Goal: Transaction & Acquisition: Subscribe to service/newsletter

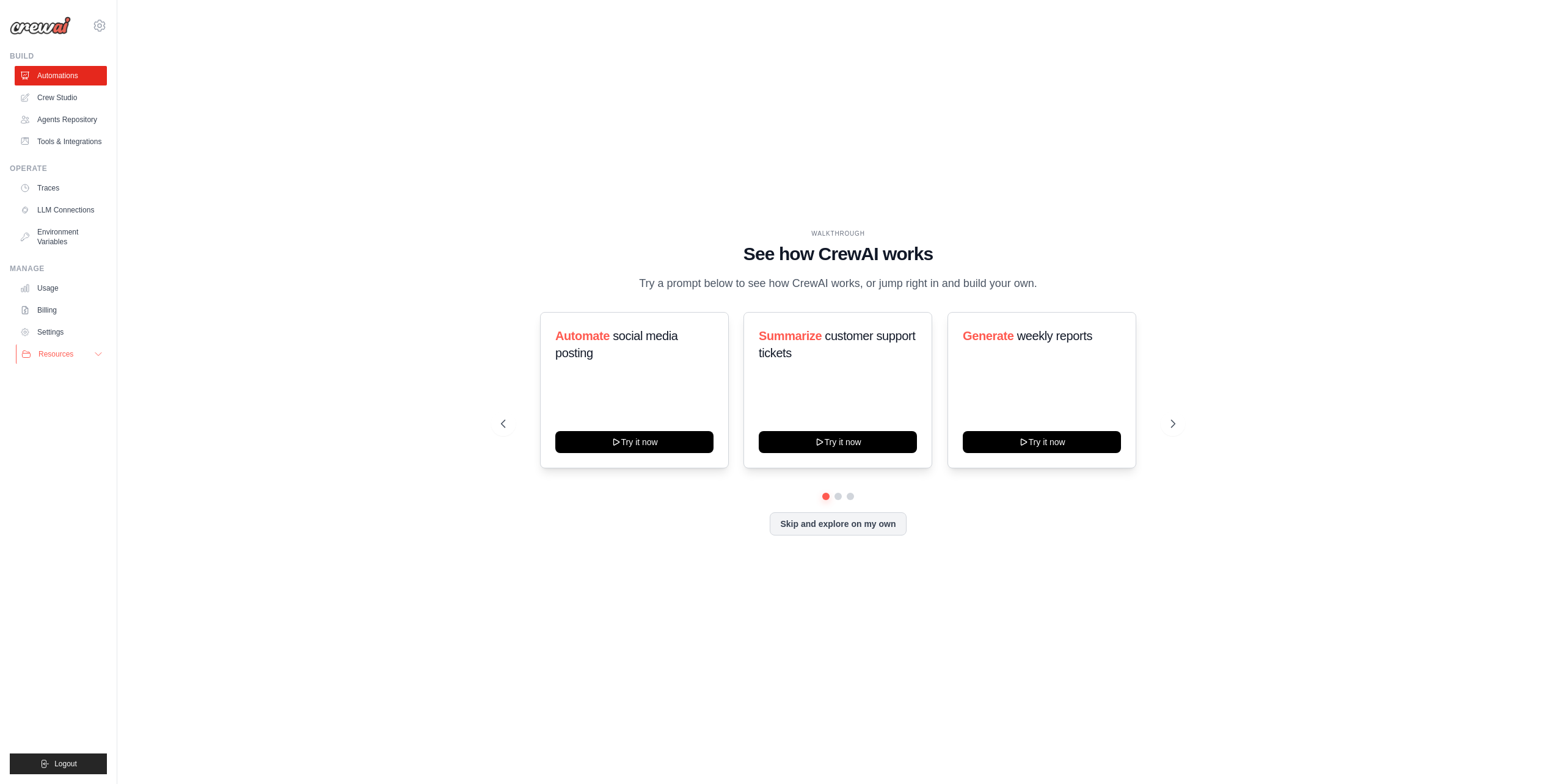
click at [53, 357] on span "Resources" at bounding box center [56, 354] width 35 height 10
click at [96, 26] on icon at bounding box center [99, 25] width 15 height 15
click at [119, 86] on link "Settings" at bounding box center [152, 76] width 116 height 24
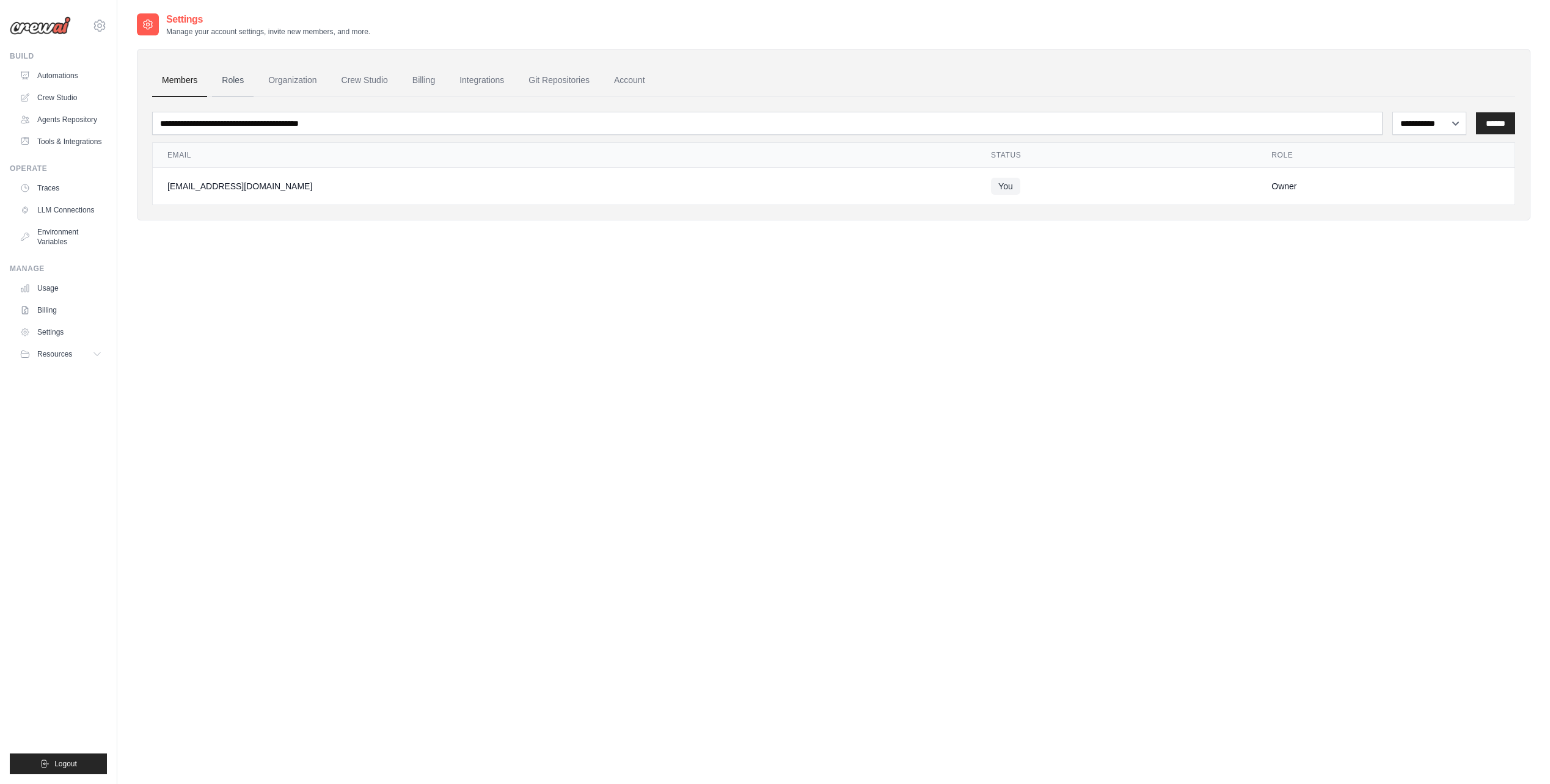
click at [249, 88] on link "Roles" at bounding box center [232, 81] width 41 height 33
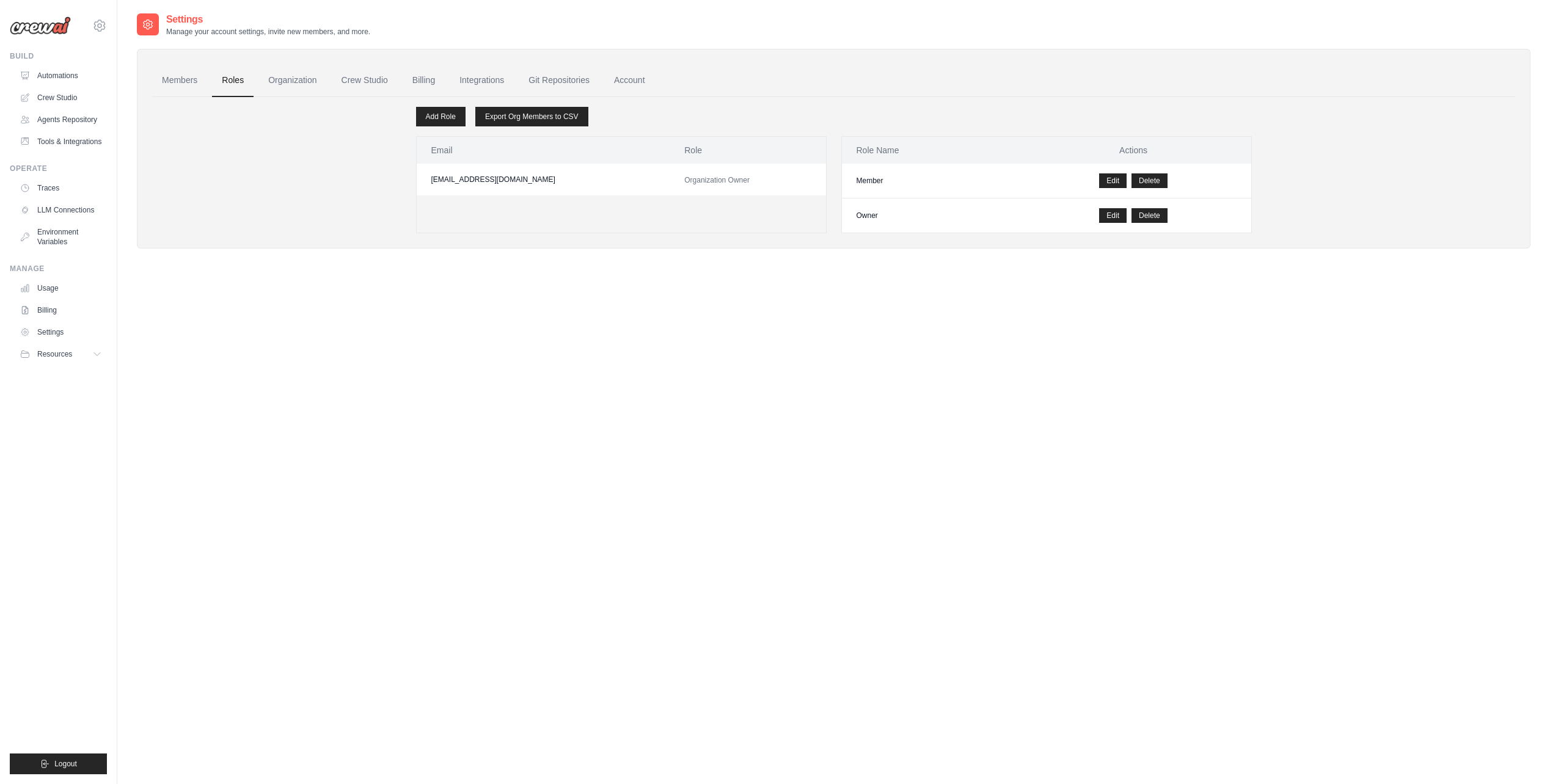
click at [309, 81] on link "Organization" at bounding box center [292, 81] width 68 height 33
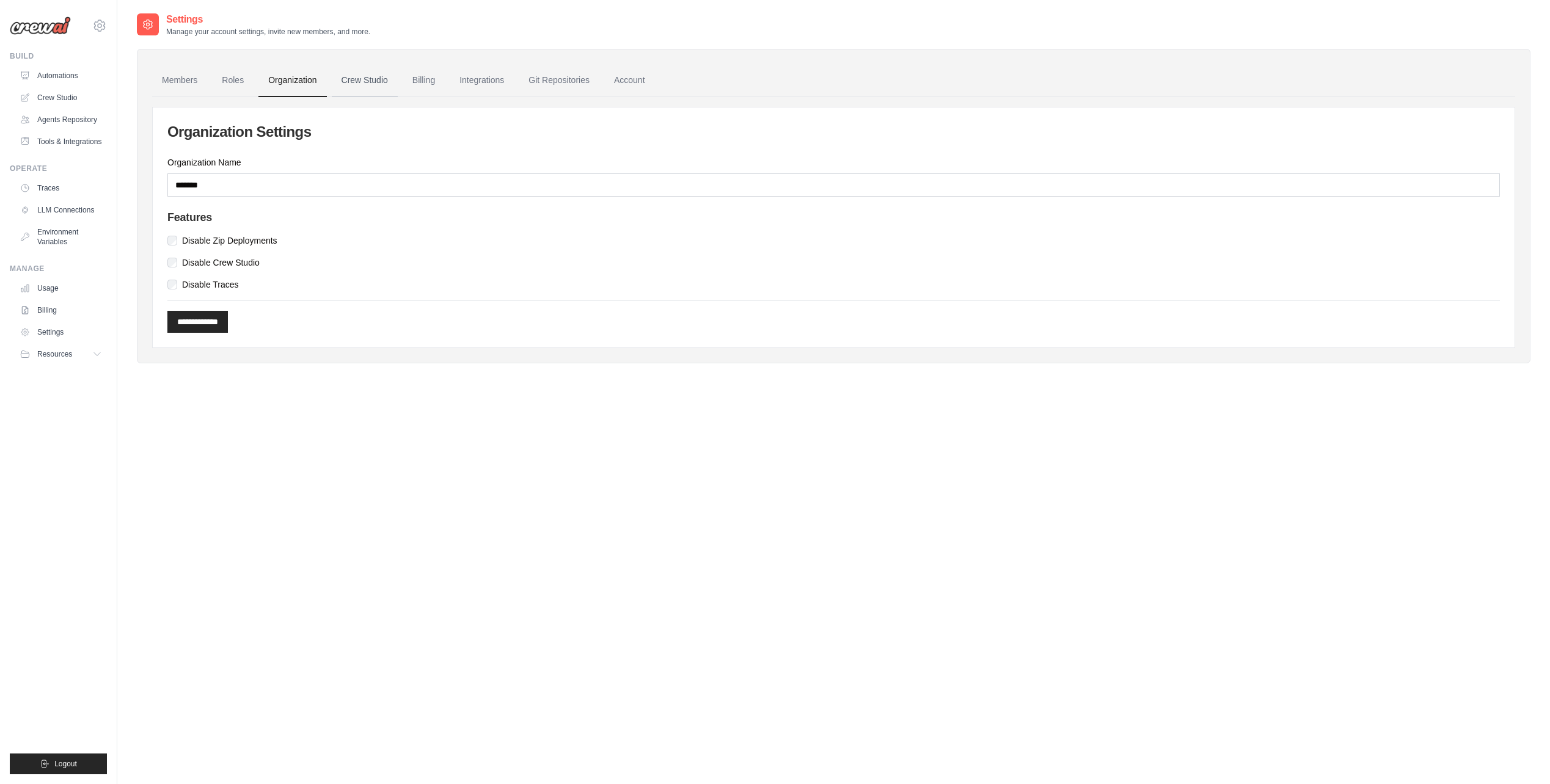
click at [380, 82] on link "Crew Studio" at bounding box center [364, 81] width 66 height 33
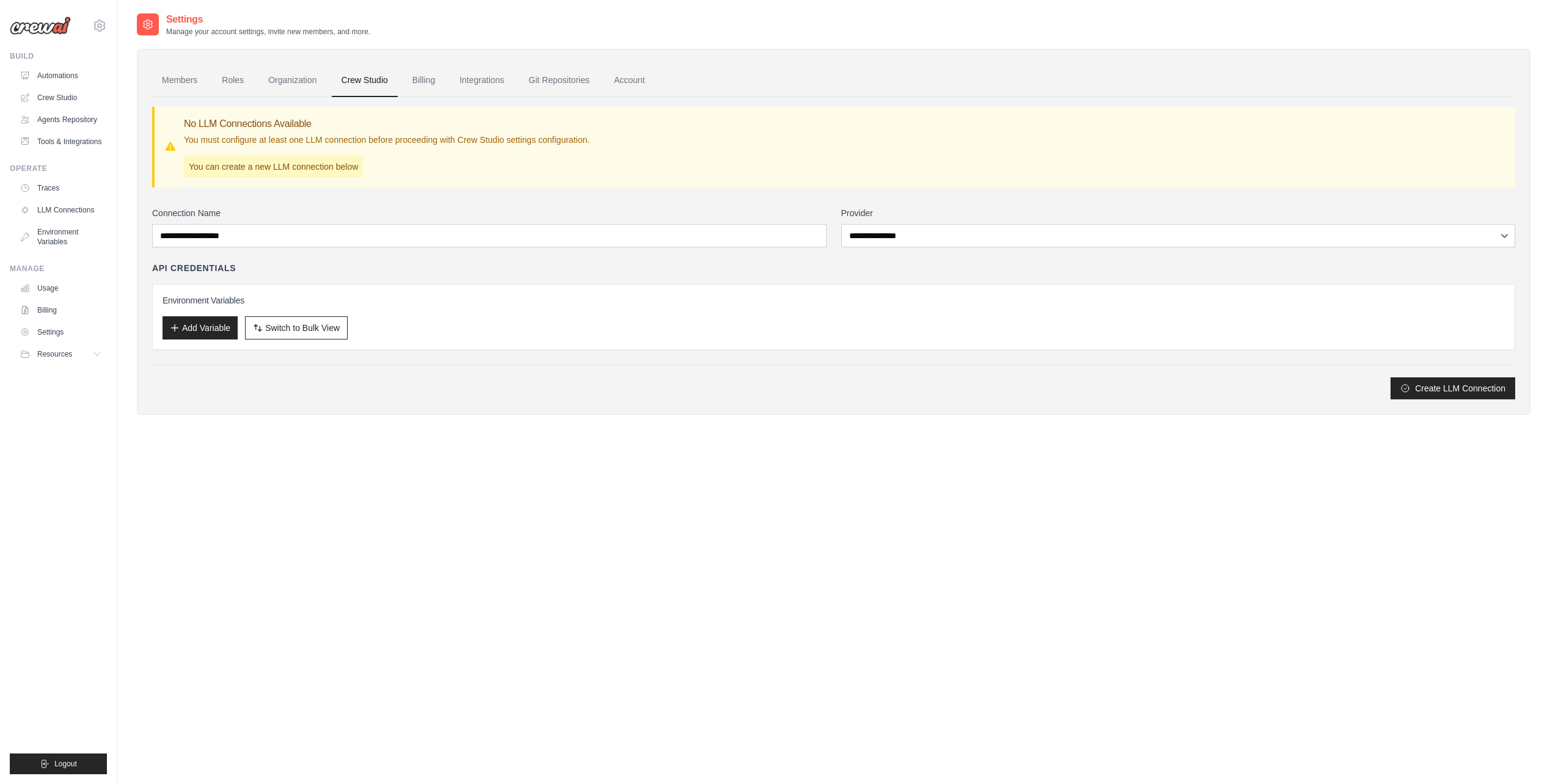
click at [429, 81] on link "Billing" at bounding box center [424, 81] width 42 height 33
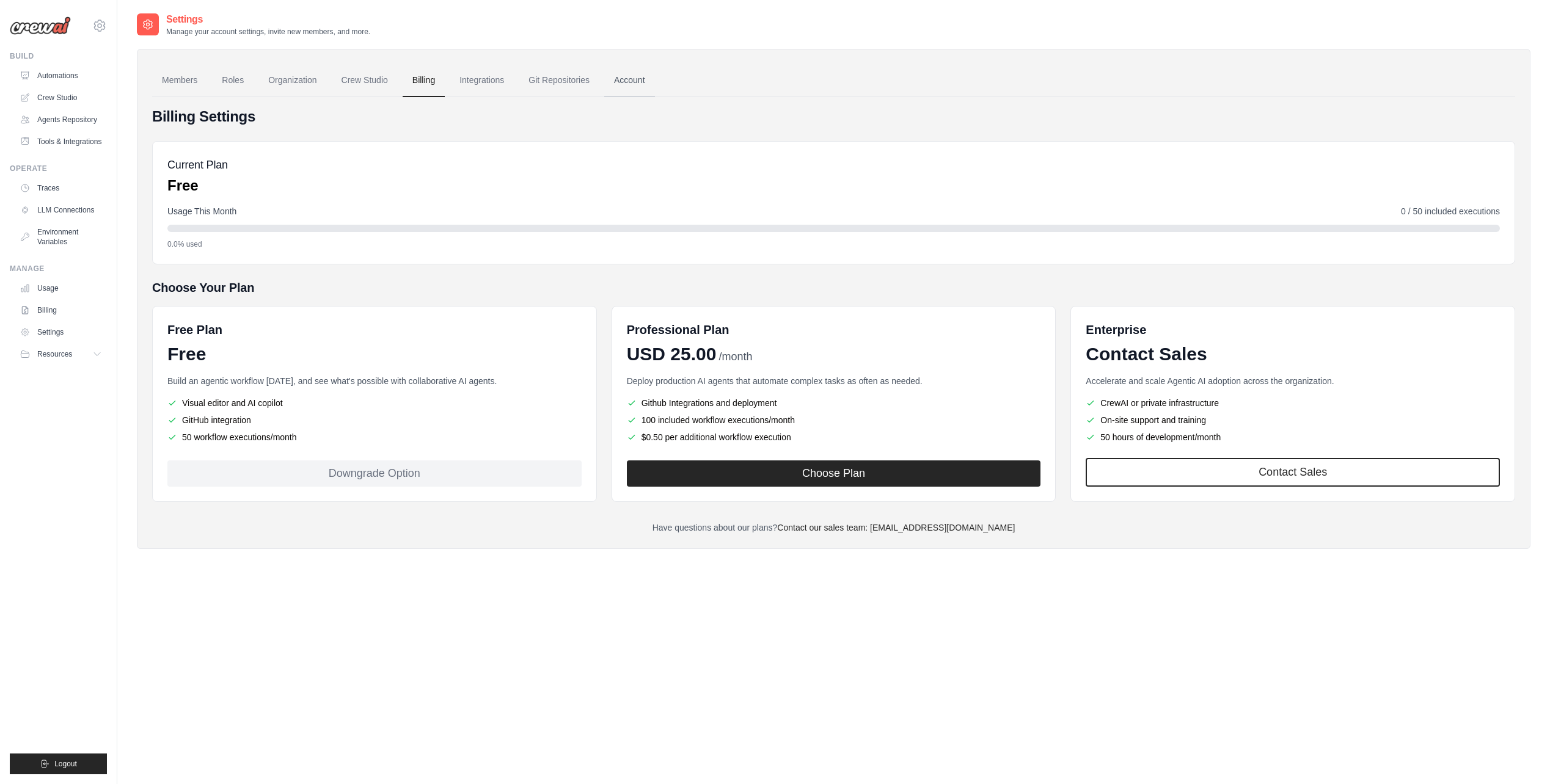
click at [628, 78] on link "Account" at bounding box center [629, 81] width 51 height 33
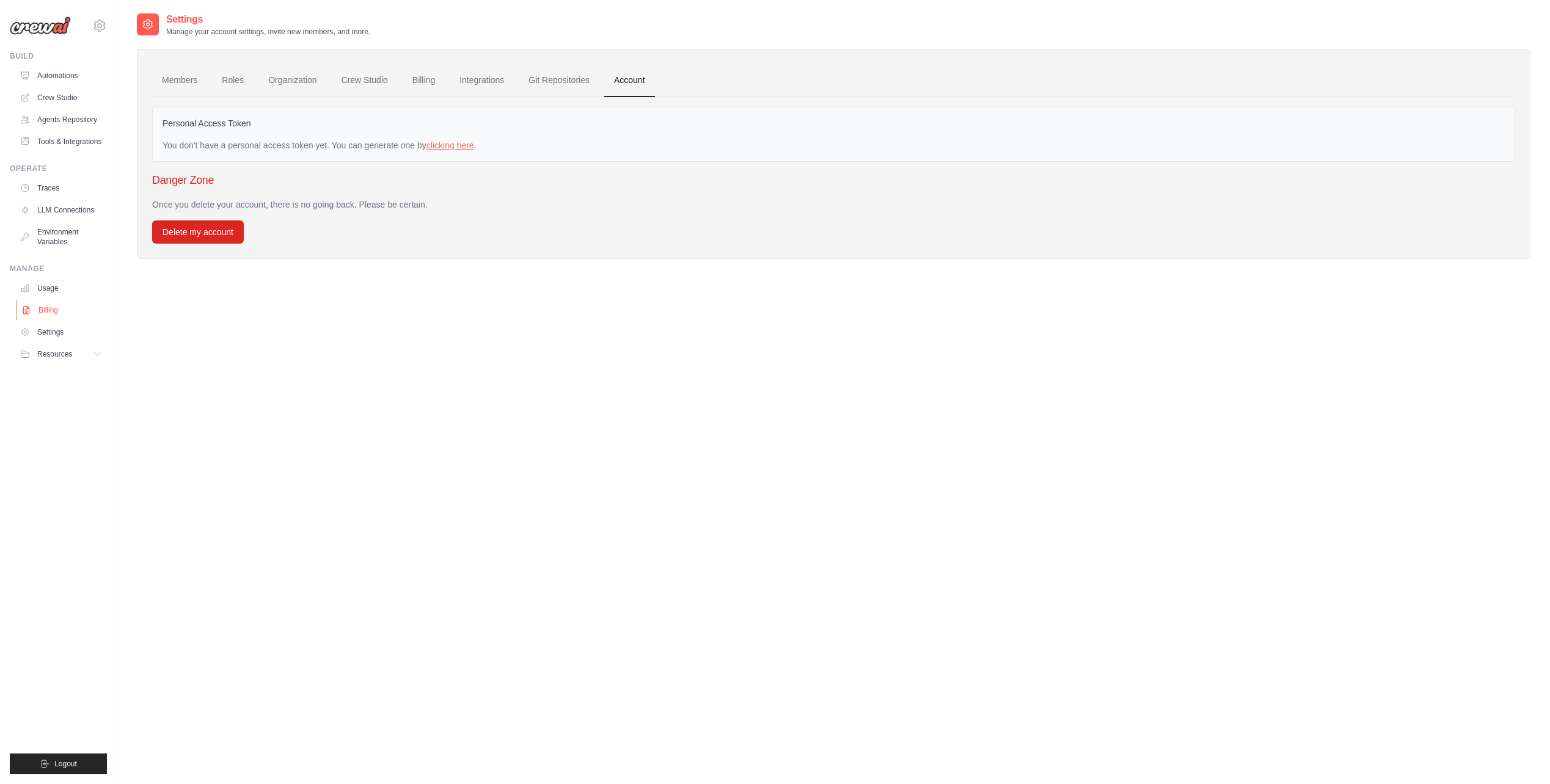
click at [50, 314] on link "Billing" at bounding box center [62, 310] width 92 height 20
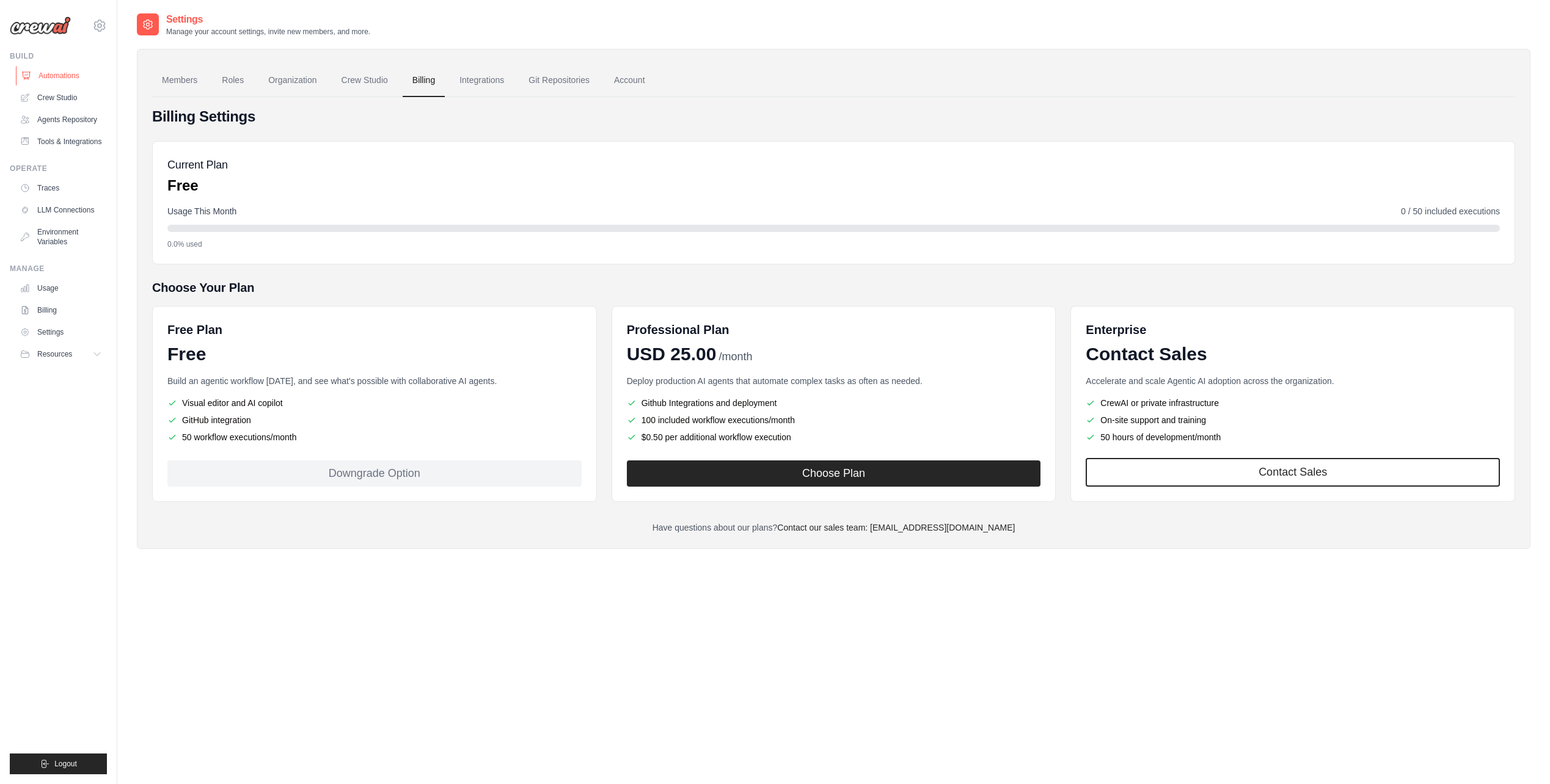
click at [71, 76] on link "Automations" at bounding box center [62, 76] width 92 height 20
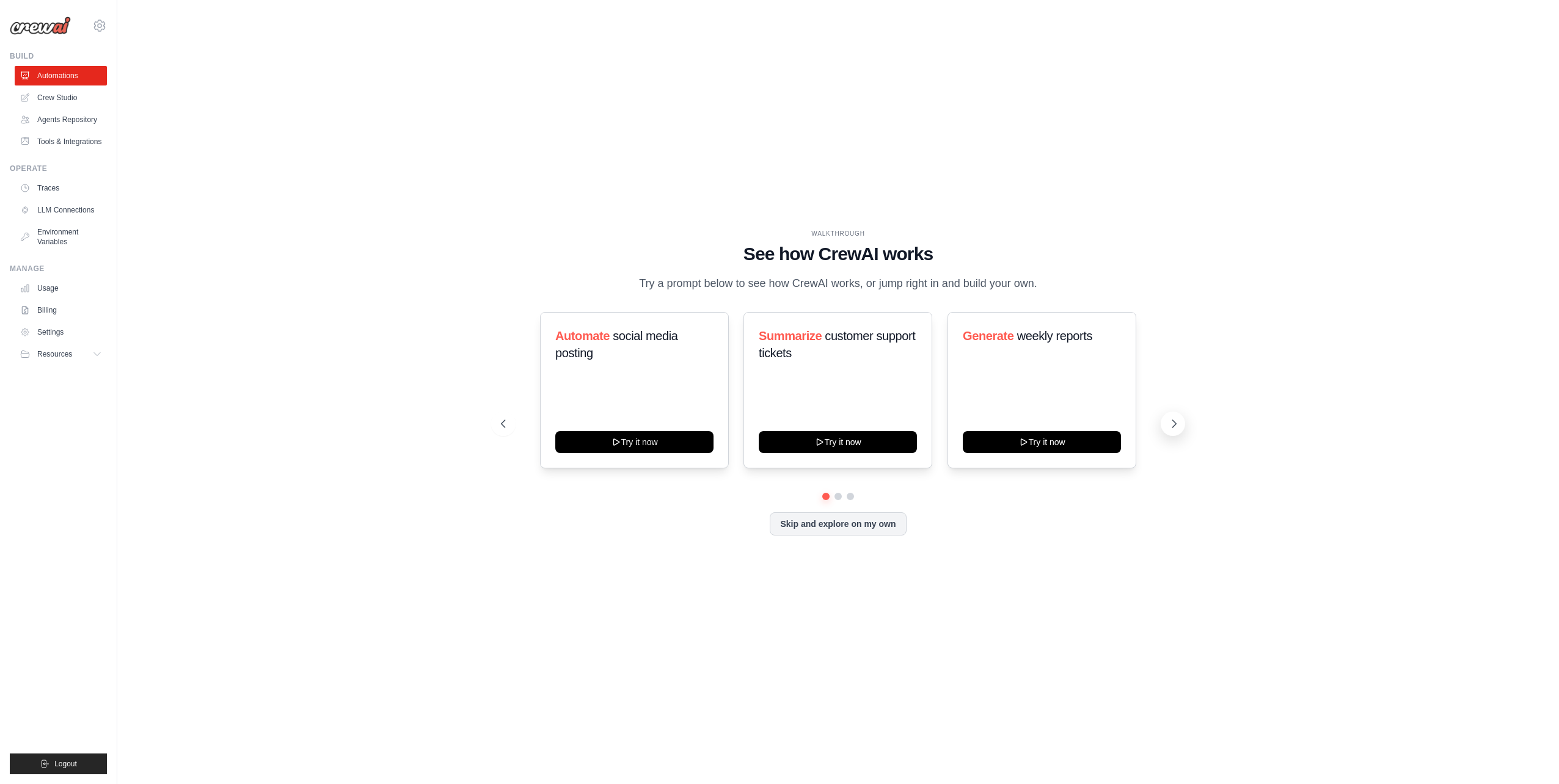
click at [1179, 426] on icon at bounding box center [1174, 423] width 12 height 12
click at [509, 429] on button at bounding box center [503, 423] width 24 height 24
click at [624, 459] on div "Automate social media posting Try it now" at bounding box center [634, 390] width 189 height 156
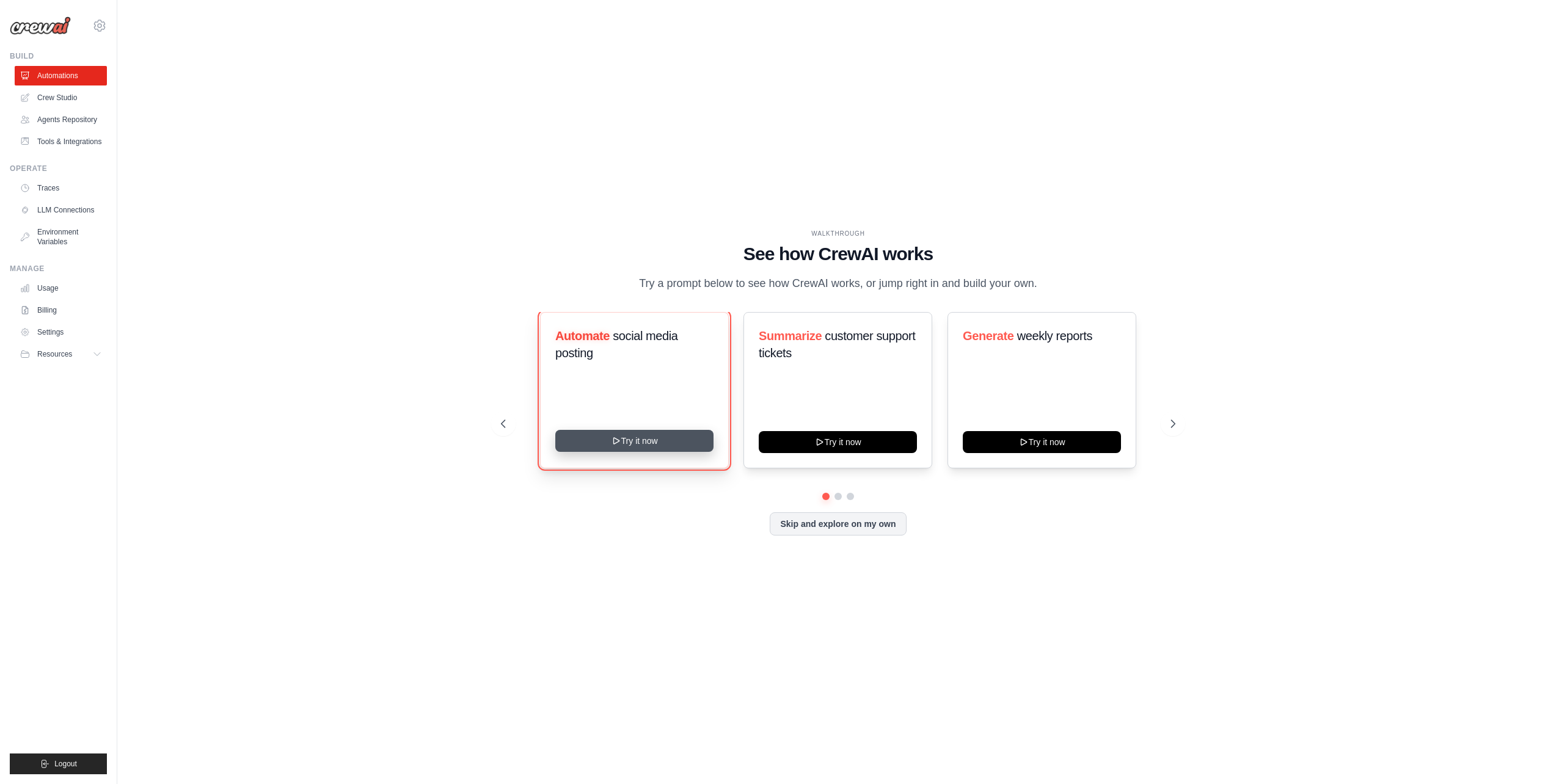
click at [631, 446] on button "Try it now" at bounding box center [634, 441] width 158 height 22
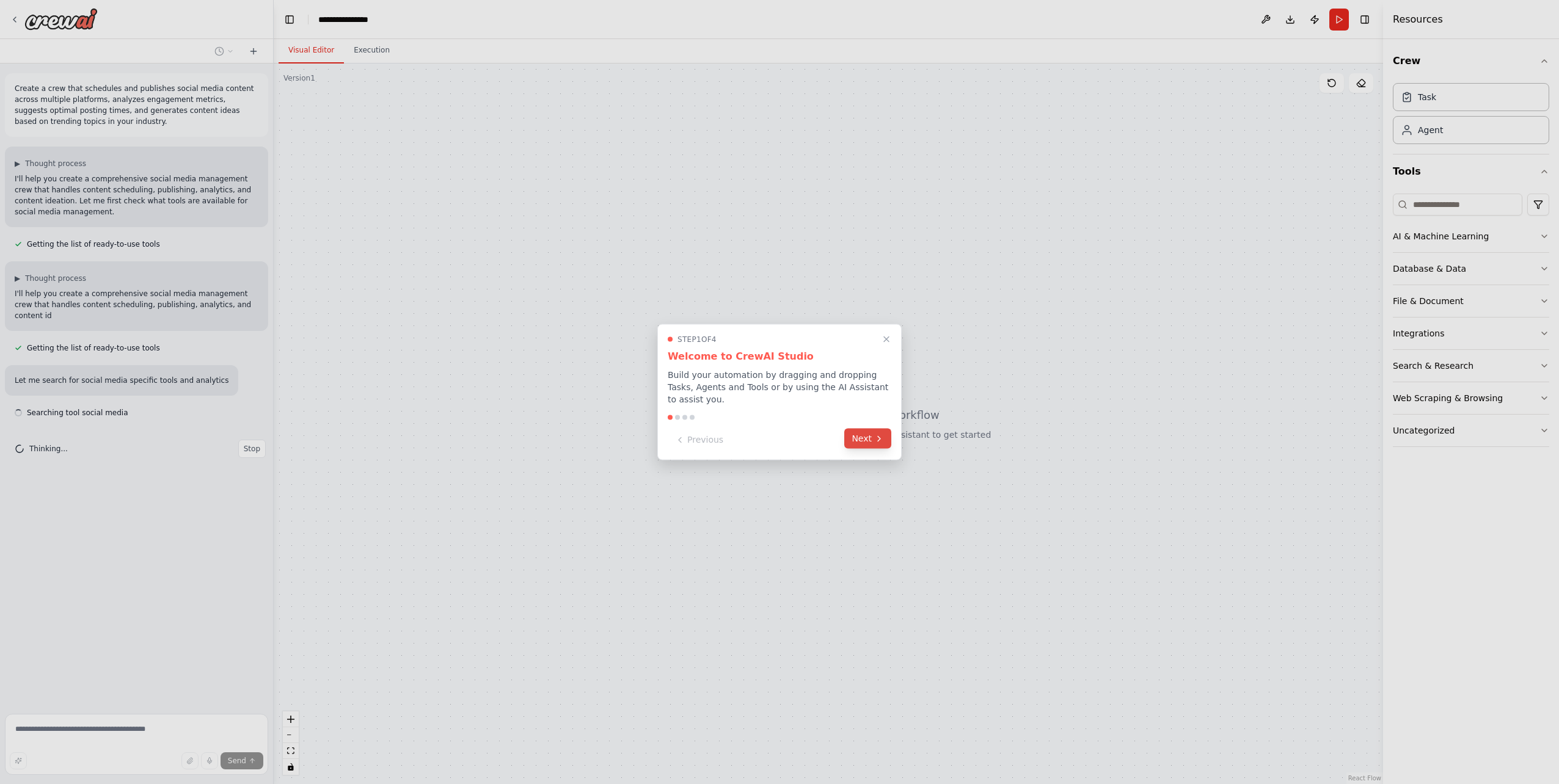
click at [885, 438] on button "Next" at bounding box center [868, 439] width 47 height 20
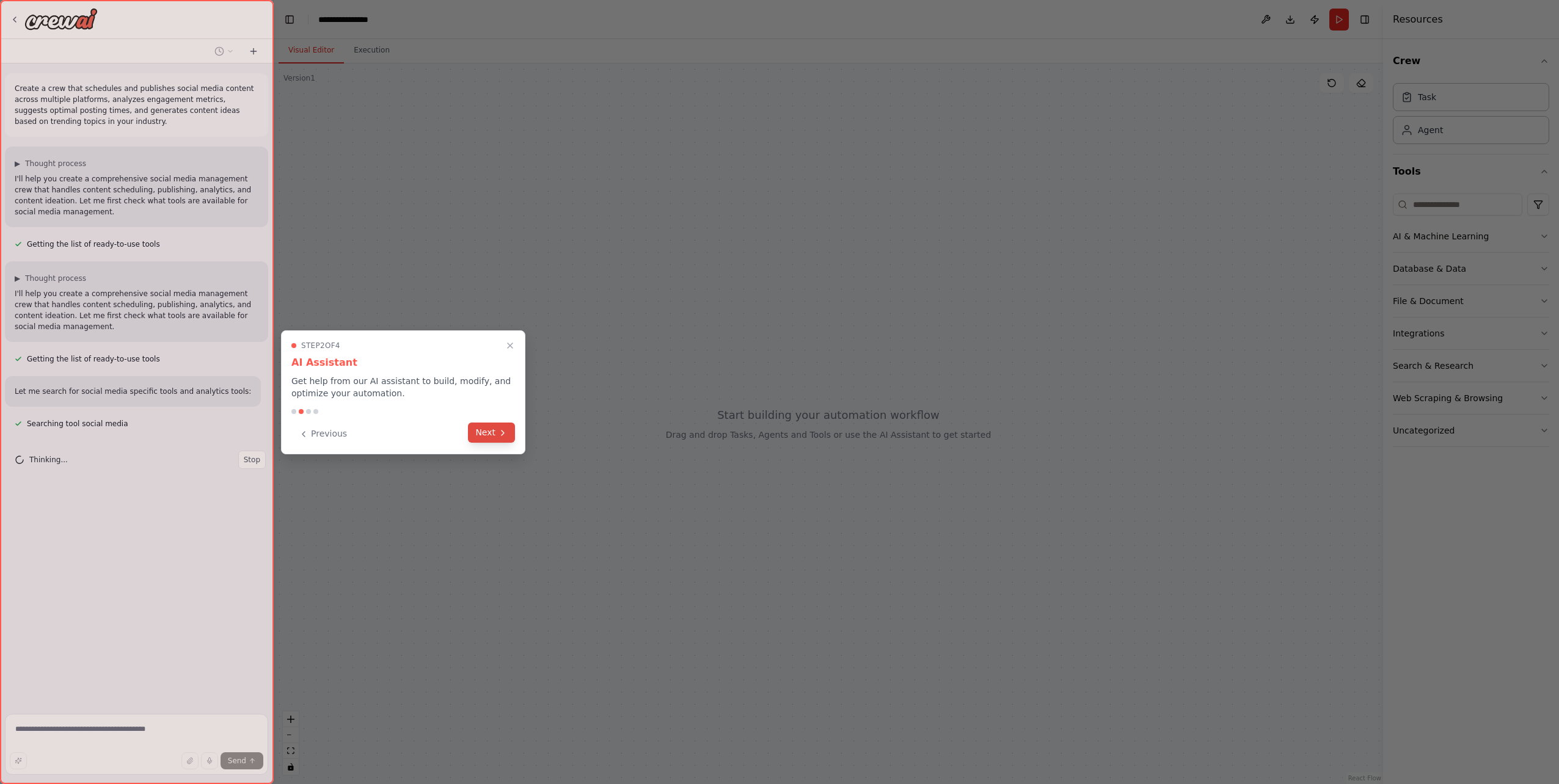
click at [503, 441] on button "Next" at bounding box center [492, 433] width 47 height 20
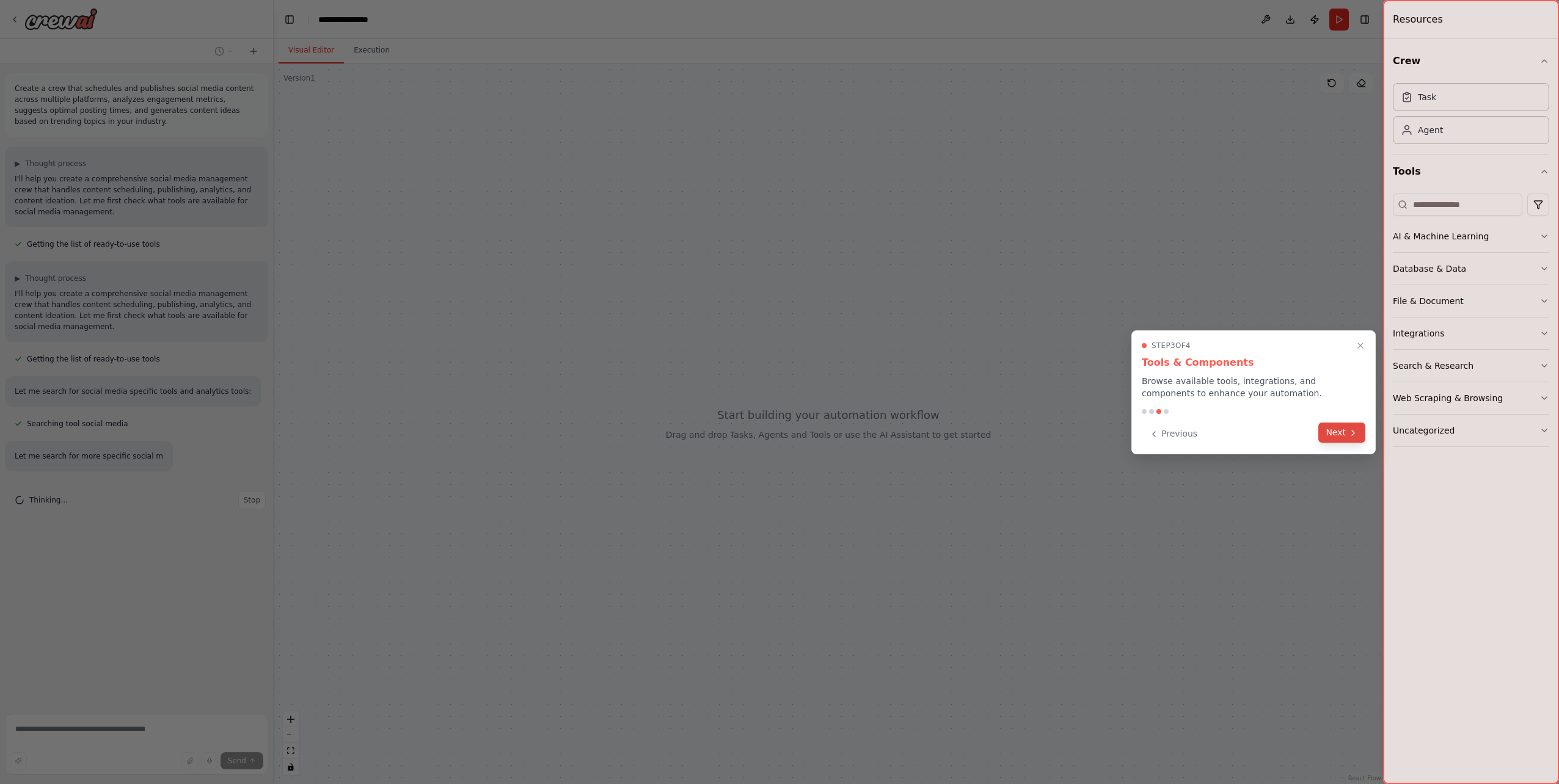
click at [1351, 437] on icon at bounding box center [1353, 432] width 10 height 10
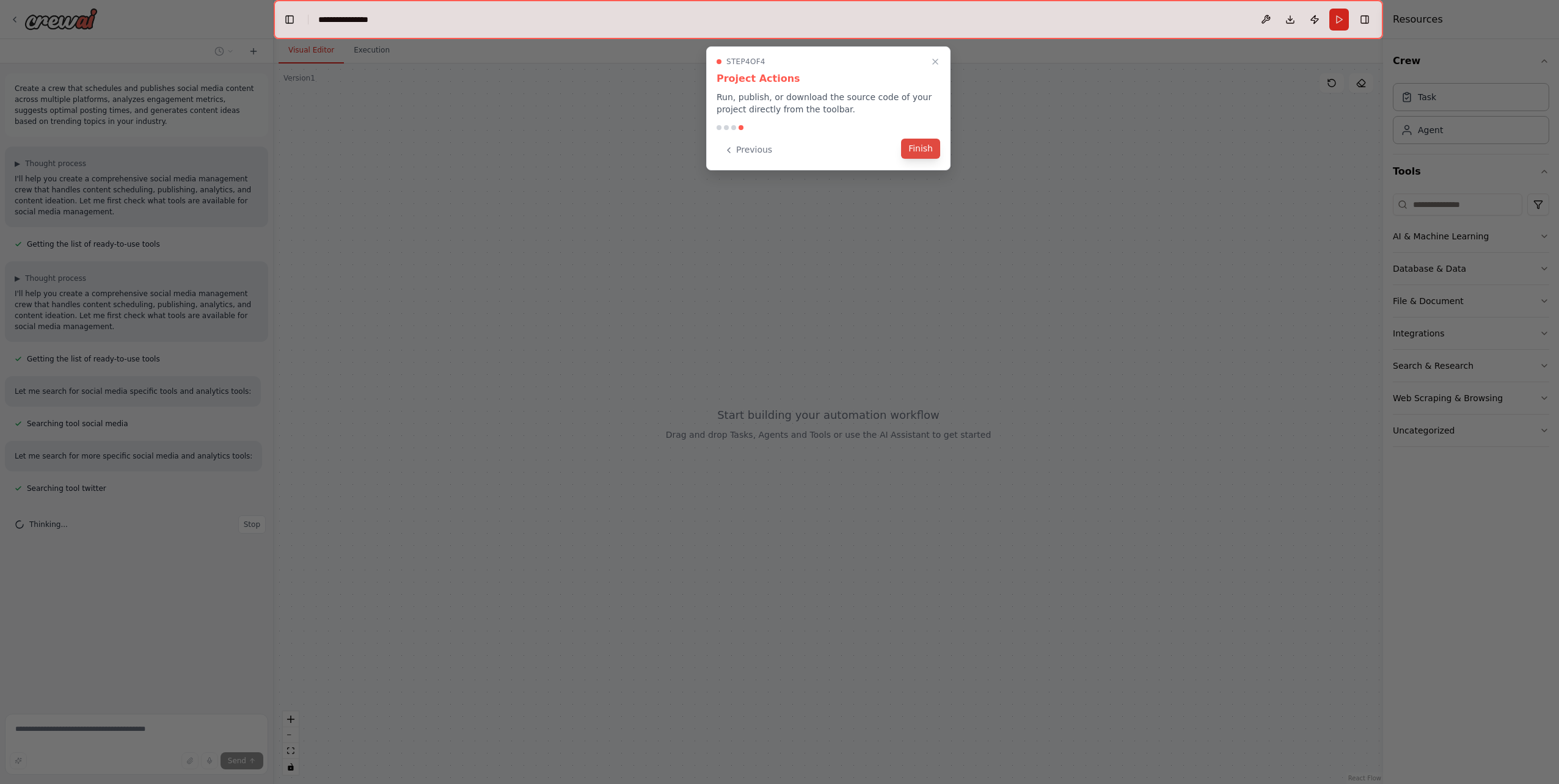
click at [925, 157] on button "Finish" at bounding box center [921, 149] width 39 height 20
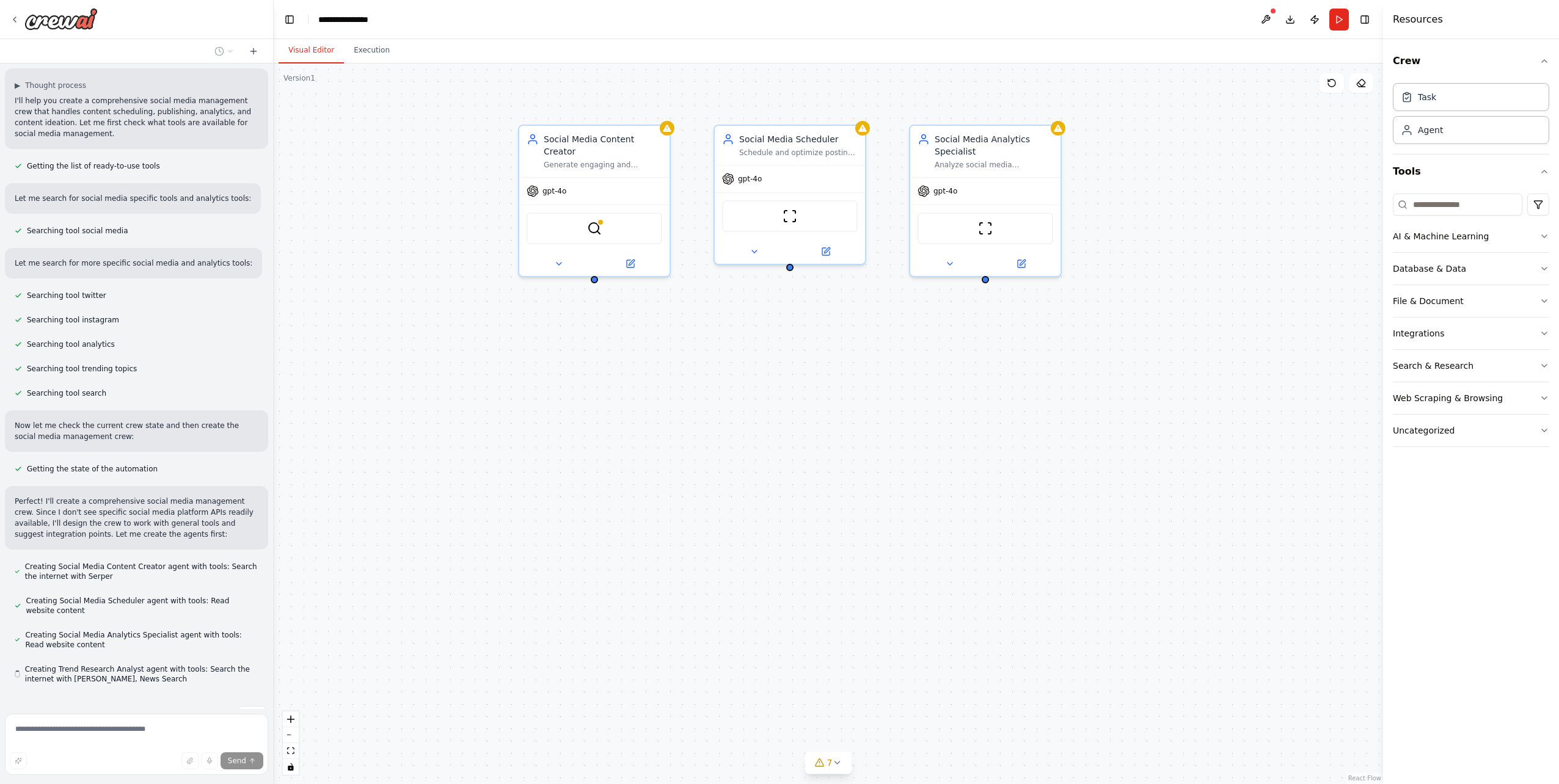
scroll to position [227, 0]
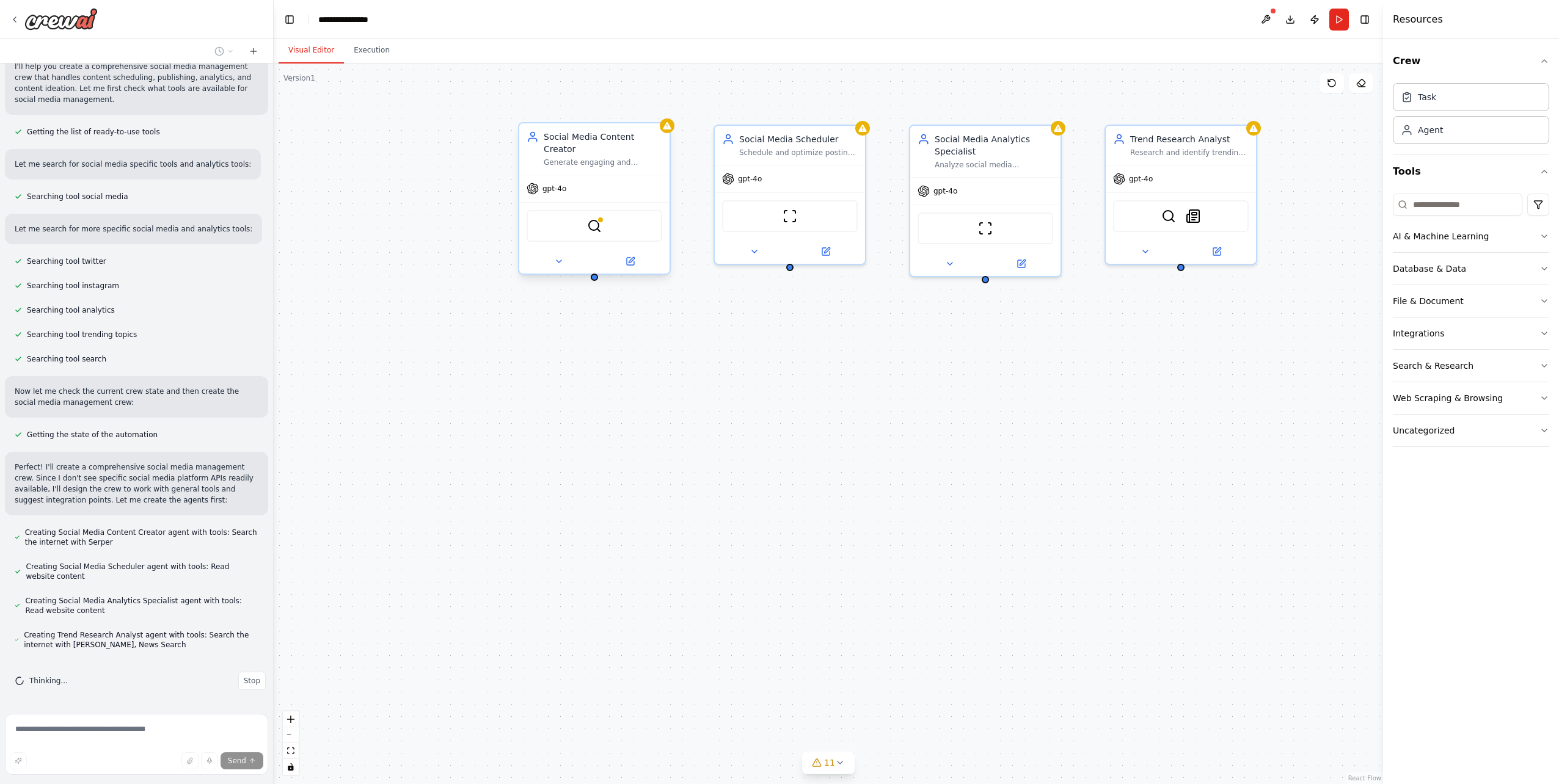
click at [585, 178] on div "gpt-4o" at bounding box center [594, 189] width 151 height 27
click at [589, 175] on div "gpt-4o SerperDevTool" at bounding box center [594, 224] width 151 height 99
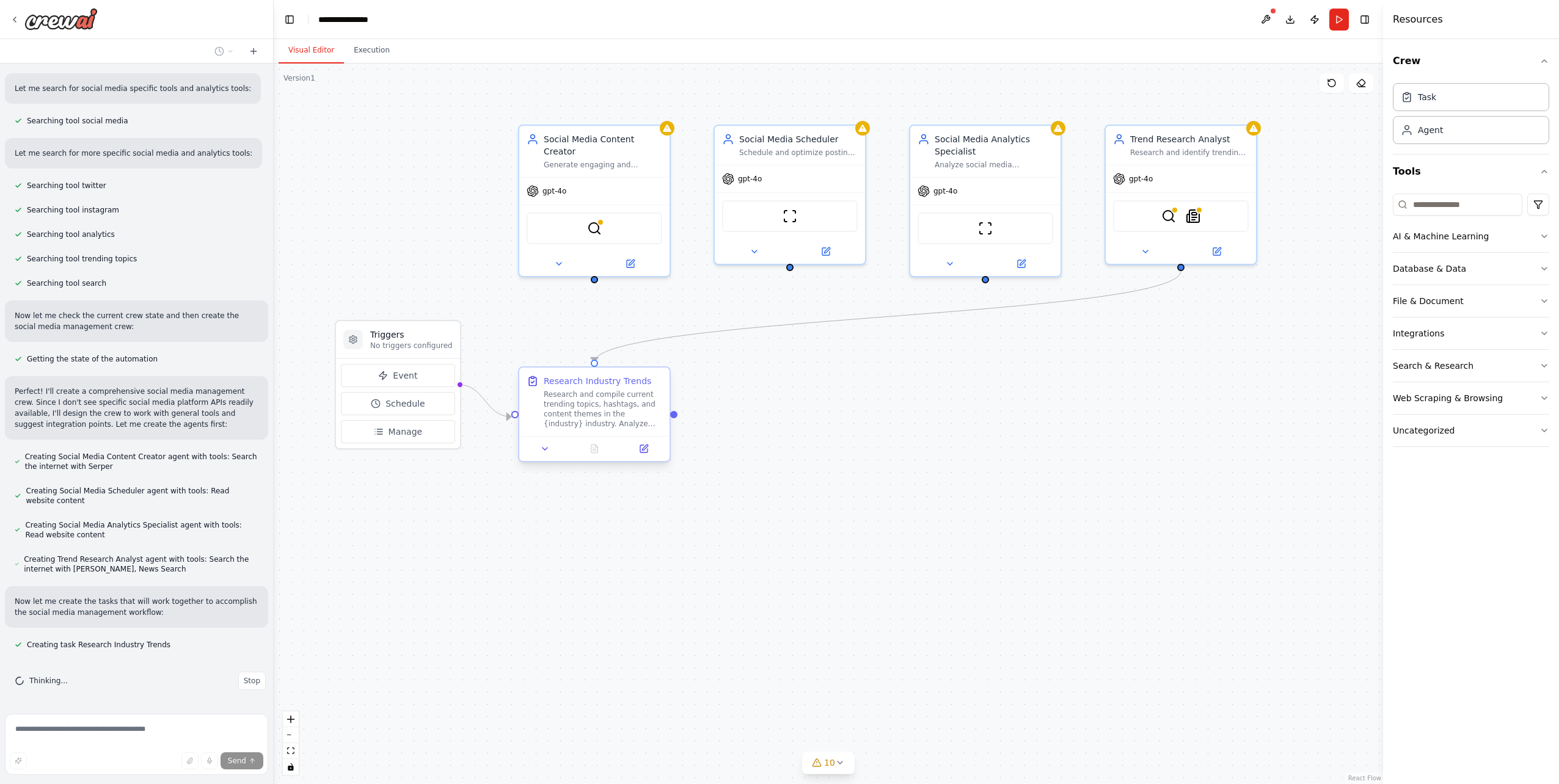
scroll to position [328, 0]
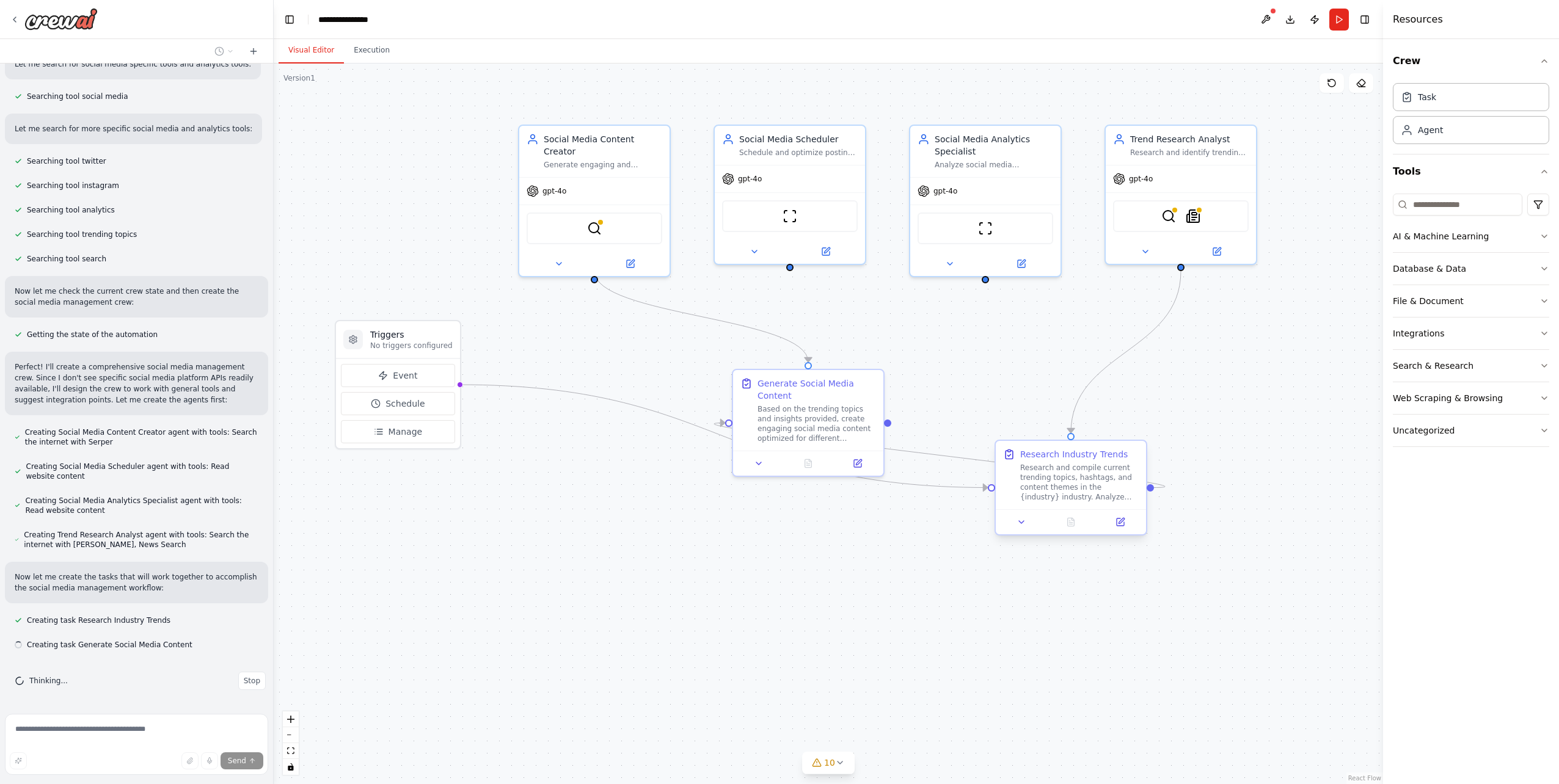
drag, startPoint x: 577, startPoint y: 399, endPoint x: 1081, endPoint y: 465, distance: 508.3
click at [1081, 465] on div "Research and compile current trending topics, hashtags, and content themes in t…" at bounding box center [1080, 482] width 119 height 39
drag, startPoint x: 416, startPoint y: 339, endPoint x: 922, endPoint y: 573, distance: 557.5
click at [922, 573] on div "Triggers No triggers configured" at bounding box center [913, 571] width 83 height 22
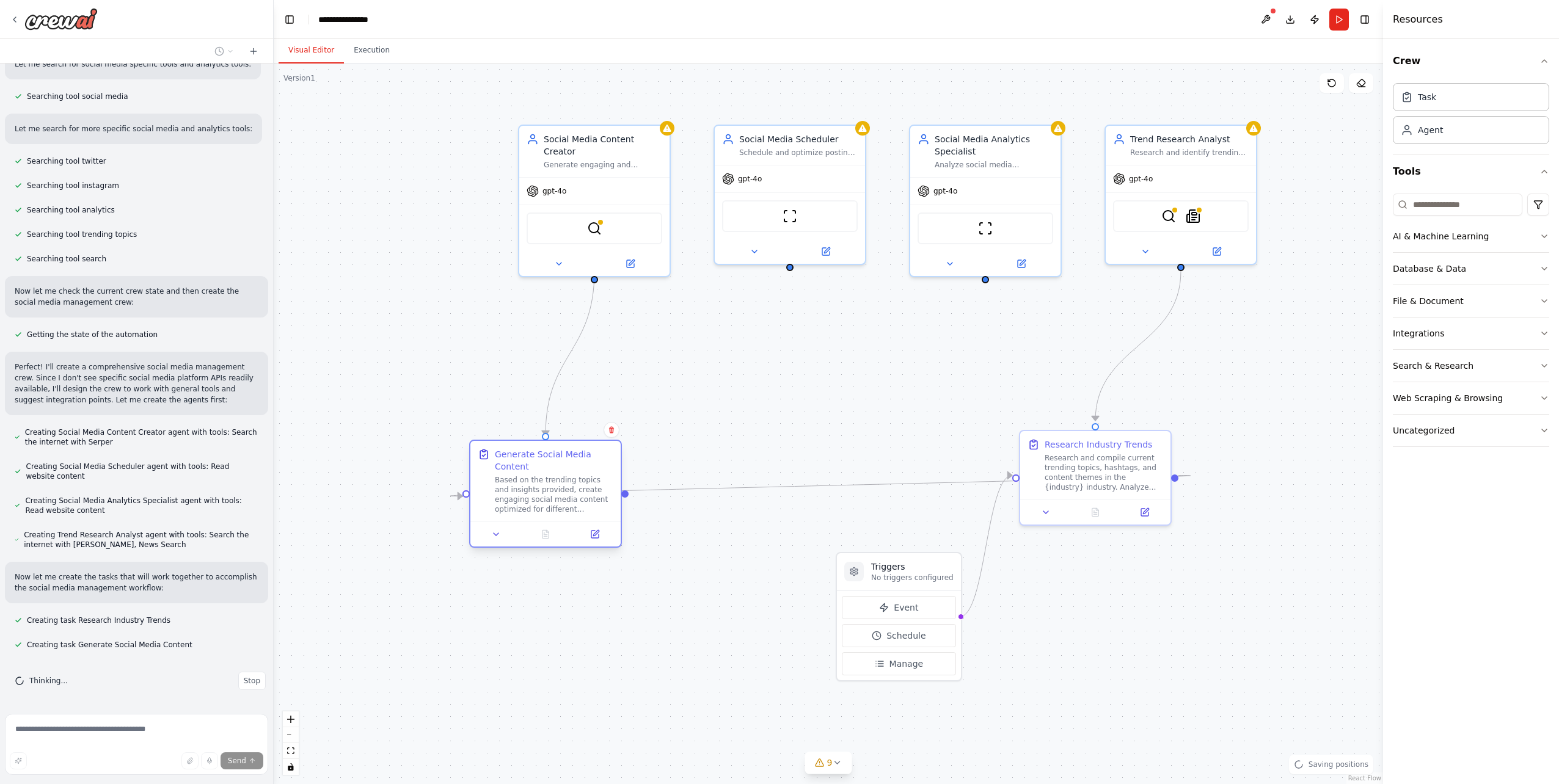
scroll to position [352, 0]
drag, startPoint x: 821, startPoint y: 397, endPoint x: 559, endPoint y: 472, distance: 272.5
click at [559, 472] on div "Generate Social Media Content" at bounding box center [554, 460] width 119 height 24
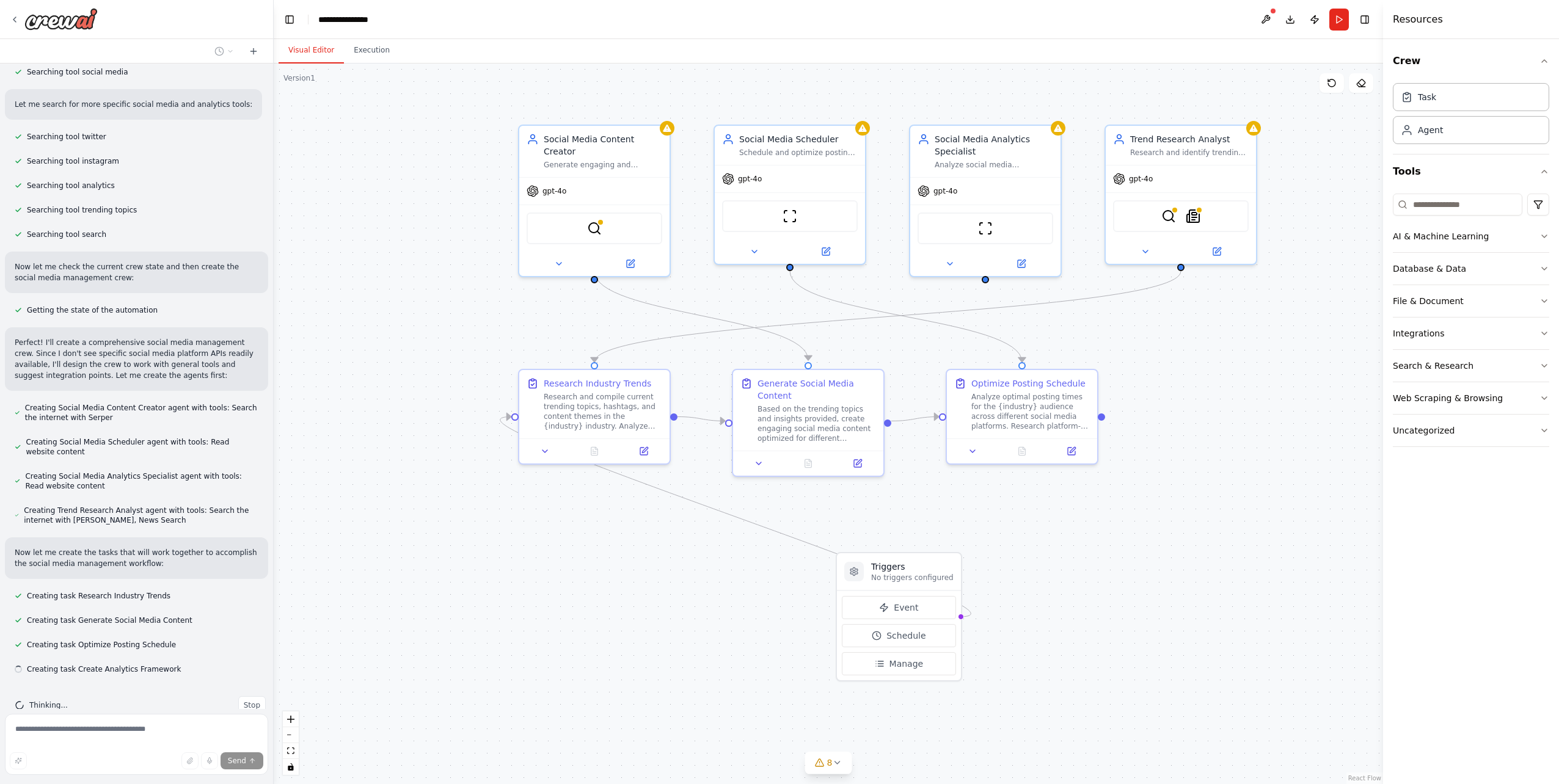
scroll to position [376, 0]
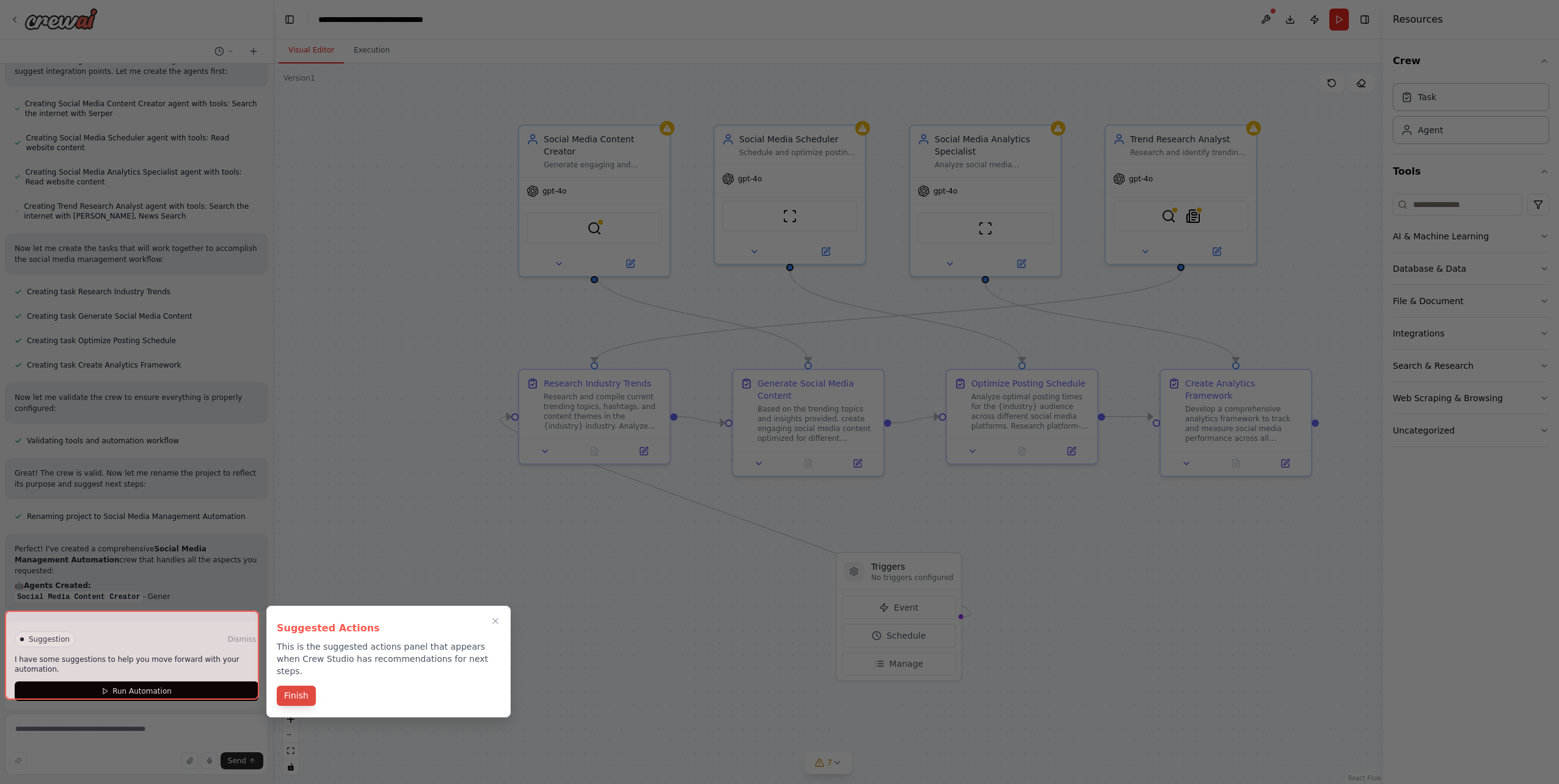
click at [294, 686] on button "Finish" at bounding box center [297, 696] width 39 height 20
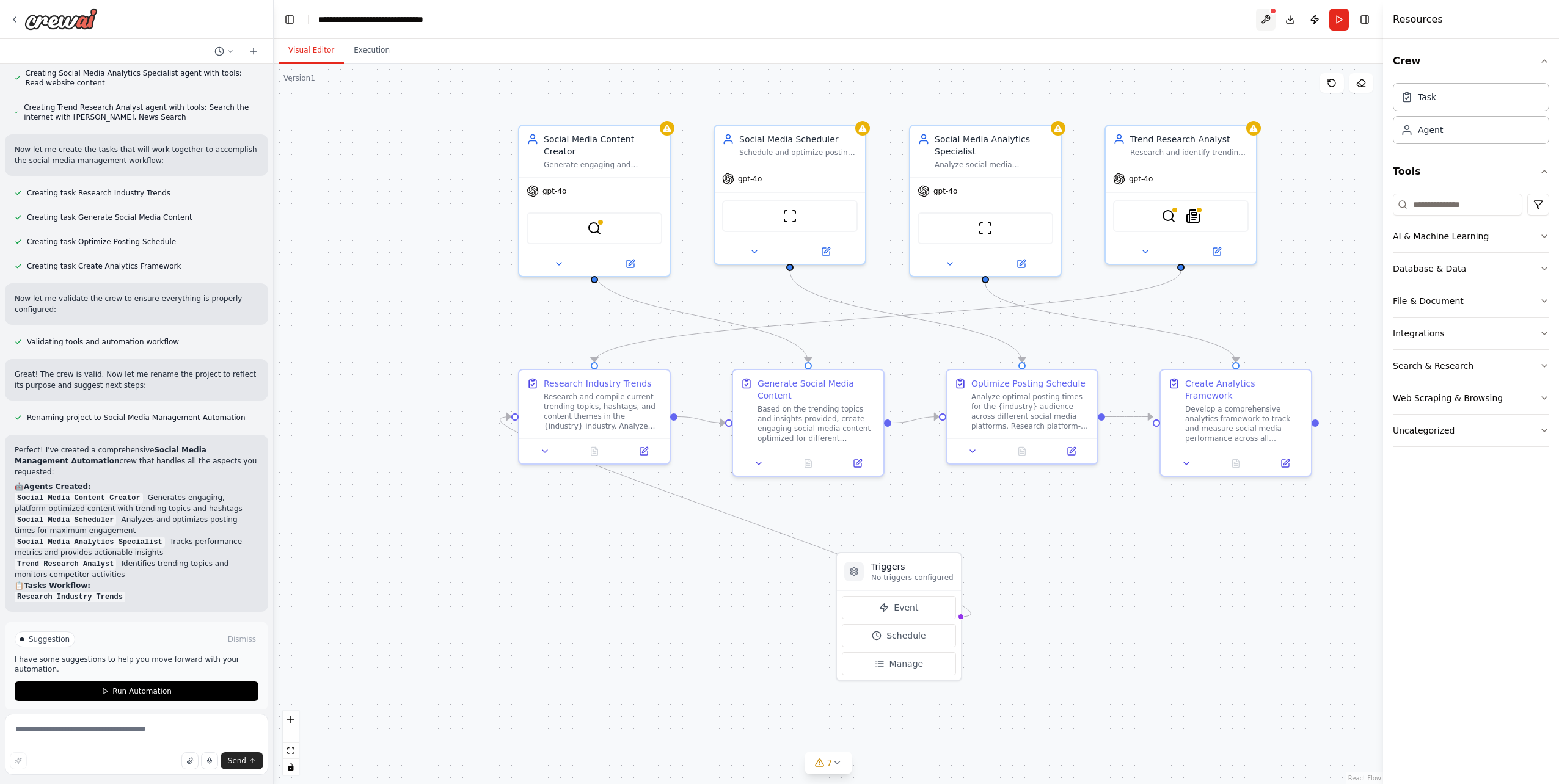
click at [1266, 17] on button at bounding box center [1266, 19] width 20 height 22
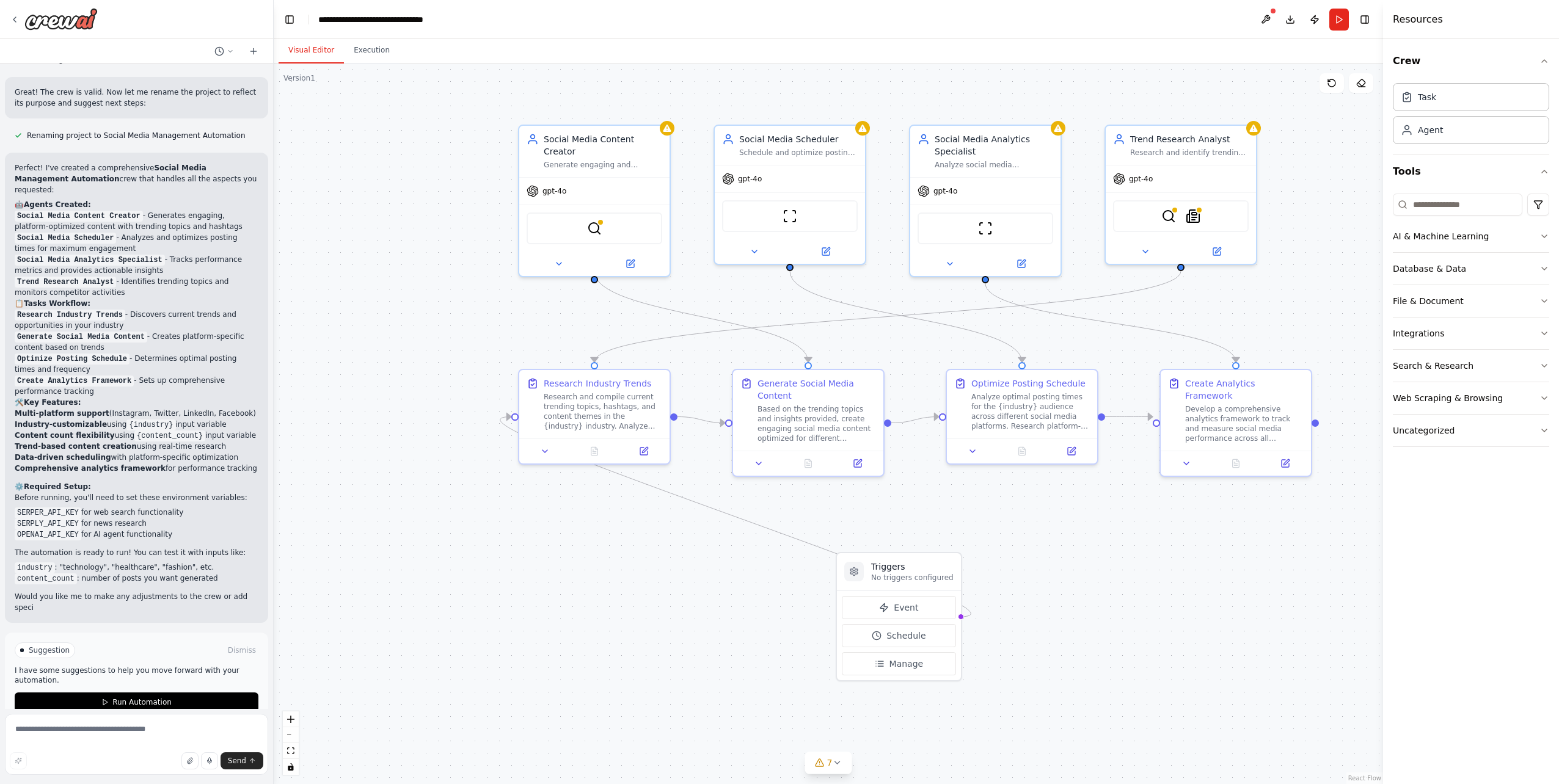
scroll to position [1048, 0]
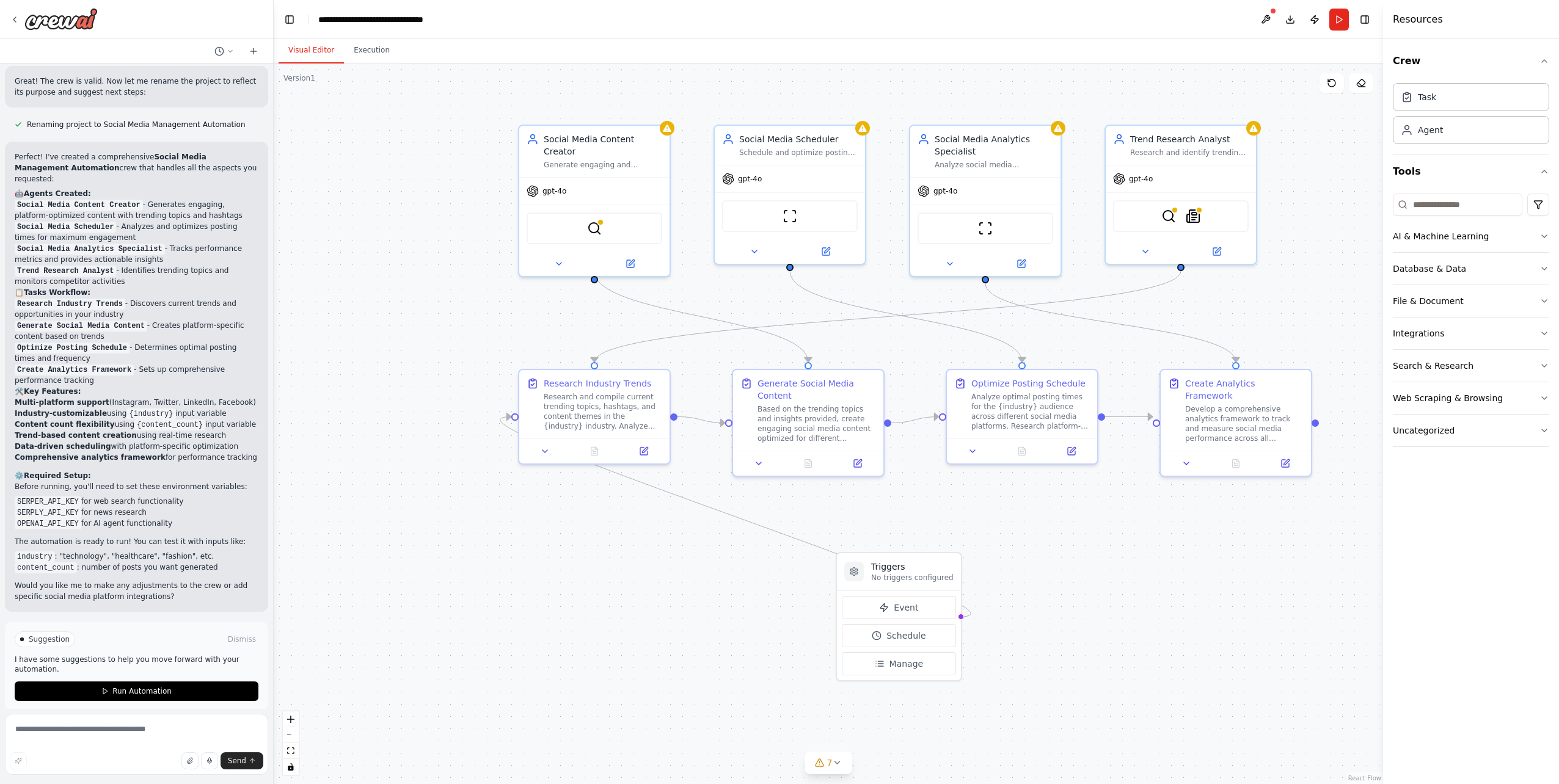
click at [357, 70] on div ".deletable-edge-delete-btn { width: 20px; height: 20px; border: 0px solid #ffff…" at bounding box center [828, 423] width 1109 height 721
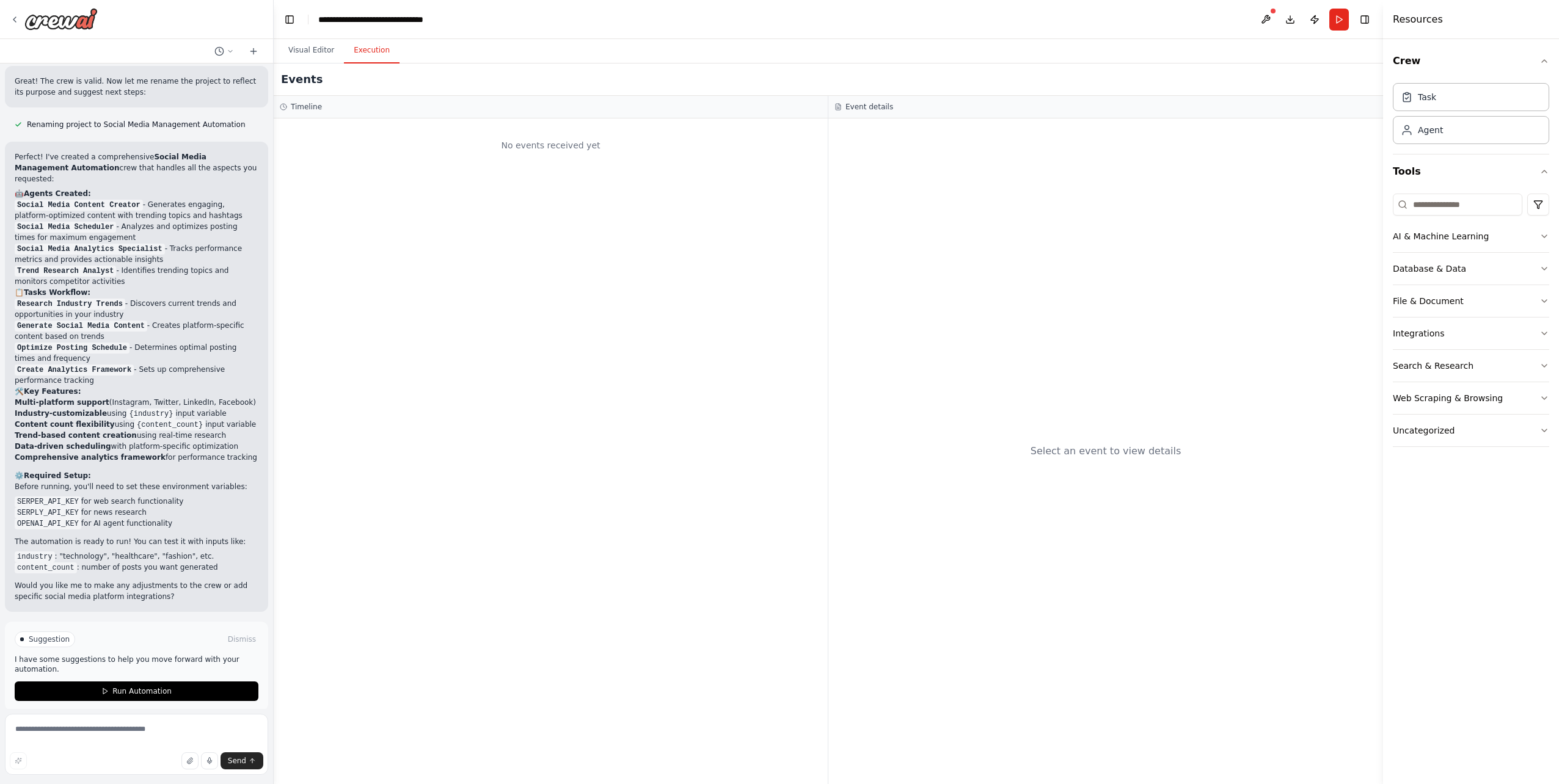
click at [361, 56] on button "Execution" at bounding box center [372, 51] width 56 height 25
click at [323, 55] on button "Visual Editor" at bounding box center [311, 51] width 65 height 25
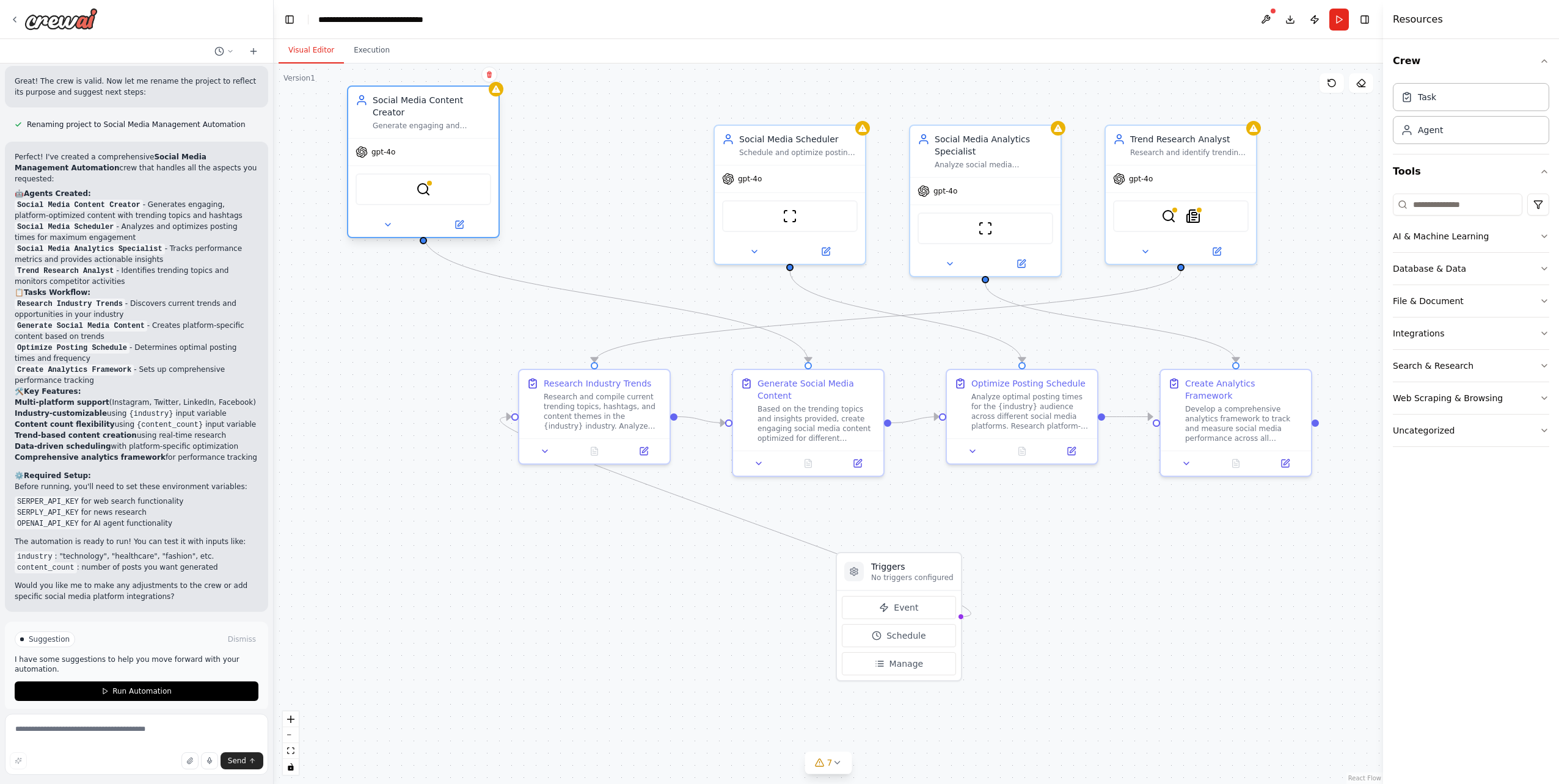
drag, startPoint x: 596, startPoint y: 164, endPoint x: 424, endPoint y: 132, distance: 175.0
click at [424, 138] on div "gpt-4o" at bounding box center [423, 152] width 151 height 27
drag, startPoint x: 800, startPoint y: 176, endPoint x: 646, endPoint y: 137, distance: 158.9
click at [646, 137] on div "gpt-4o" at bounding box center [643, 140] width 151 height 27
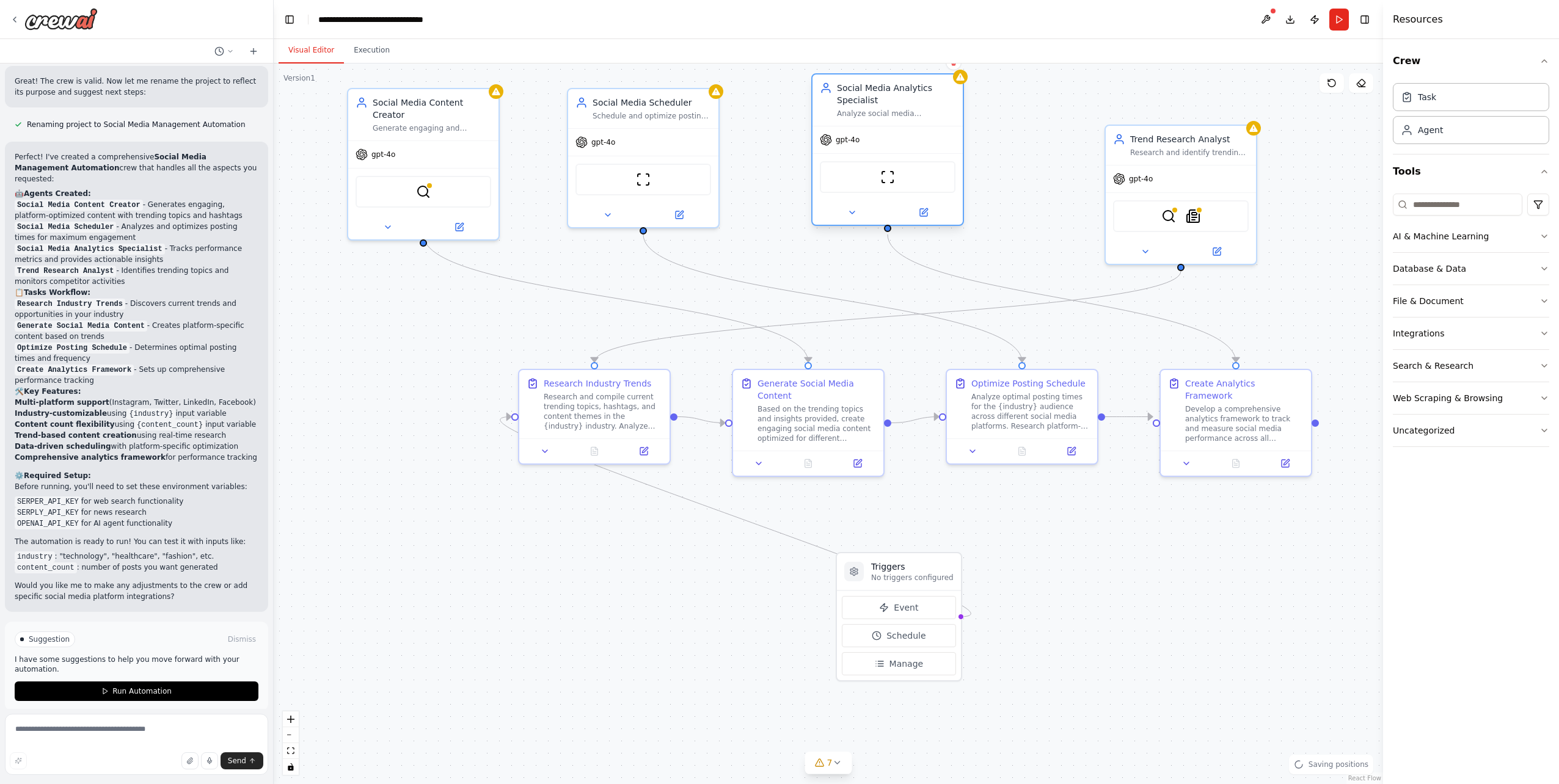
drag, startPoint x: 1001, startPoint y: 180, endPoint x: 887, endPoint y: 121, distance: 128.4
click at [887, 121] on div "Social Media Analytics Specialist Analyze social media engagement metrics, trac…" at bounding box center [888, 149] width 153 height 153
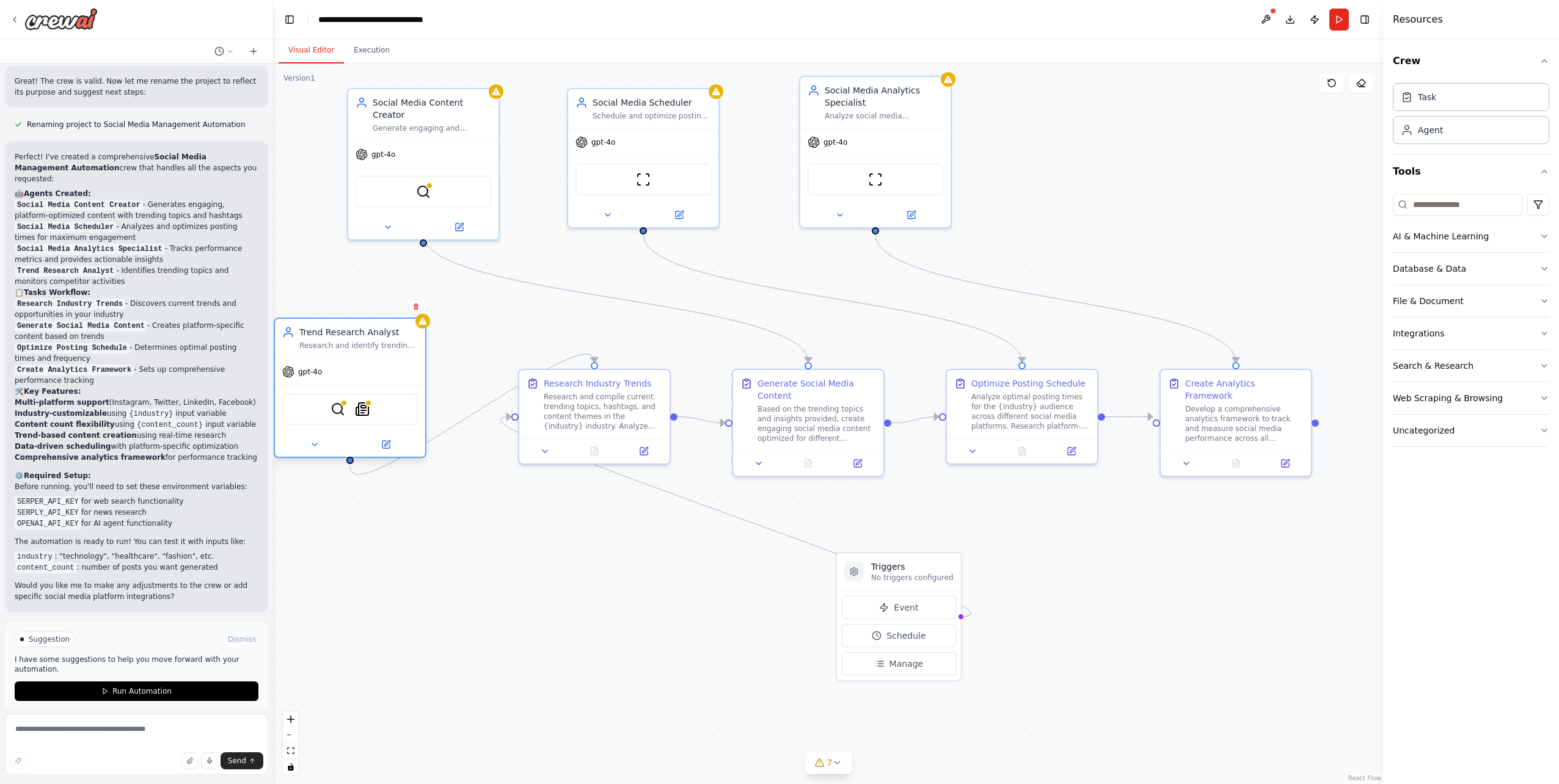
drag, startPoint x: 1187, startPoint y: 162, endPoint x: 359, endPoint y: 362, distance: 851.8
click at [359, 362] on div "Trend Research Analyst Research and identify trending topics, hashtags, and con…" at bounding box center [350, 387] width 153 height 140
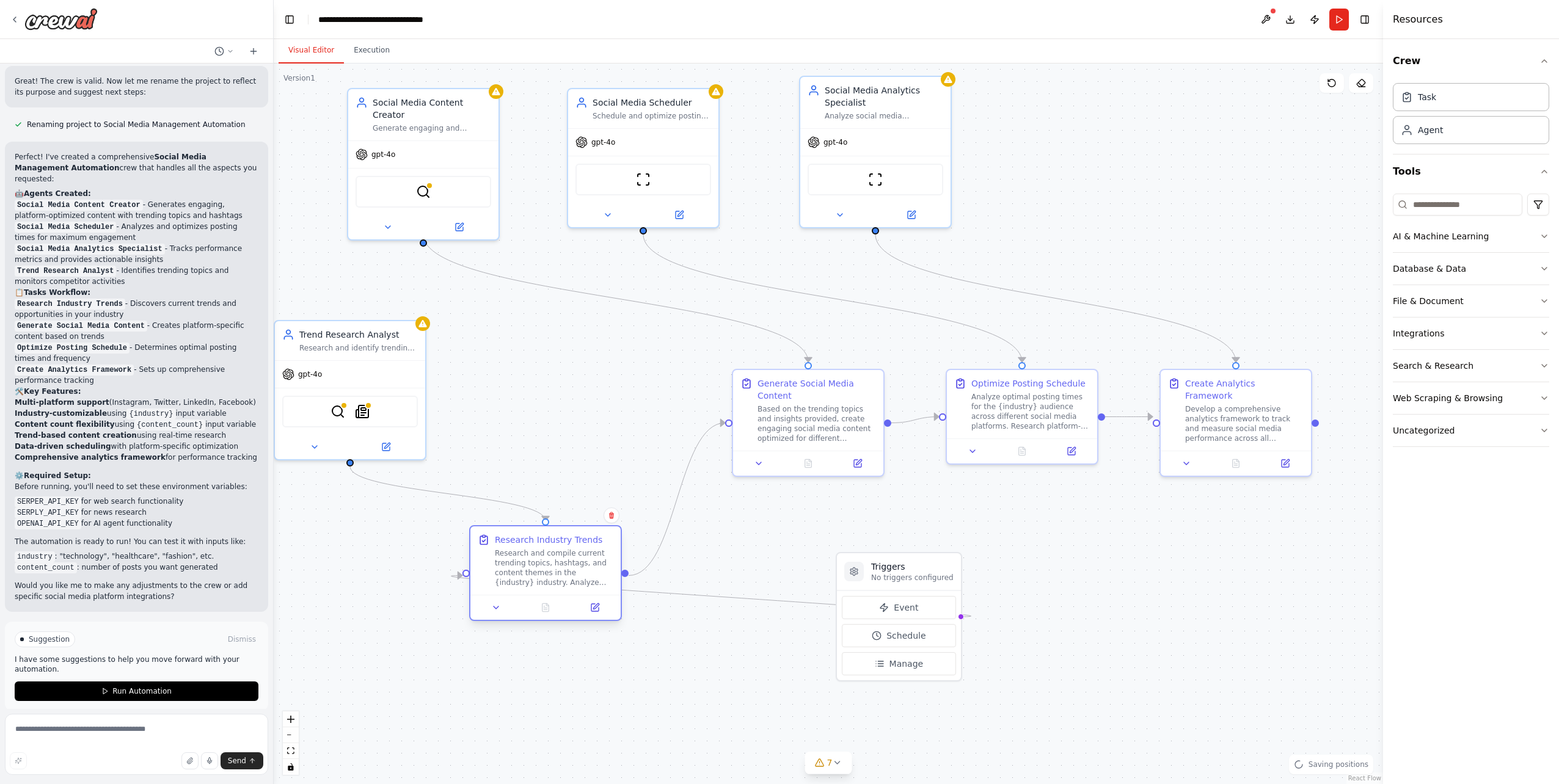
drag, startPoint x: 574, startPoint y: 440, endPoint x: 537, endPoint y: 555, distance: 120.8
click at [537, 555] on div "Research and compile current trending topics, hashtags, and content themes in t…" at bounding box center [554, 568] width 119 height 39
drag, startPoint x: 341, startPoint y: 378, endPoint x: 398, endPoint y: 342, distance: 67.4
click at [398, 342] on div "gpt-4o" at bounding box center [411, 335] width 151 height 27
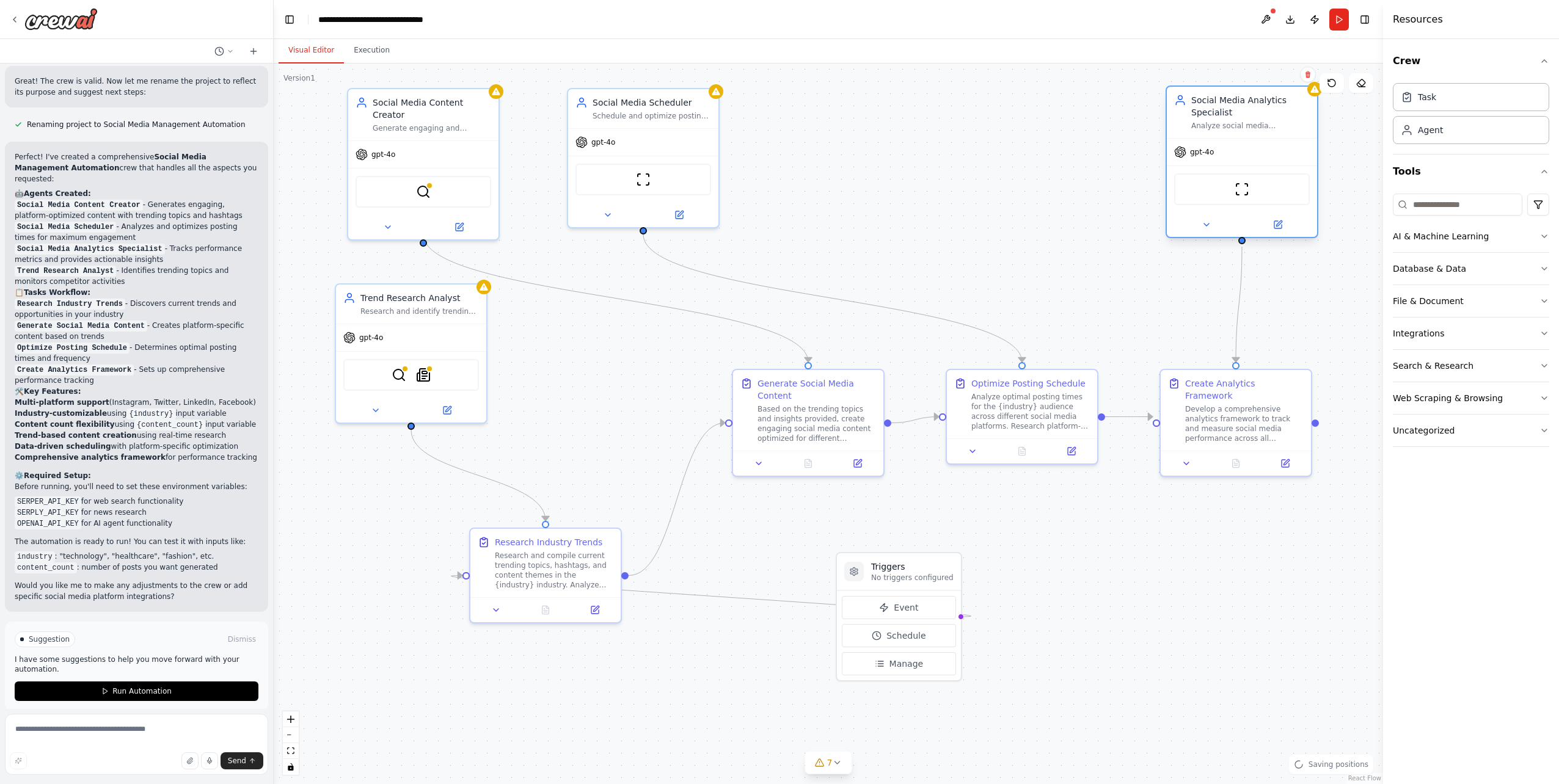
drag, startPoint x: 1054, startPoint y: 160, endPoint x: 1216, endPoint y: 166, distance: 162.1
click at [1216, 166] on div "ScrapeWebsiteTool" at bounding box center [1242, 189] width 151 height 47
drag, startPoint x: 588, startPoint y: 152, endPoint x: 963, endPoint y: 166, distance: 375.3
click at [963, 166] on div "gpt-4o ScrapeWebsiteTool" at bounding box center [1022, 187] width 151 height 99
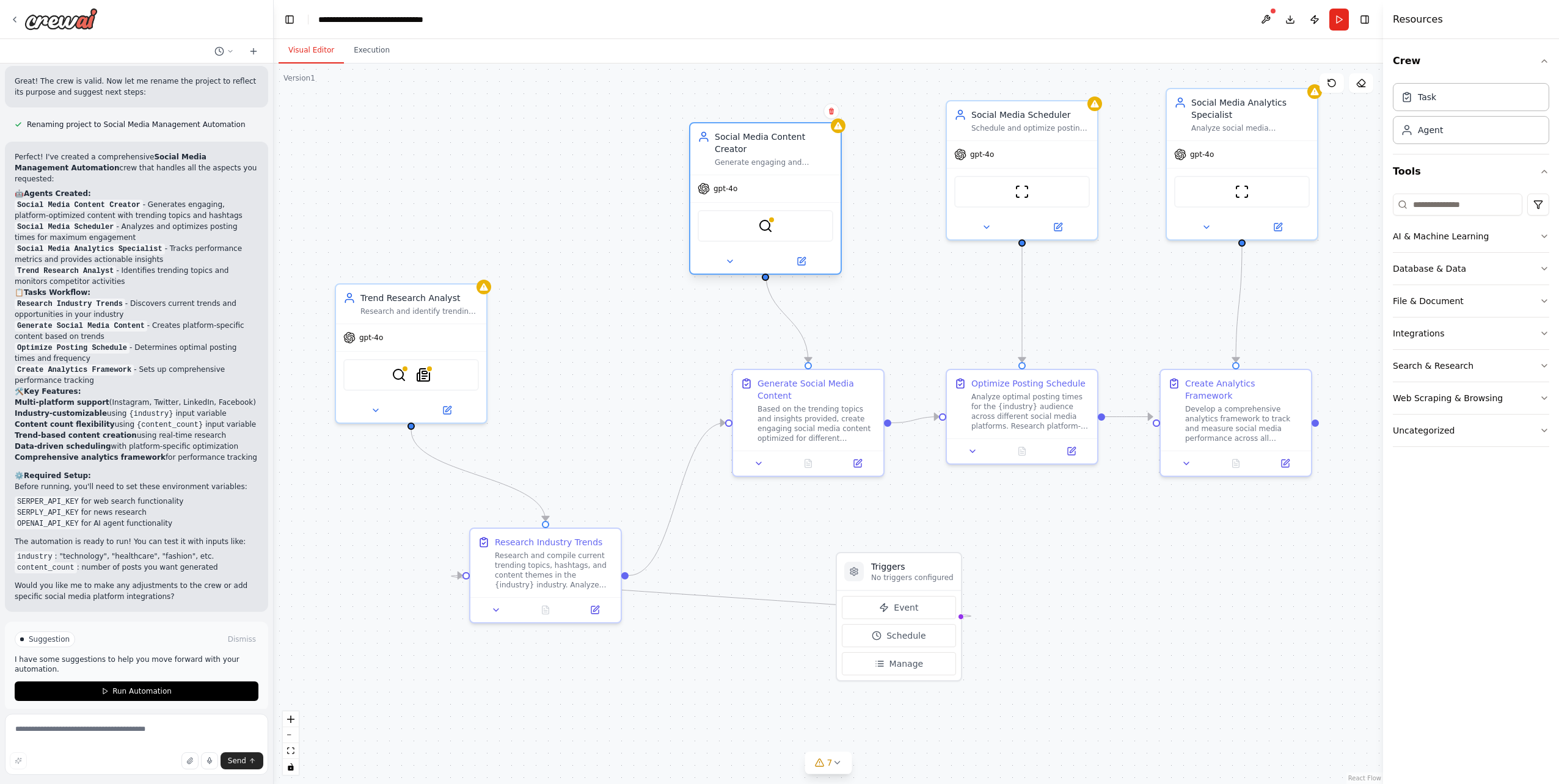
drag, startPoint x: 402, startPoint y: 126, endPoint x: 740, endPoint y: 161, distance: 339.8
click at [740, 161] on div "Social Media Content Creator Generate engaging and platform-optimized social me…" at bounding box center [765, 198] width 153 height 153
drag, startPoint x: 406, startPoint y: 322, endPoint x: 462, endPoint y: 321, distance: 56.0
click at [462, 321] on div "Trend Research Analyst Research and identify trending topics, hashtags, and con…" at bounding box center [472, 351] width 153 height 140
click at [845, 764] on button "7" at bounding box center [829, 763] width 47 height 23
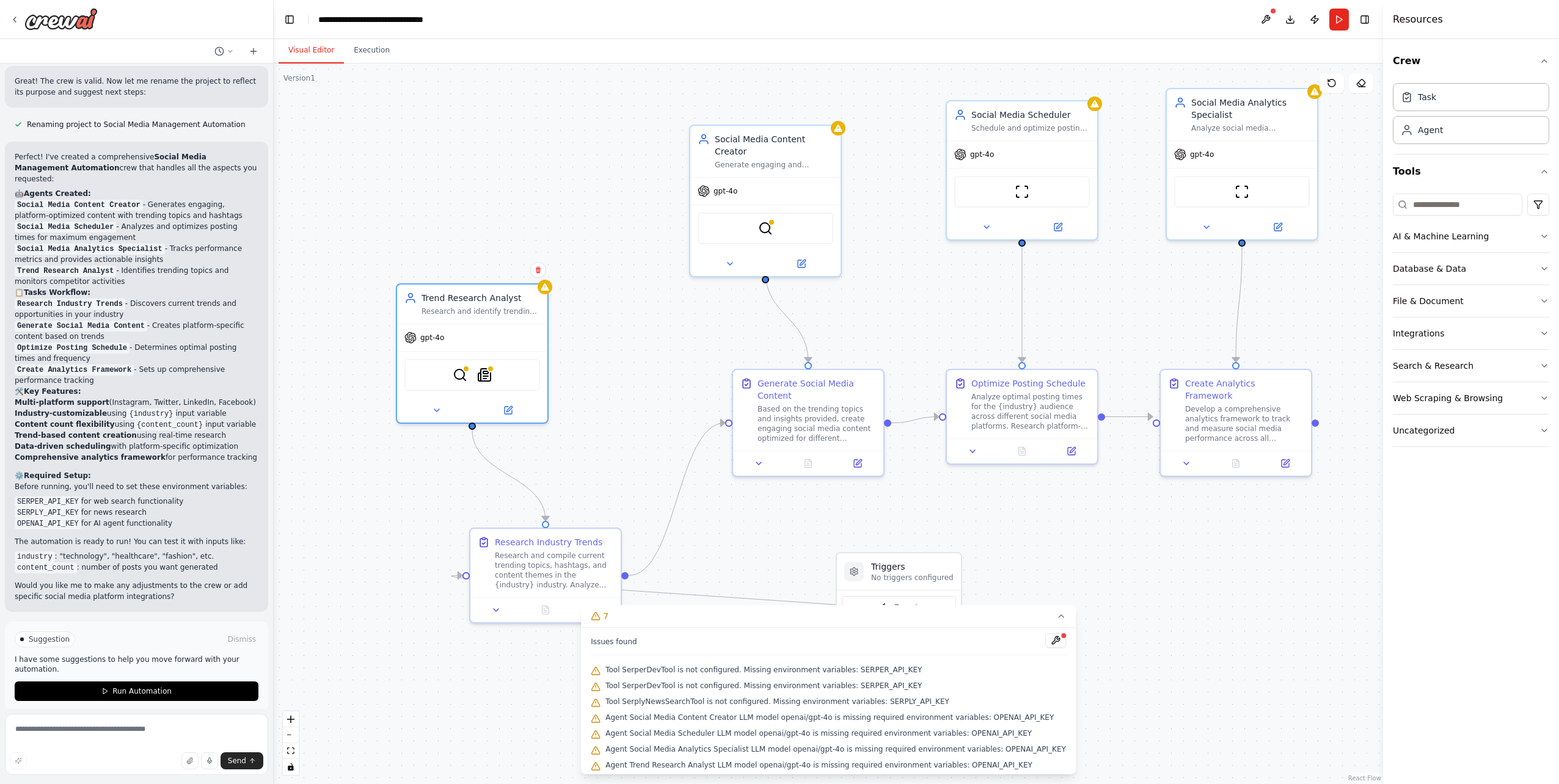
click at [504, 703] on div ".deletable-edge-delete-btn { width: 20px; height: 20px; border: 0px solid #ffff…" at bounding box center [828, 423] width 1109 height 721
click at [296, 748] on button "fit view" at bounding box center [290, 751] width 16 height 16
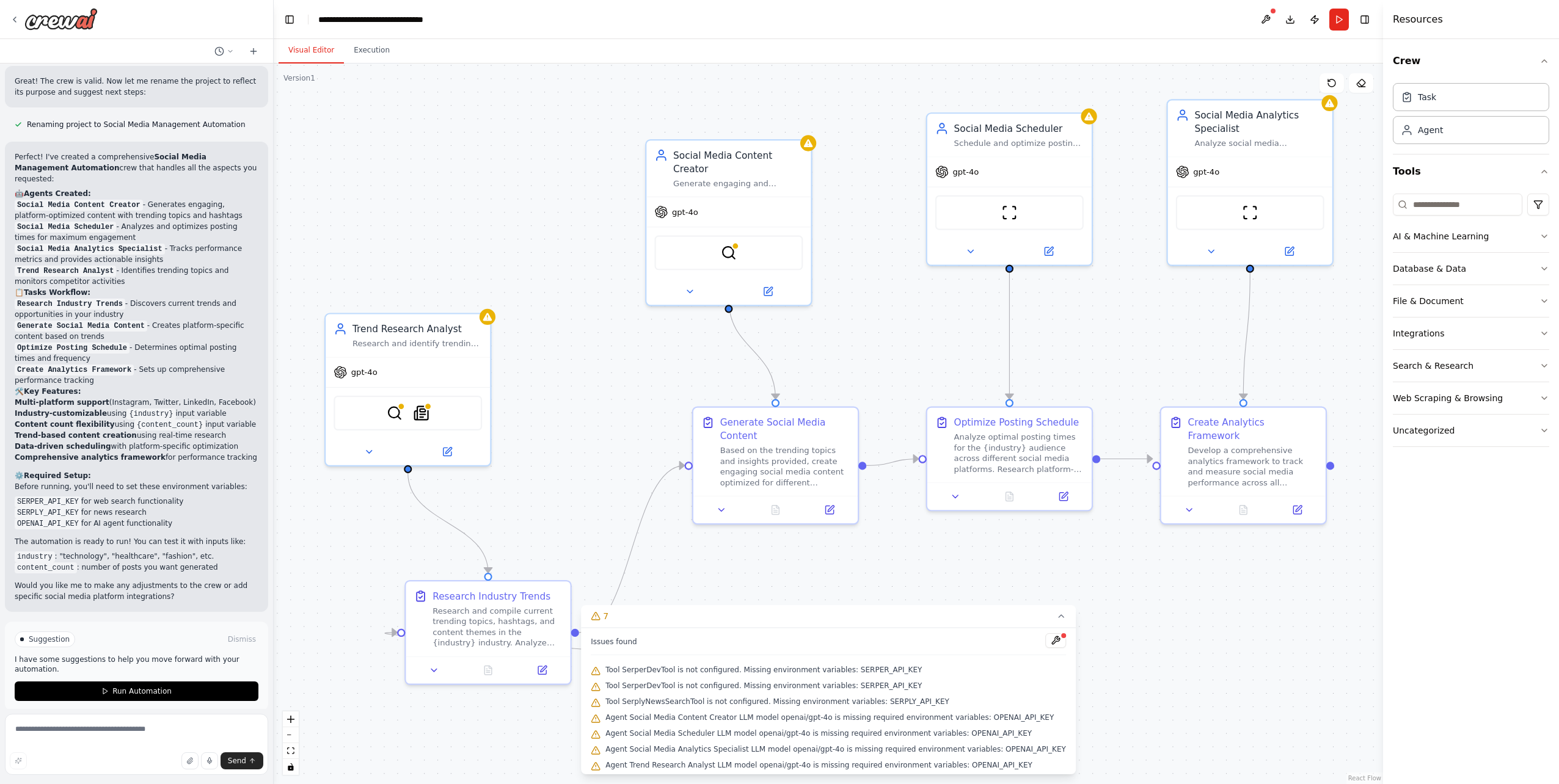
click at [521, 419] on div ".deletable-edge-delete-btn { width: 20px; height: 20px; border: 0px solid #ffff…" at bounding box center [828, 423] width 1109 height 721
click at [1043, 621] on button "7" at bounding box center [828, 616] width 495 height 23
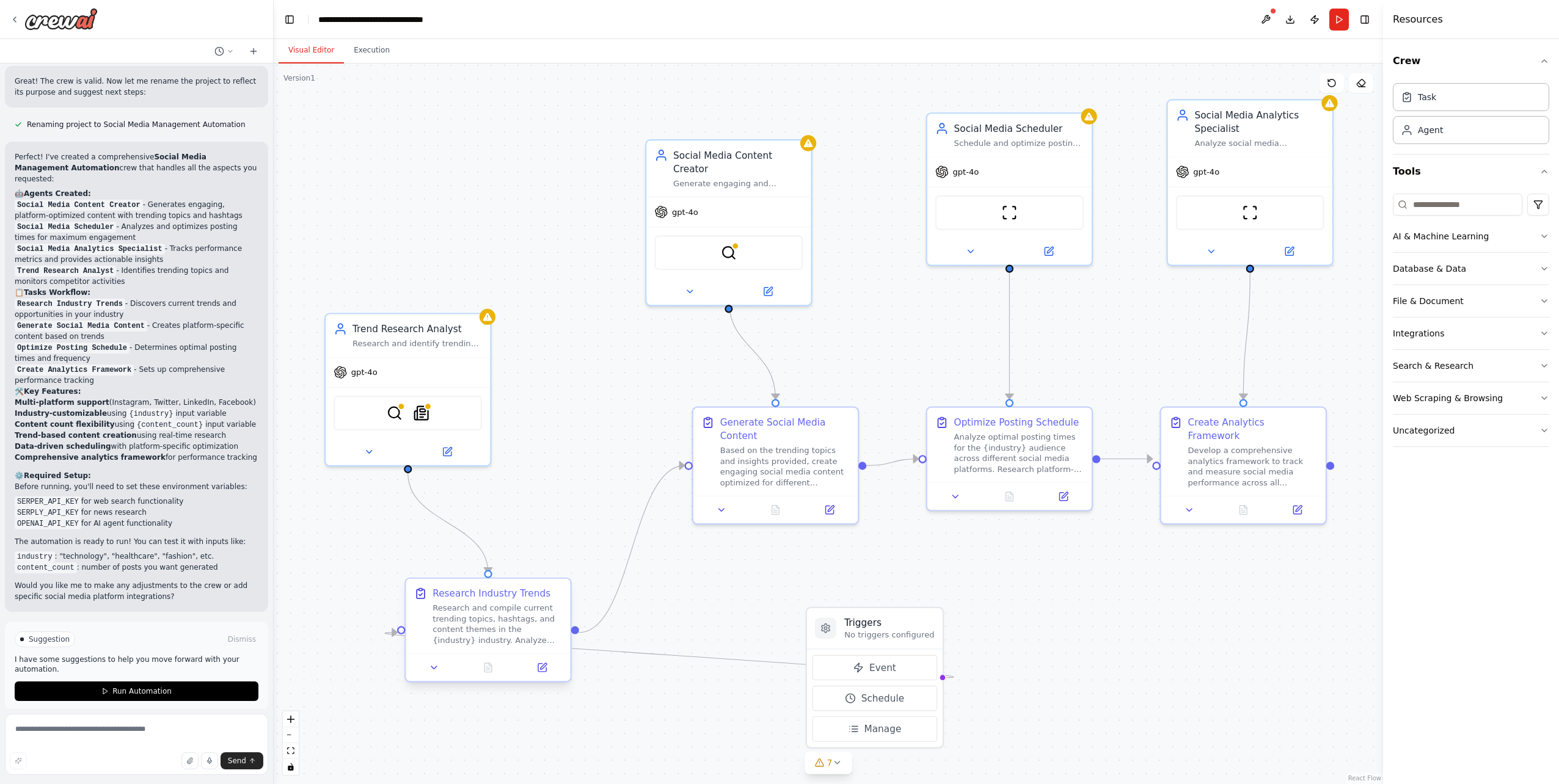
click at [500, 612] on div "Research and compile current trending topics, hashtags, and content themes in t…" at bounding box center [497, 624] width 130 height 43
click at [747, 467] on div "Based on the trending topics and insights provided, create engaging social medi…" at bounding box center [785, 463] width 130 height 43
drag, startPoint x: 740, startPoint y: 136, endPoint x: 753, endPoint y: 179, distance: 44.9
click at [741, 136] on div ".deletable-edge-delete-btn { width: 20px; height: 20px; border: 0px solid #ffff…" at bounding box center [828, 423] width 1109 height 721
click at [755, 197] on div "gpt-4o" at bounding box center [729, 209] width 164 height 29
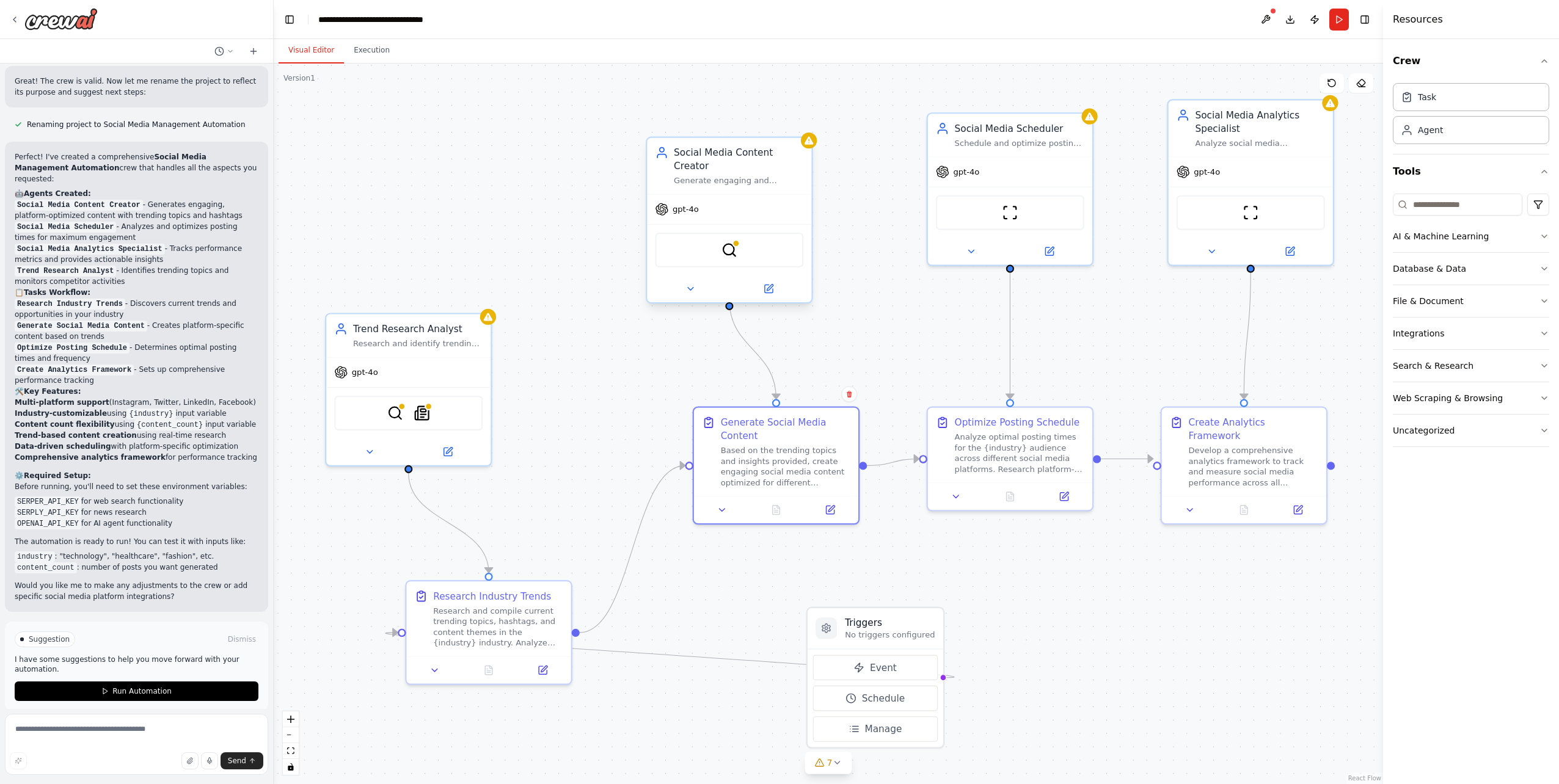
click at [755, 197] on div "gpt-4o" at bounding box center [729, 209] width 164 height 29
click at [772, 284] on icon at bounding box center [768, 288] width 8 height 8
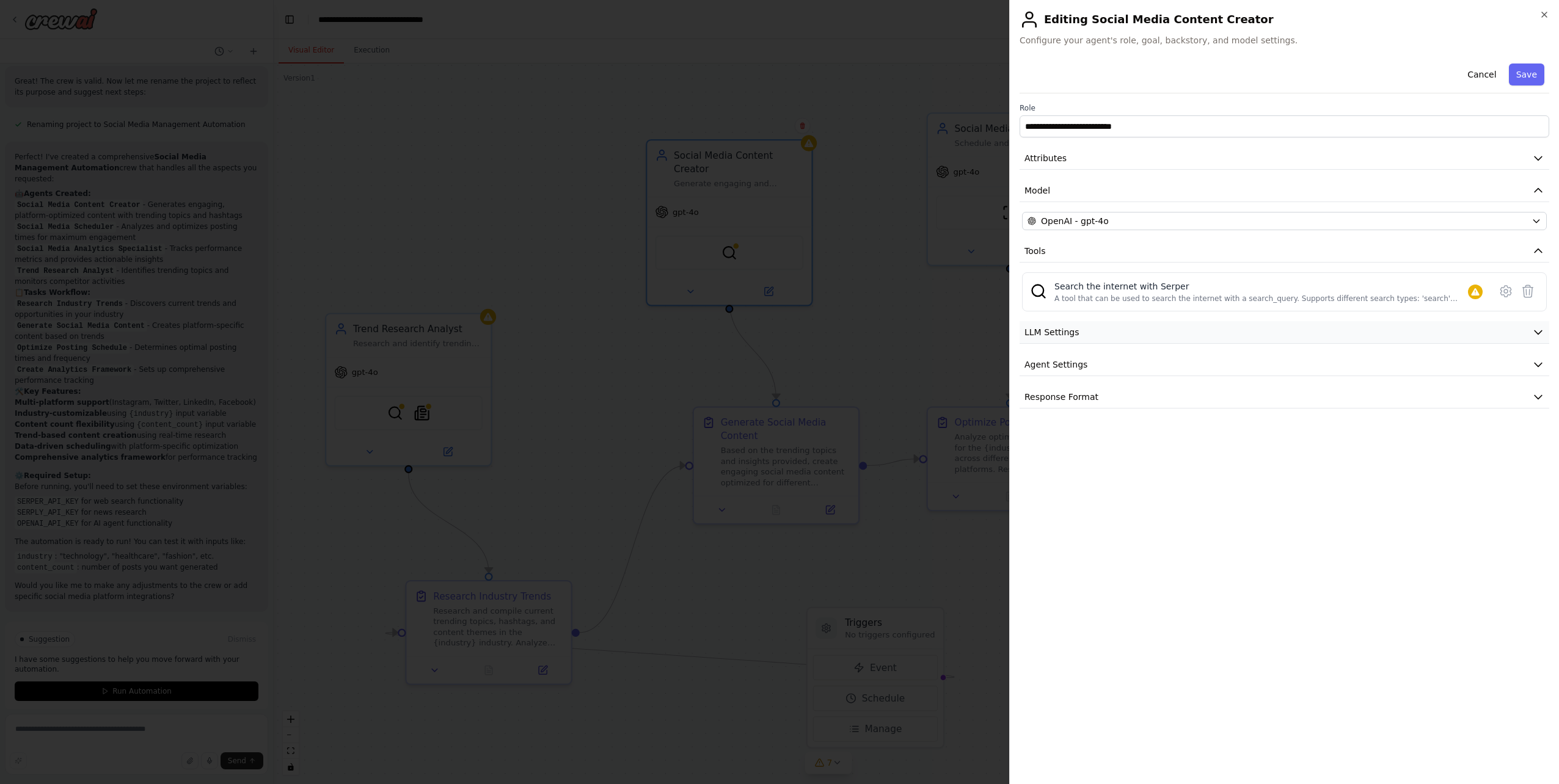
click at [1076, 340] on button "LLM Settings" at bounding box center [1285, 333] width 530 height 23
click at [1075, 375] on button "Agent Settings" at bounding box center [1285, 365] width 530 height 23
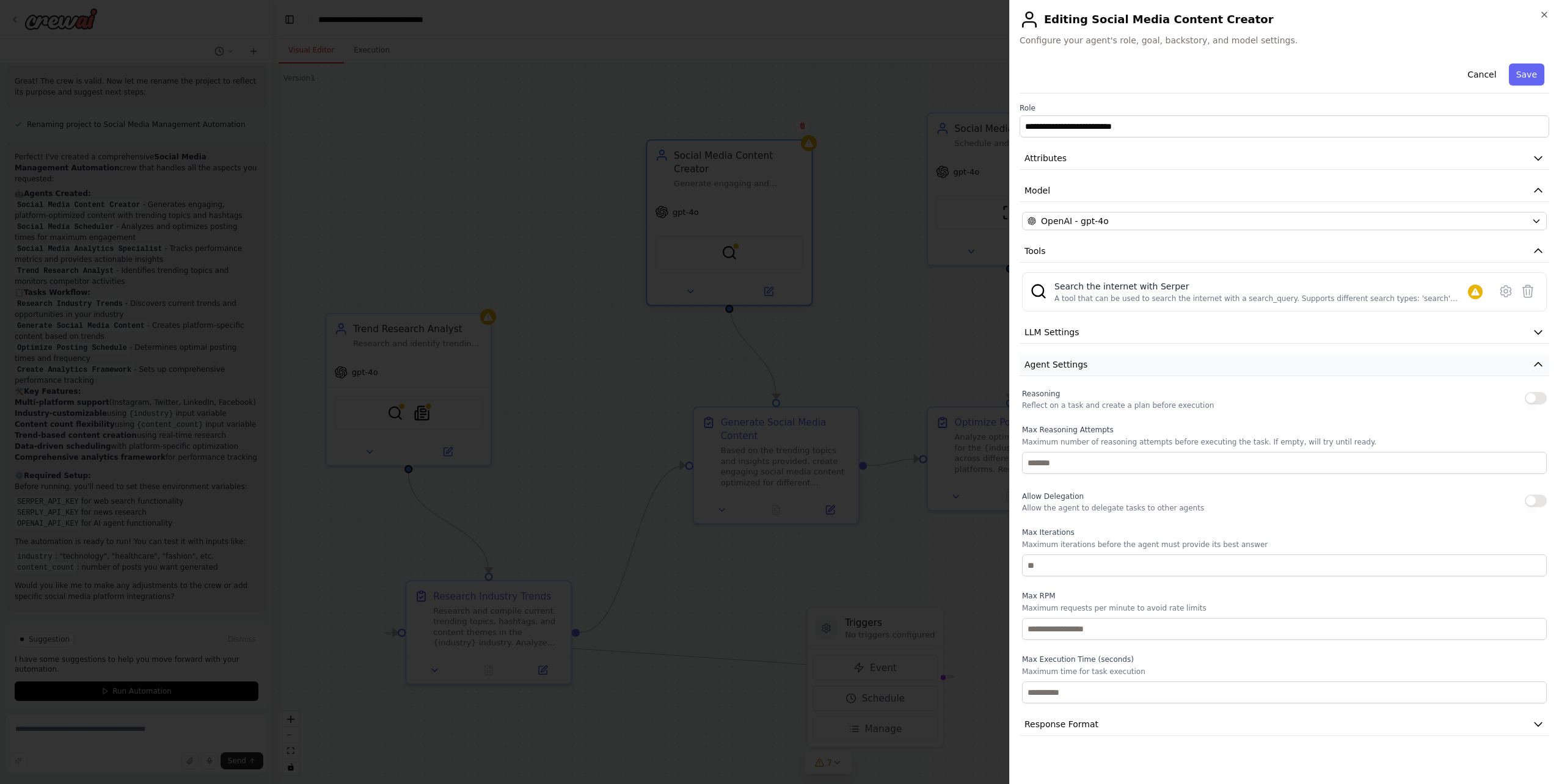
click at [1077, 367] on span "Agent Settings" at bounding box center [1055, 364] width 63 height 12
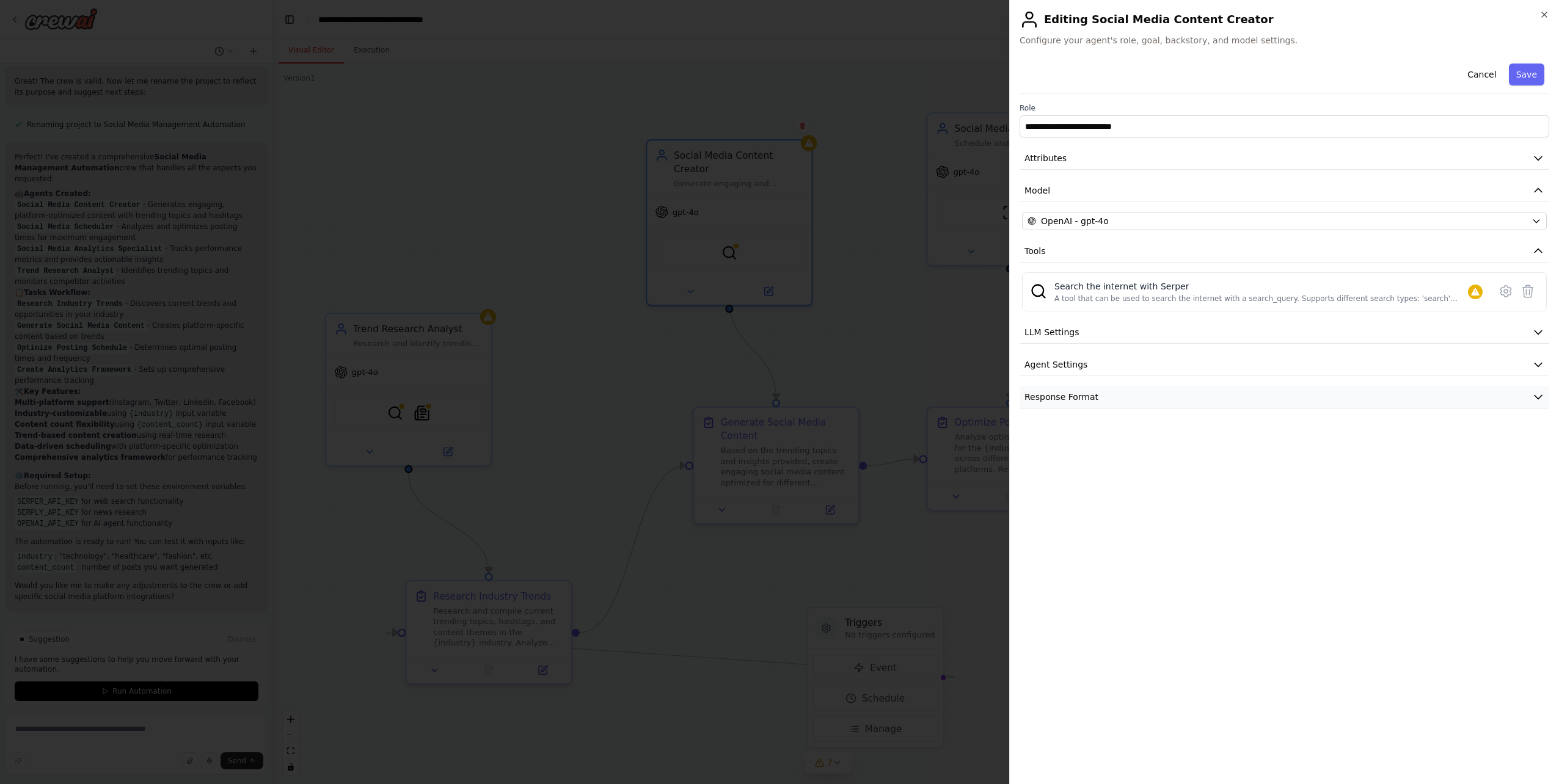
click at [1076, 404] on button "Response Format" at bounding box center [1285, 397] width 530 height 23
click at [1080, 401] on span "Response Format" at bounding box center [1061, 397] width 74 height 12
click at [1082, 160] on button "Attributes" at bounding box center [1285, 159] width 530 height 23
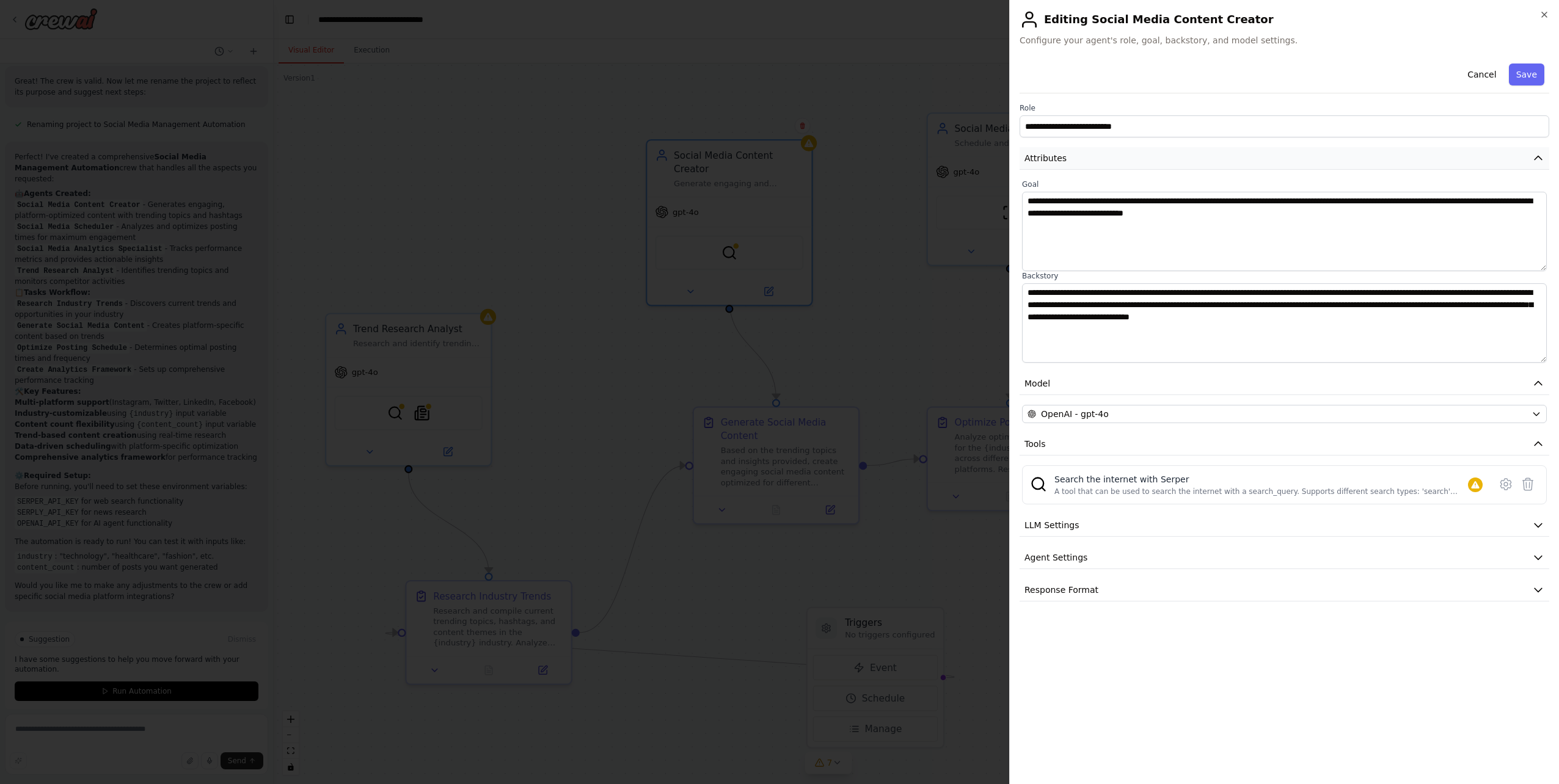
click at [1082, 160] on button "Attributes" at bounding box center [1285, 159] width 530 height 23
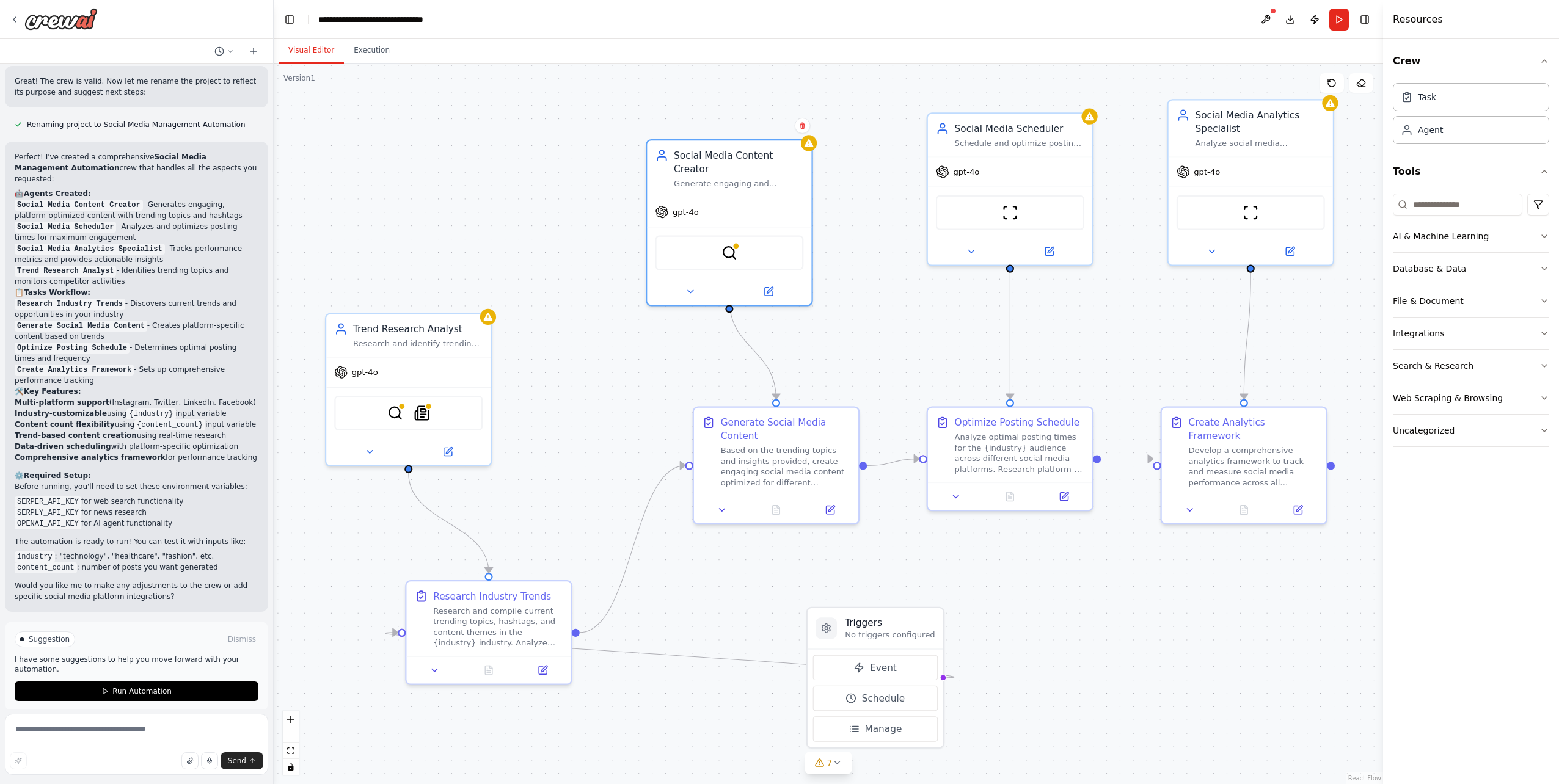
click at [6, 22] on div "Create a crew that schedules and publishes social media content across multiple…" at bounding box center [137, 392] width 274 height 784
click at [13, 15] on icon at bounding box center [14, 19] width 10 height 10
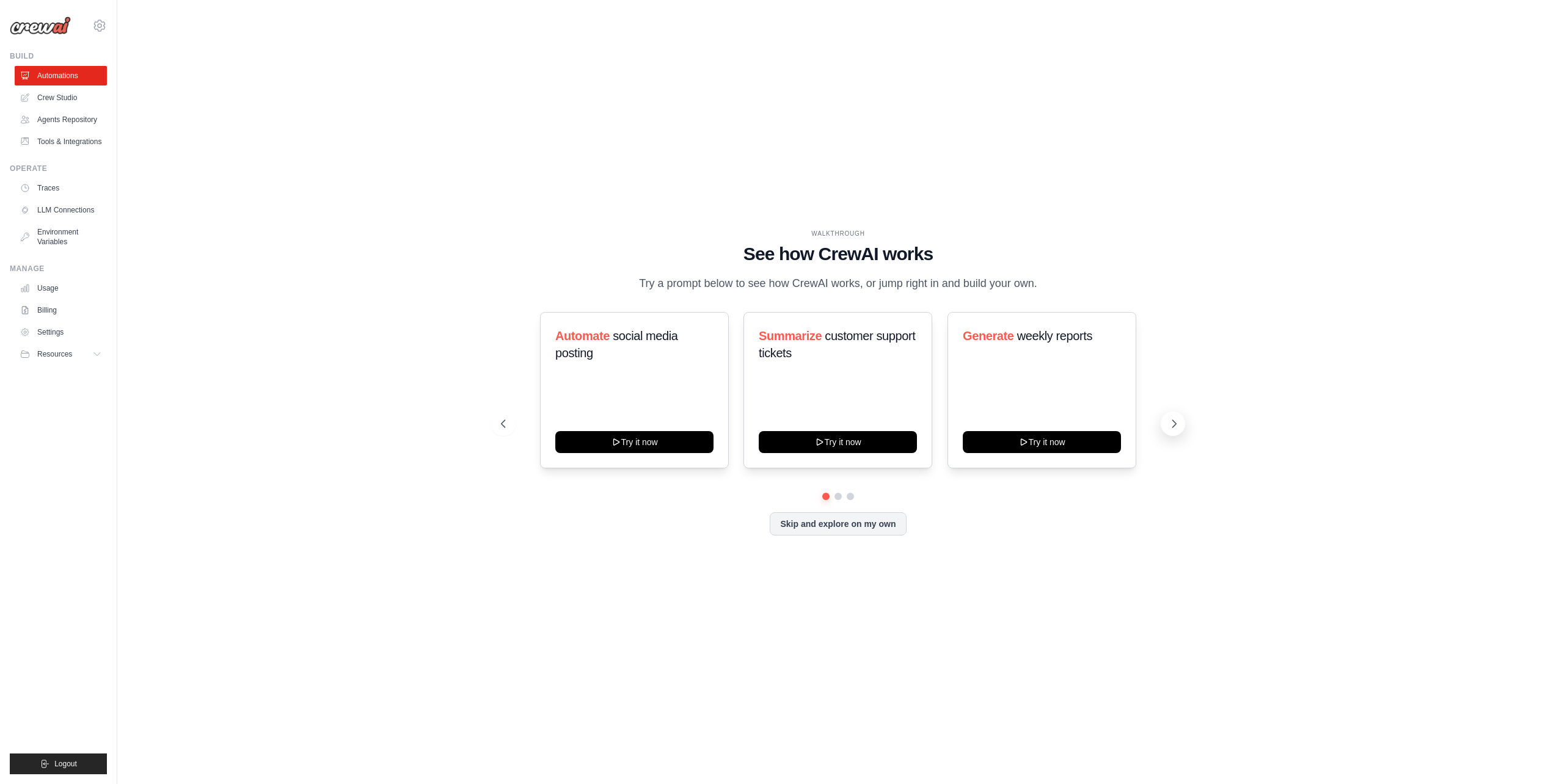
click at [1175, 427] on icon at bounding box center [1174, 423] width 12 height 12
click at [78, 123] on link "Agents Repository" at bounding box center [62, 119] width 92 height 20
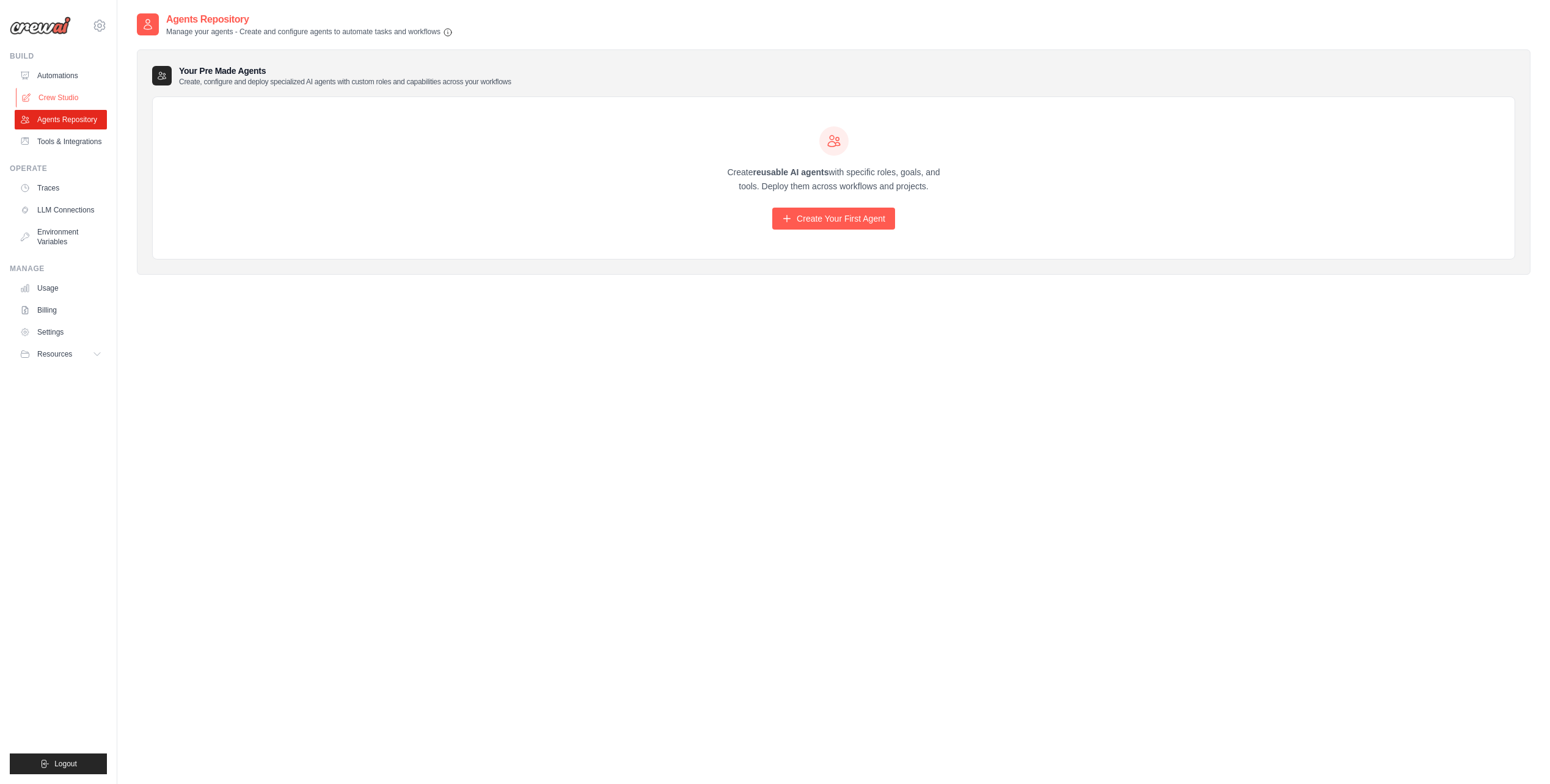
click at [51, 100] on link "Crew Studio" at bounding box center [62, 98] width 92 height 20
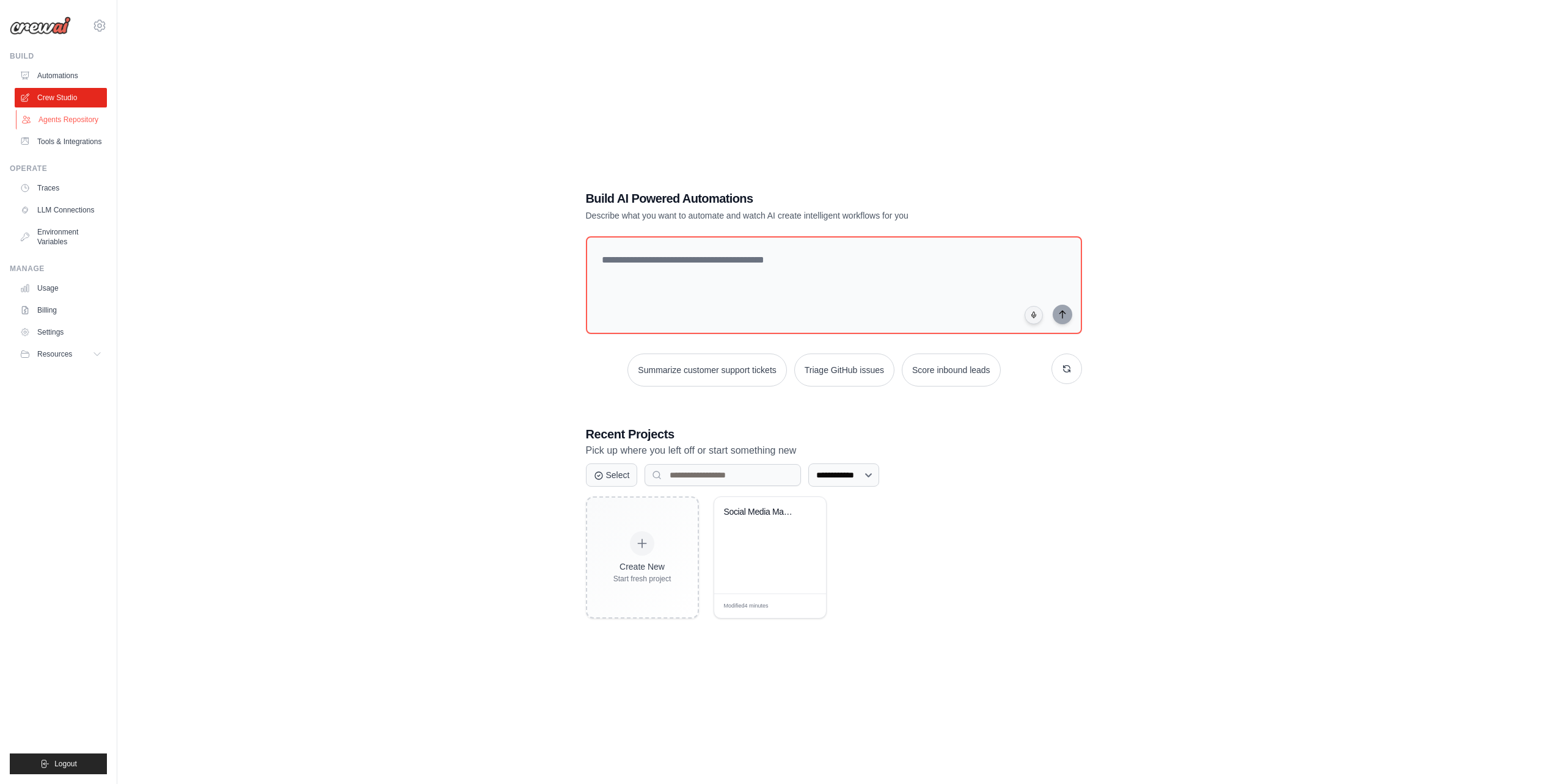
click at [72, 112] on link "Agents Repository" at bounding box center [62, 119] width 92 height 20
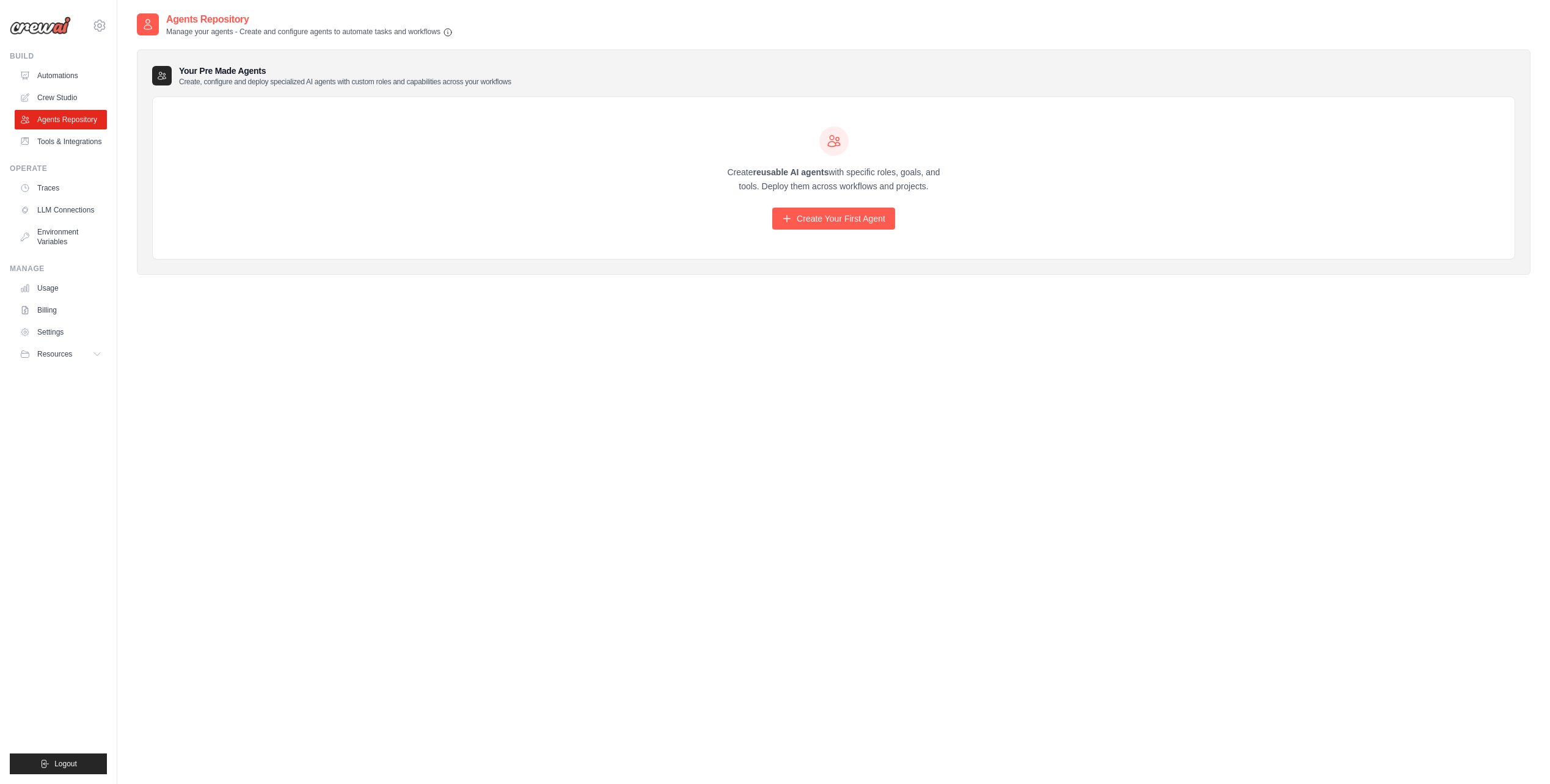
click at [895, 217] on div "Create reusable AI agents with specific roles, goals, and tools. Deploy them ac…" at bounding box center [833, 178] width 234 height 104
click at [893, 223] on link "Create Your First Agent" at bounding box center [833, 218] width 123 height 22
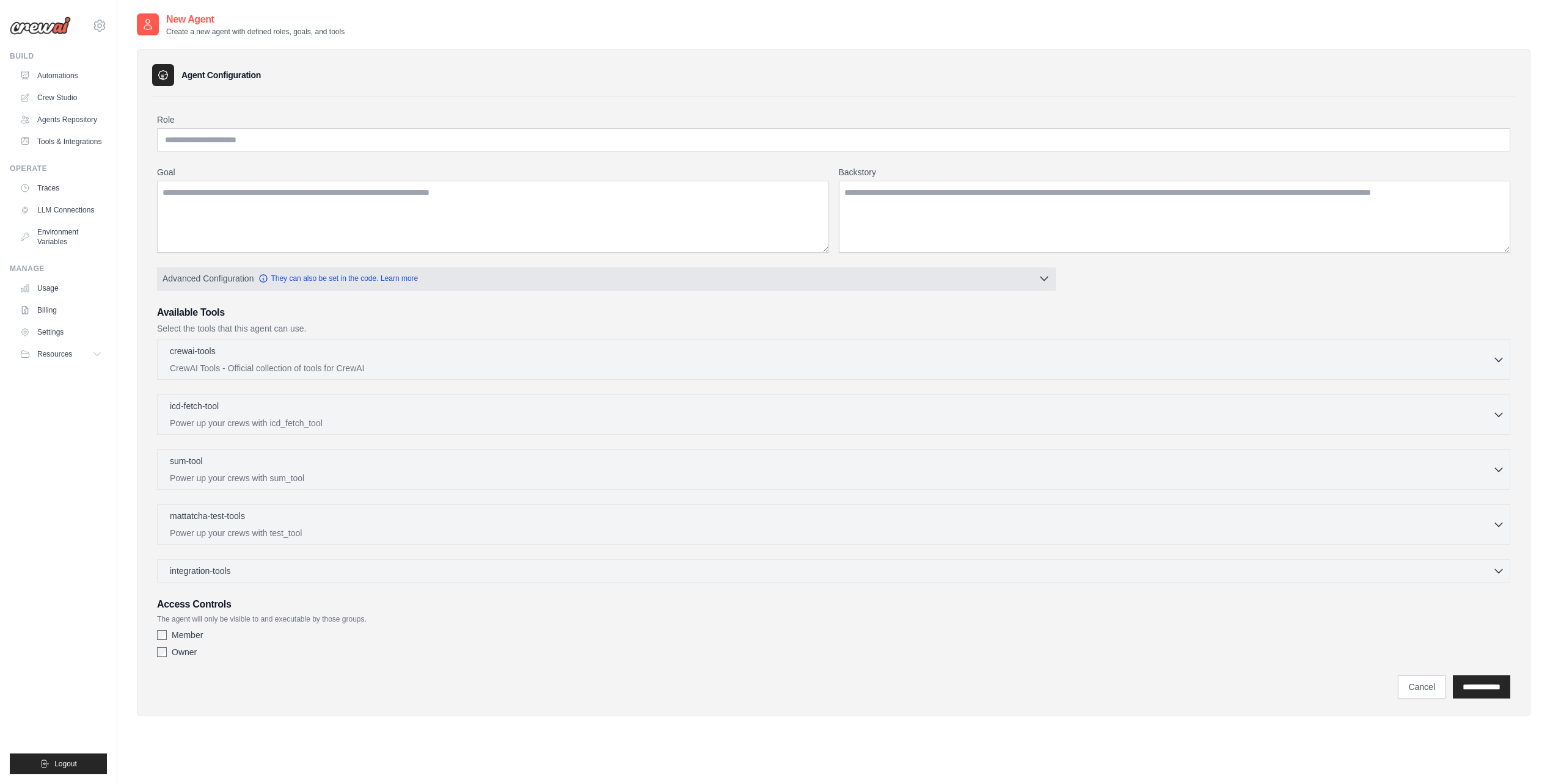
click at [1017, 274] on button "Advanced Configuration They can also be set in the code. Learn more" at bounding box center [606, 278] width 897 height 22
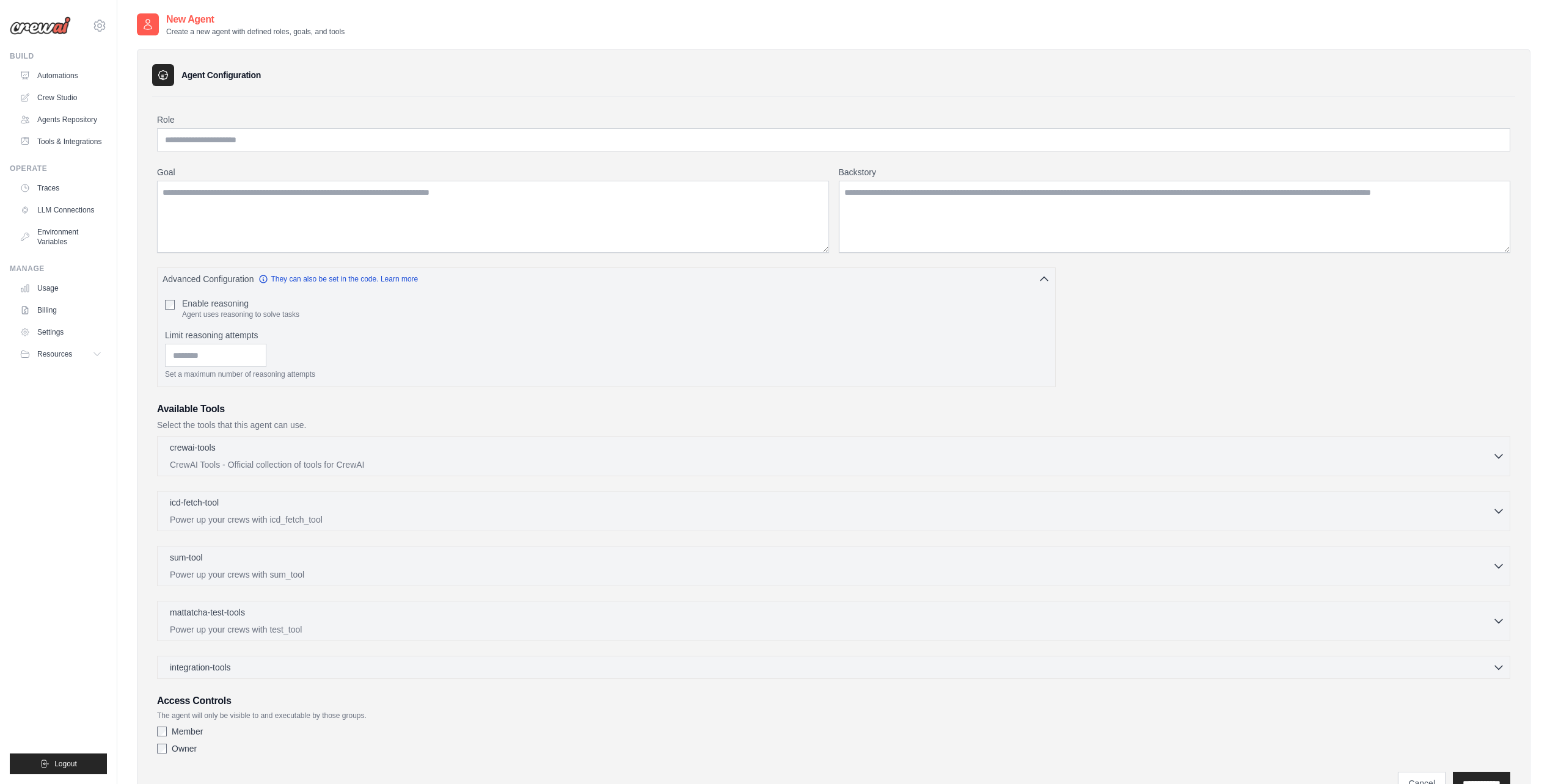
click at [304, 475] on div "crewai-tools 0 selected CrewAI Tools - Official collection of tools for CrewAI …" at bounding box center [833, 456] width 1353 height 40
click at [302, 471] on div "crewai-tools 0 selected CrewAI Tools - Official collection of tools for CrewAI …" at bounding box center [833, 456] width 1353 height 40
click at [303, 465] on p "CrewAI Tools - Official collection of tools for CrewAI" at bounding box center [831, 464] width 1323 height 12
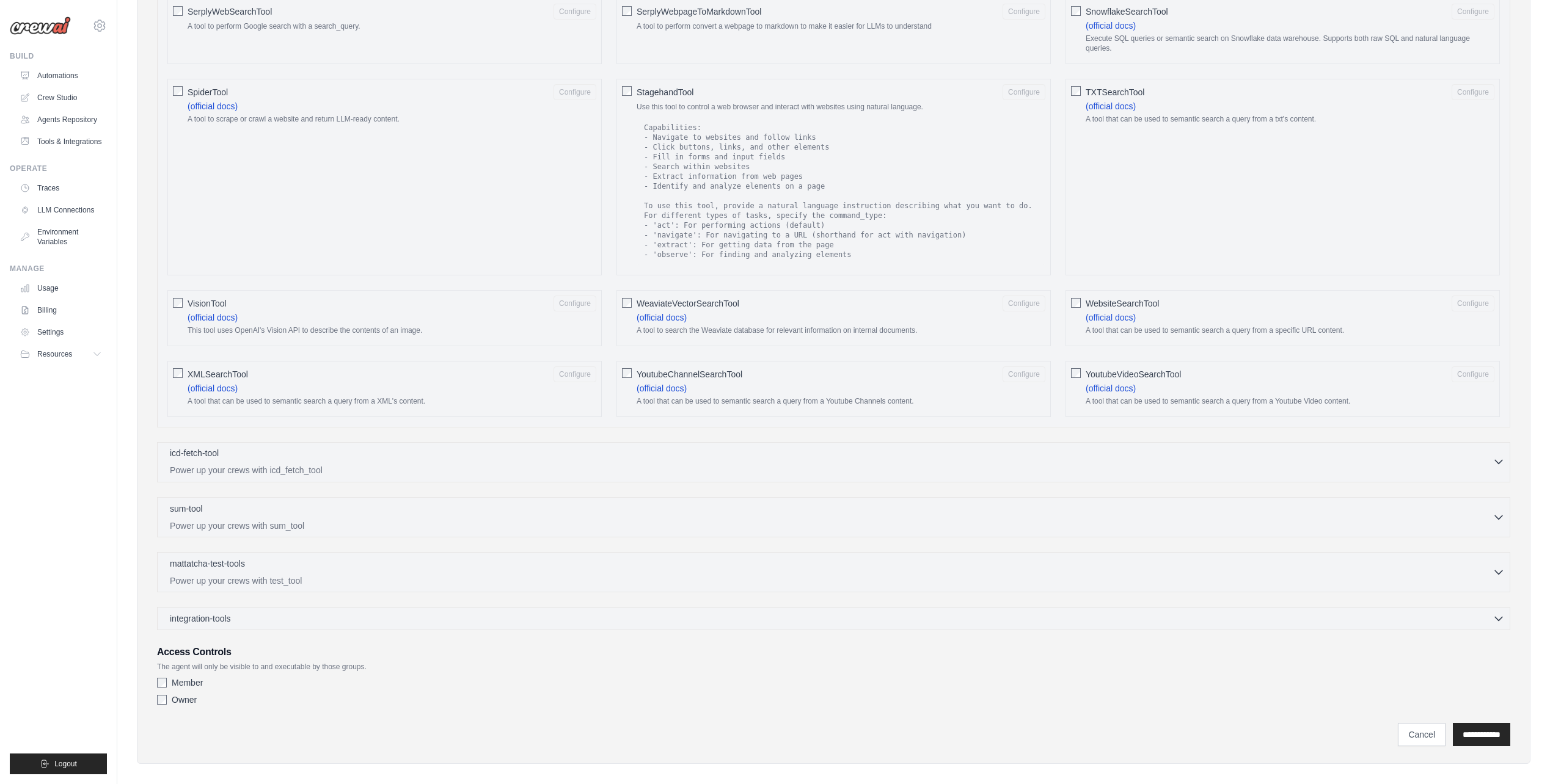
scroll to position [1746, 0]
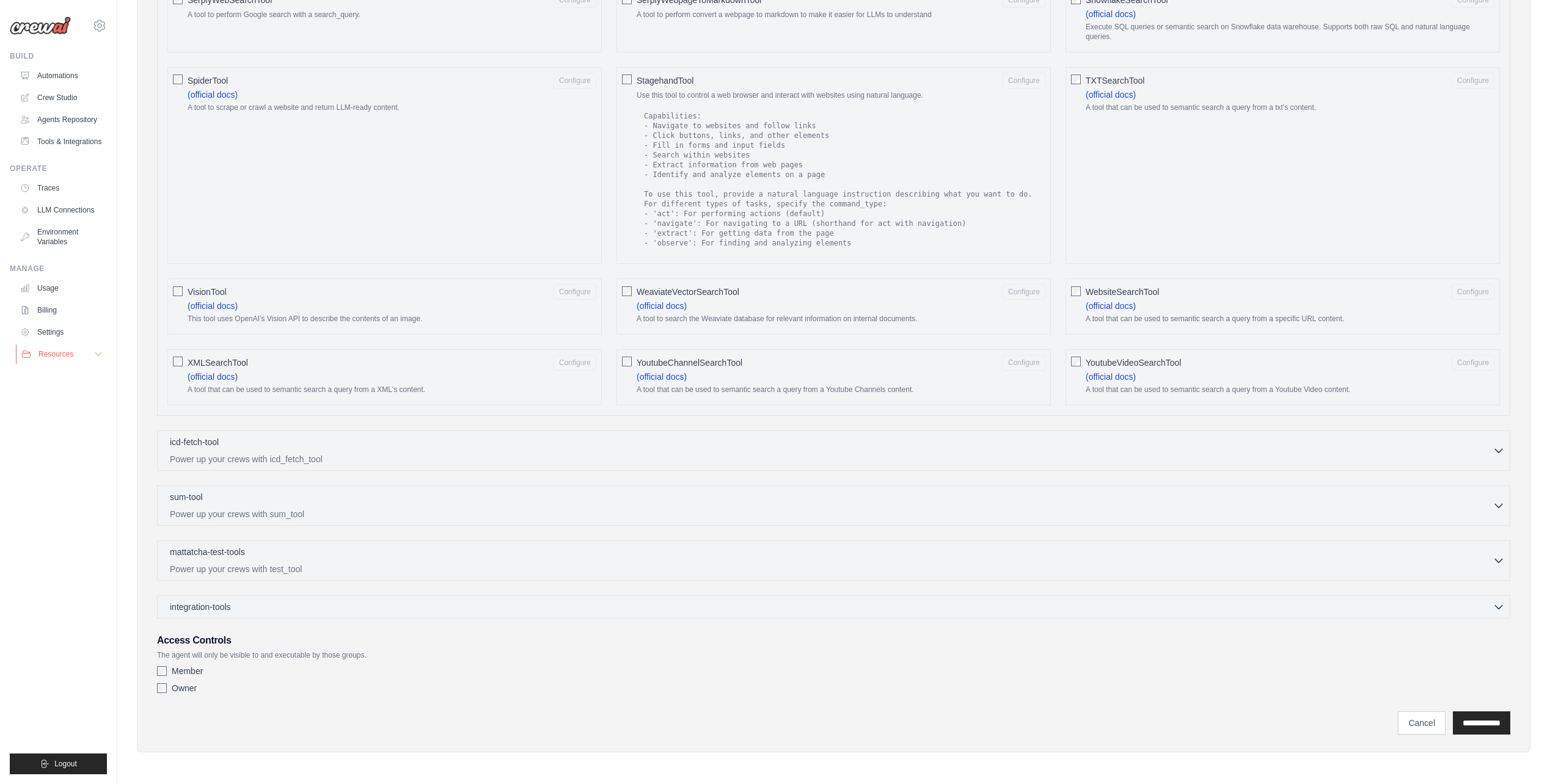
click at [50, 359] on span "Resources" at bounding box center [56, 354] width 35 height 10
click at [47, 435] on span "Video Tutorials" at bounding box center [67, 433] width 48 height 10
click at [48, 311] on link "Billing" at bounding box center [62, 310] width 92 height 20
click at [51, 284] on link "Usage" at bounding box center [62, 288] width 92 height 20
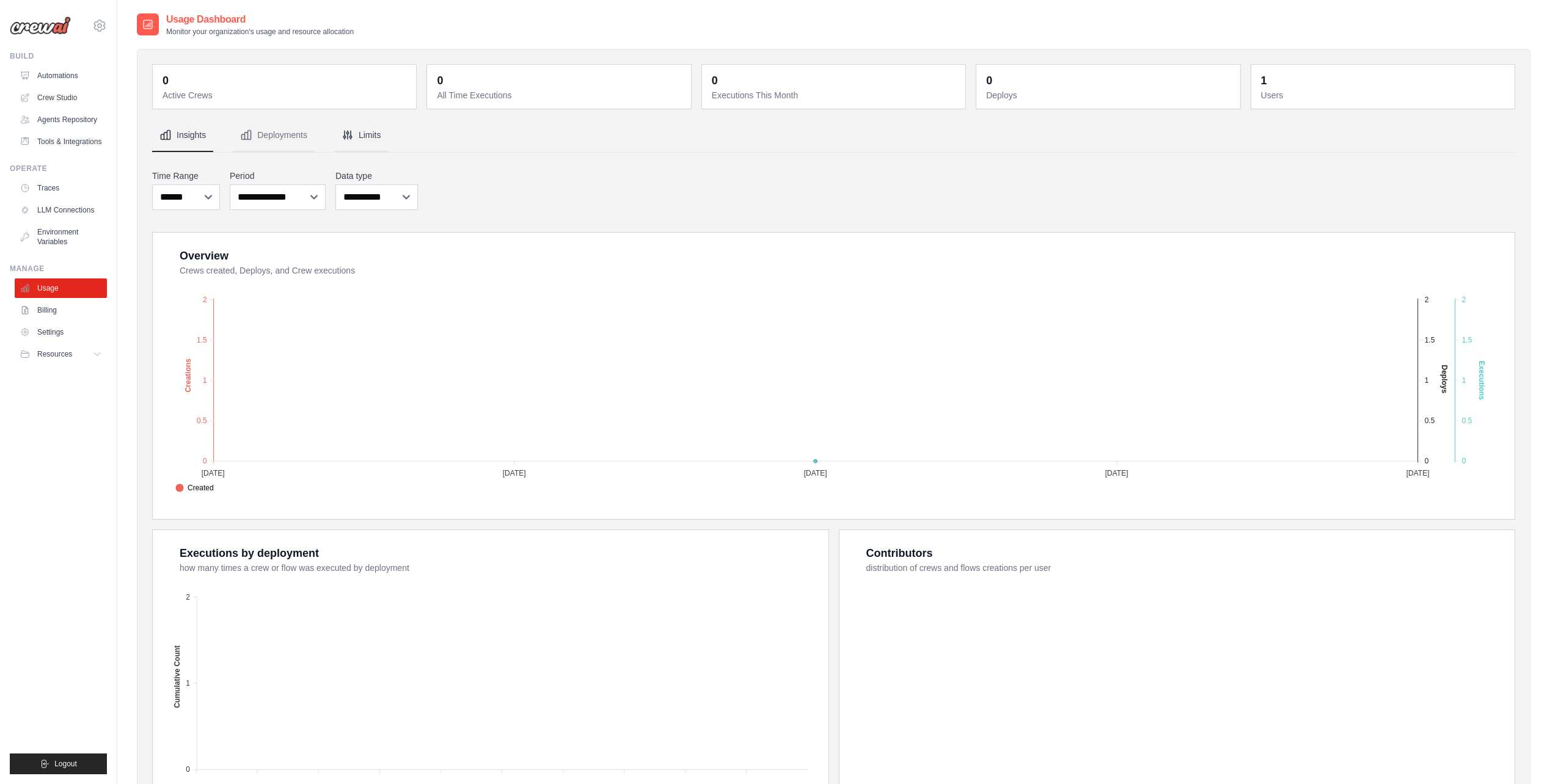
click at [373, 142] on button "Limits" at bounding box center [361, 136] width 55 height 33
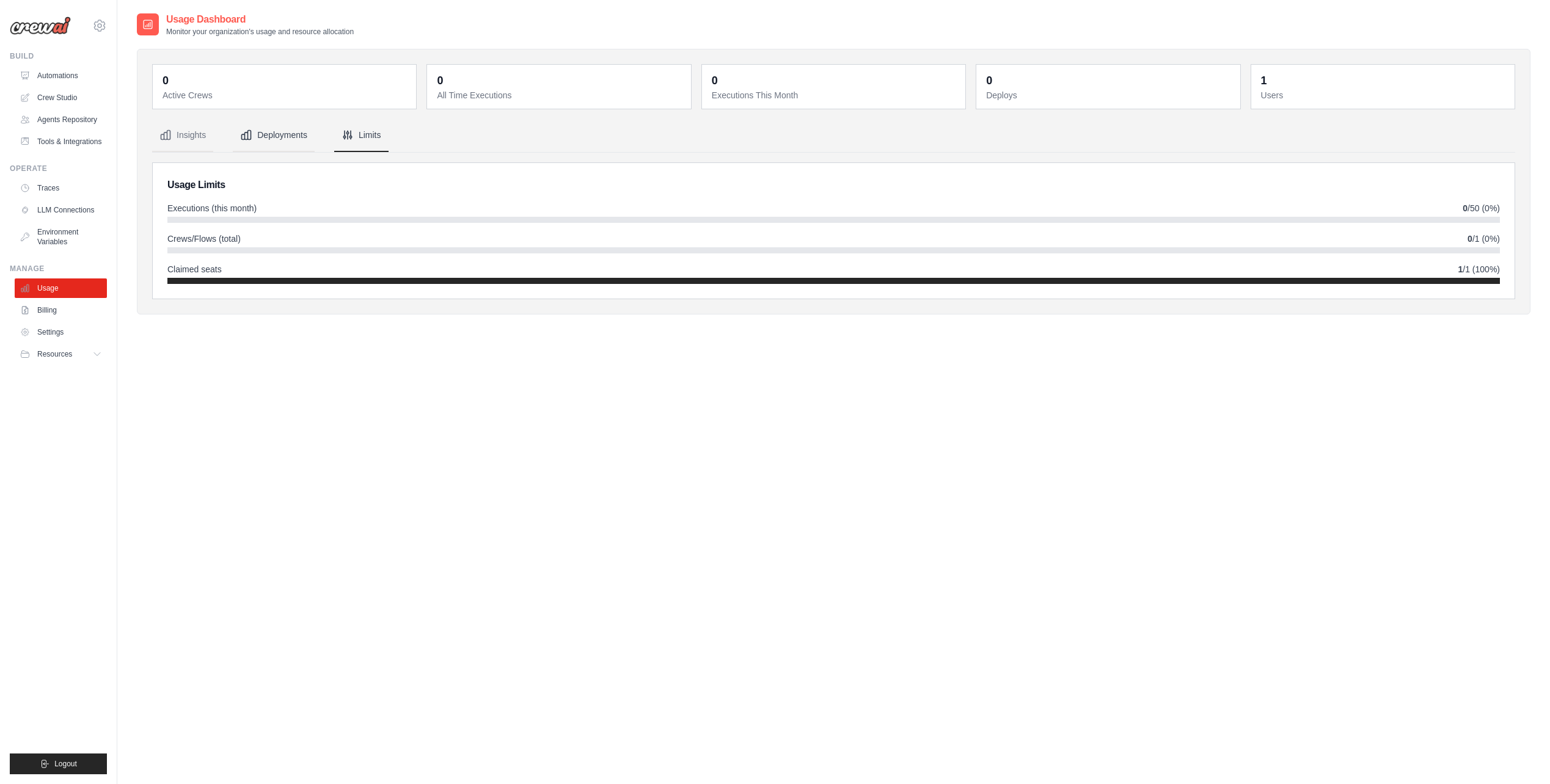
click at [261, 130] on button "Deployments" at bounding box center [274, 136] width 82 height 33
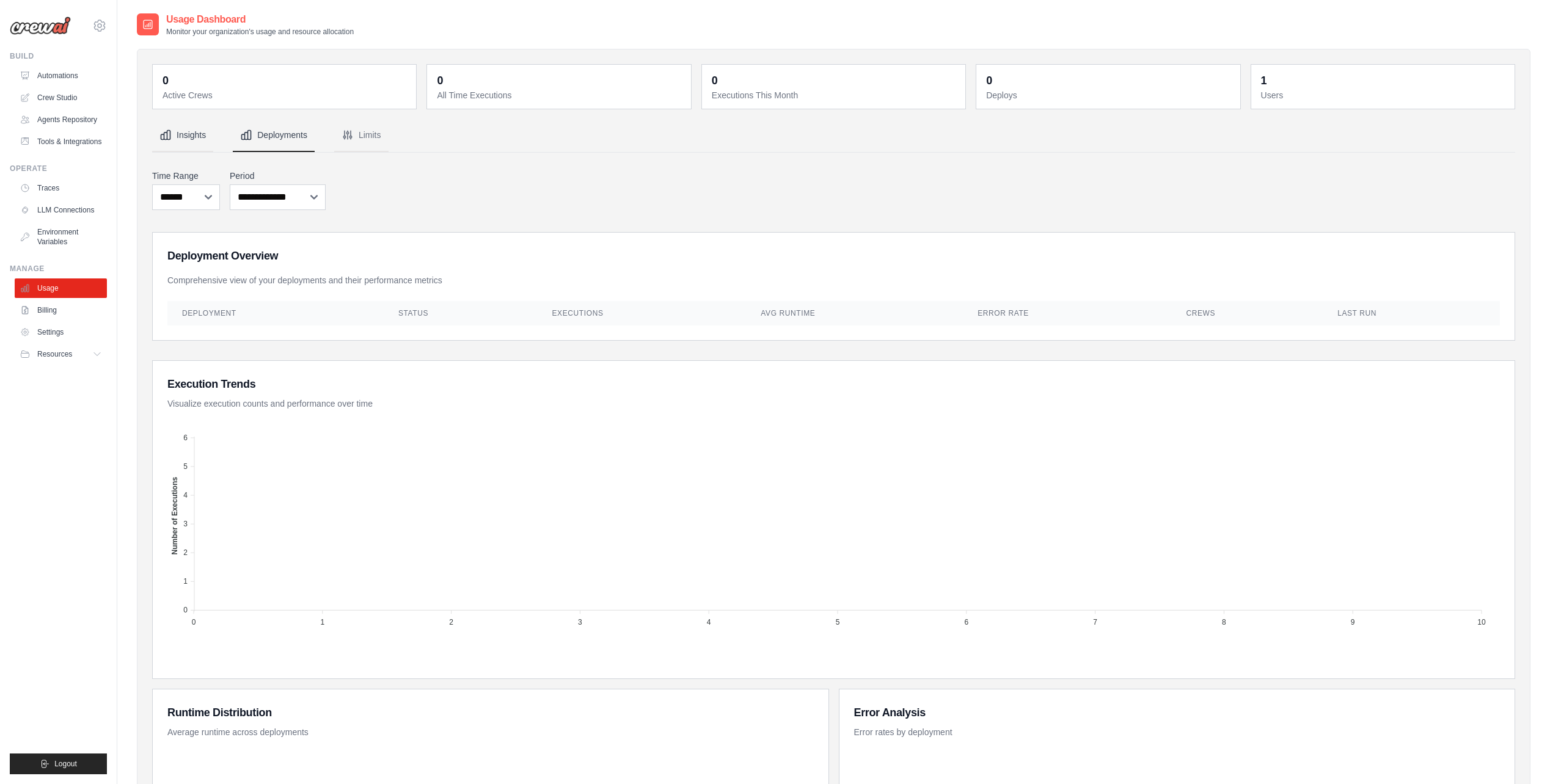
click at [188, 132] on button "Insights" at bounding box center [183, 136] width 61 height 33
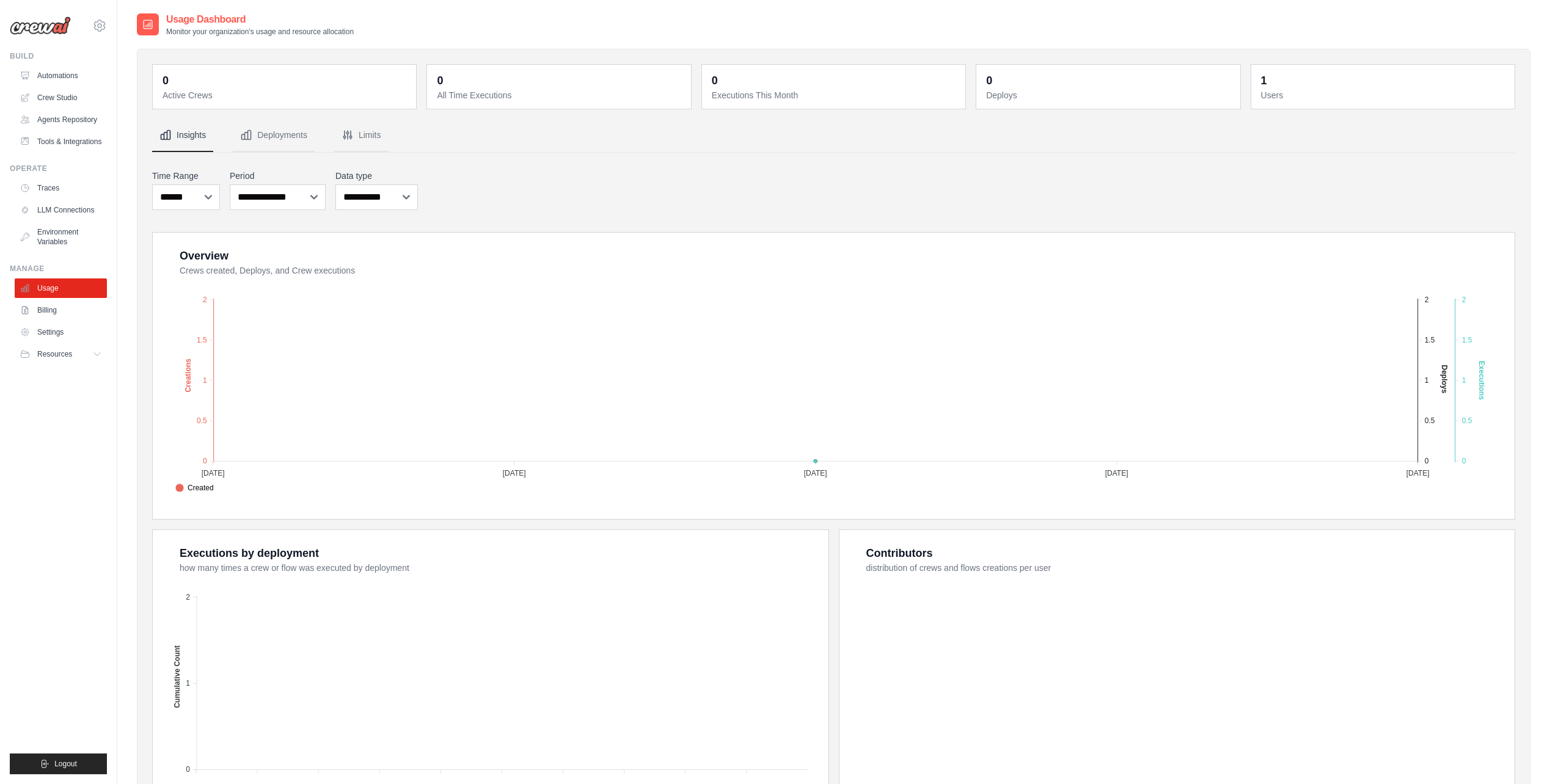
click at [86, 27] on div "alceu@fosinfo.com.br Settings" at bounding box center [58, 20] width 97 height 39
click at [94, 23] on icon at bounding box center [99, 25] width 15 height 15
click at [133, 80] on span "Settings" at bounding box center [152, 76] width 97 height 12
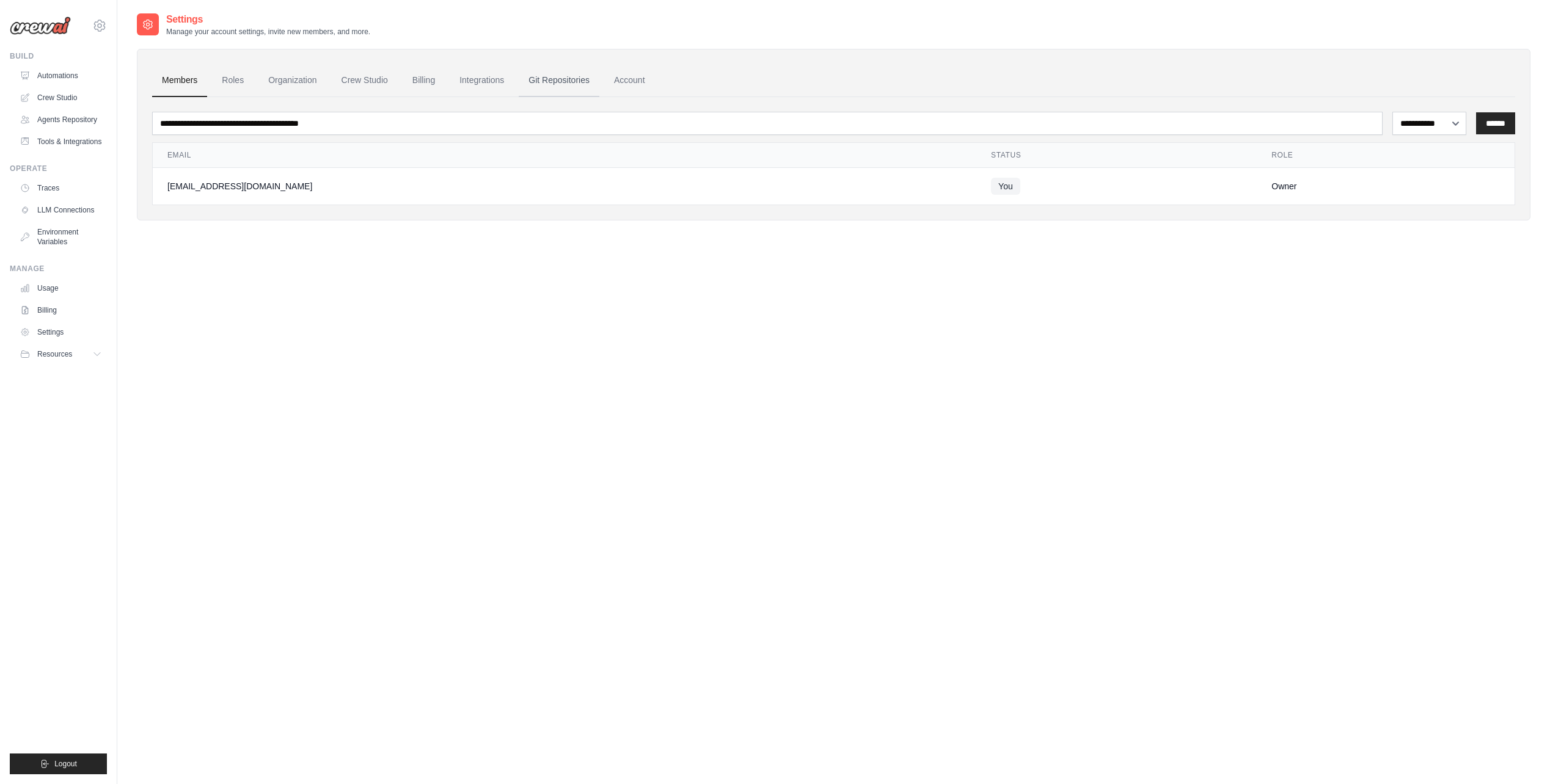
click at [570, 84] on link "Git Repositories" at bounding box center [559, 81] width 81 height 33
click at [234, 79] on link "Roles" at bounding box center [232, 81] width 41 height 33
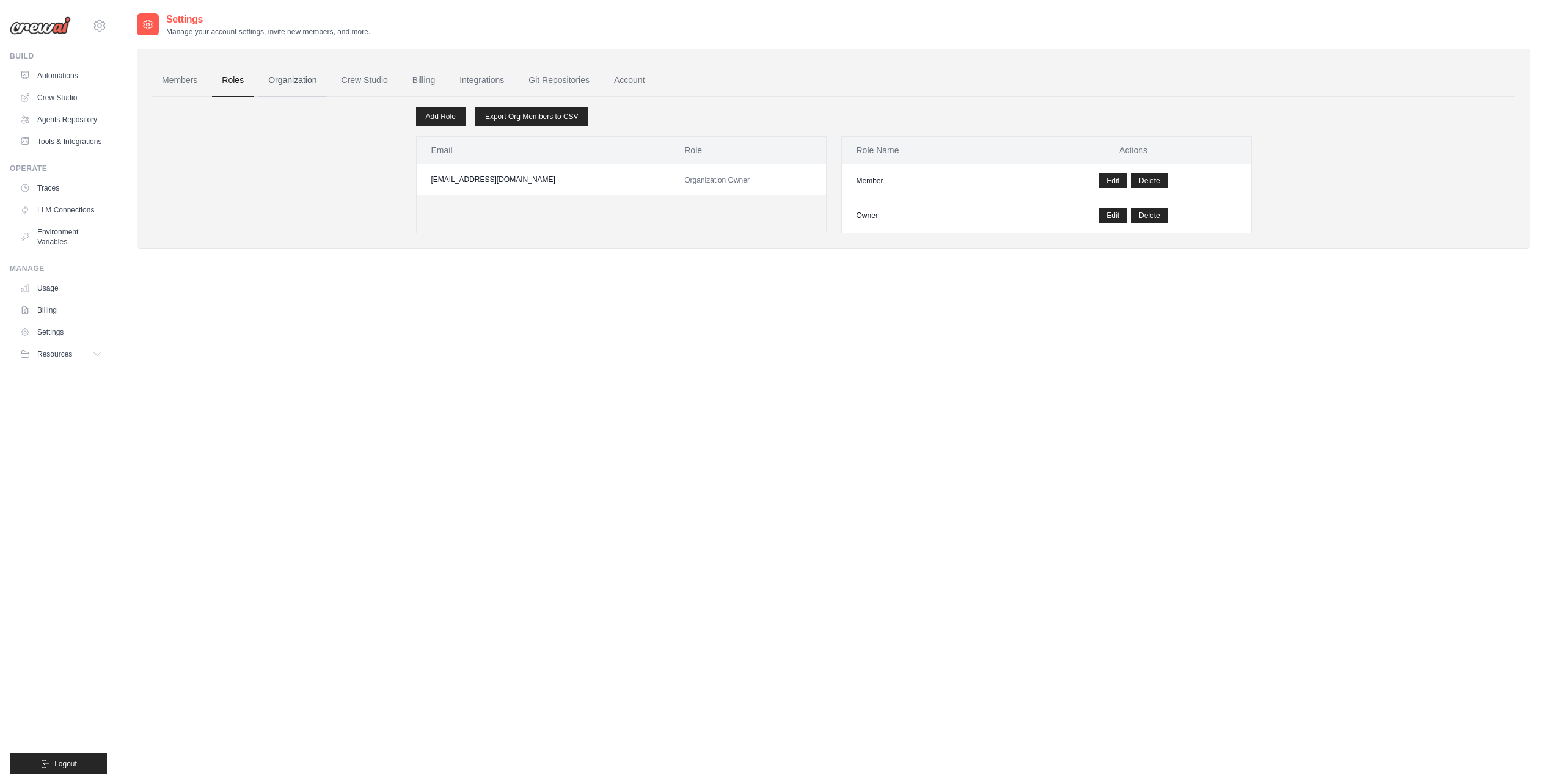
click at [286, 81] on link "Organization" at bounding box center [292, 81] width 68 height 33
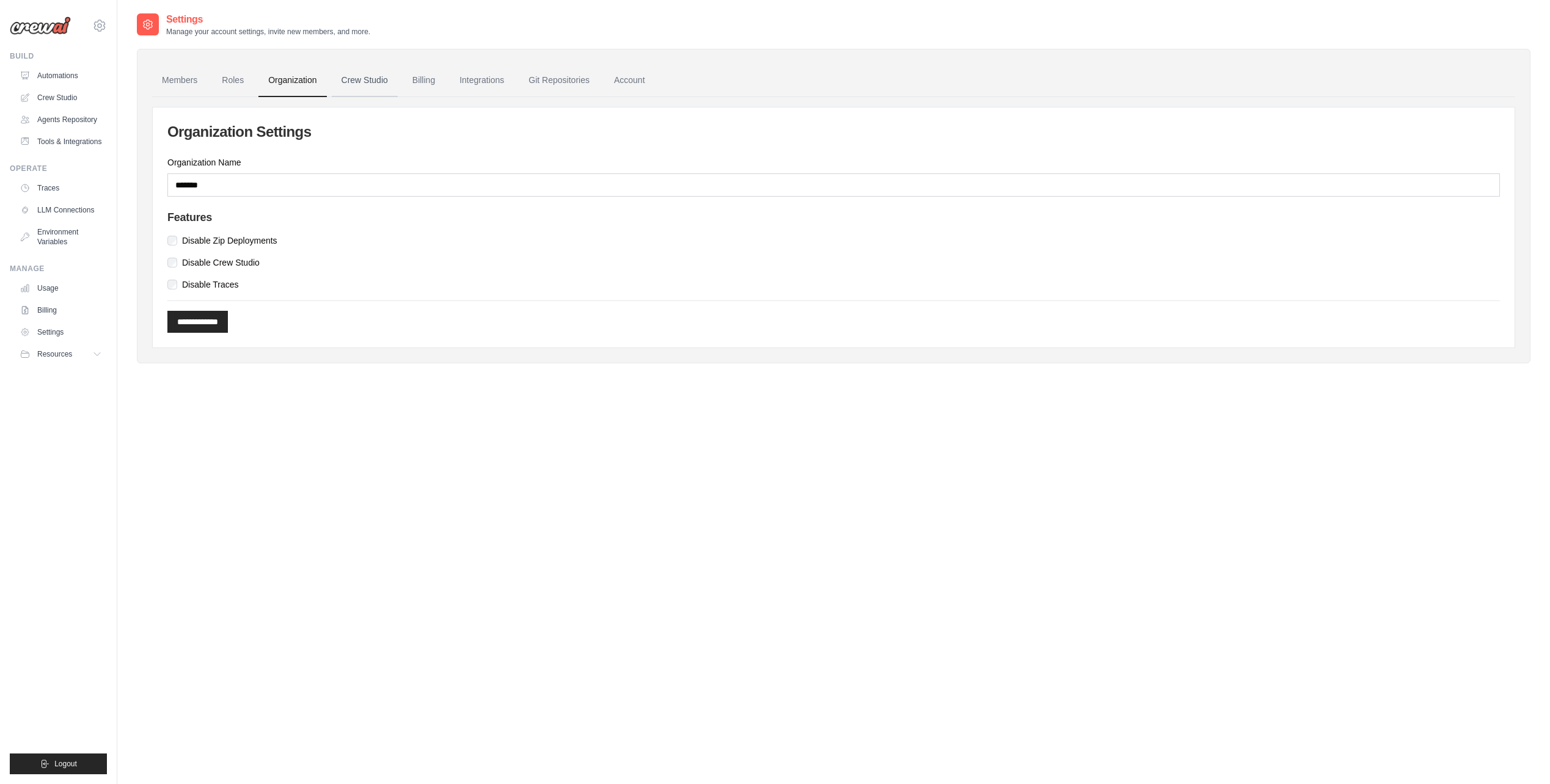
click at [377, 88] on link "Crew Studio" at bounding box center [364, 81] width 66 height 33
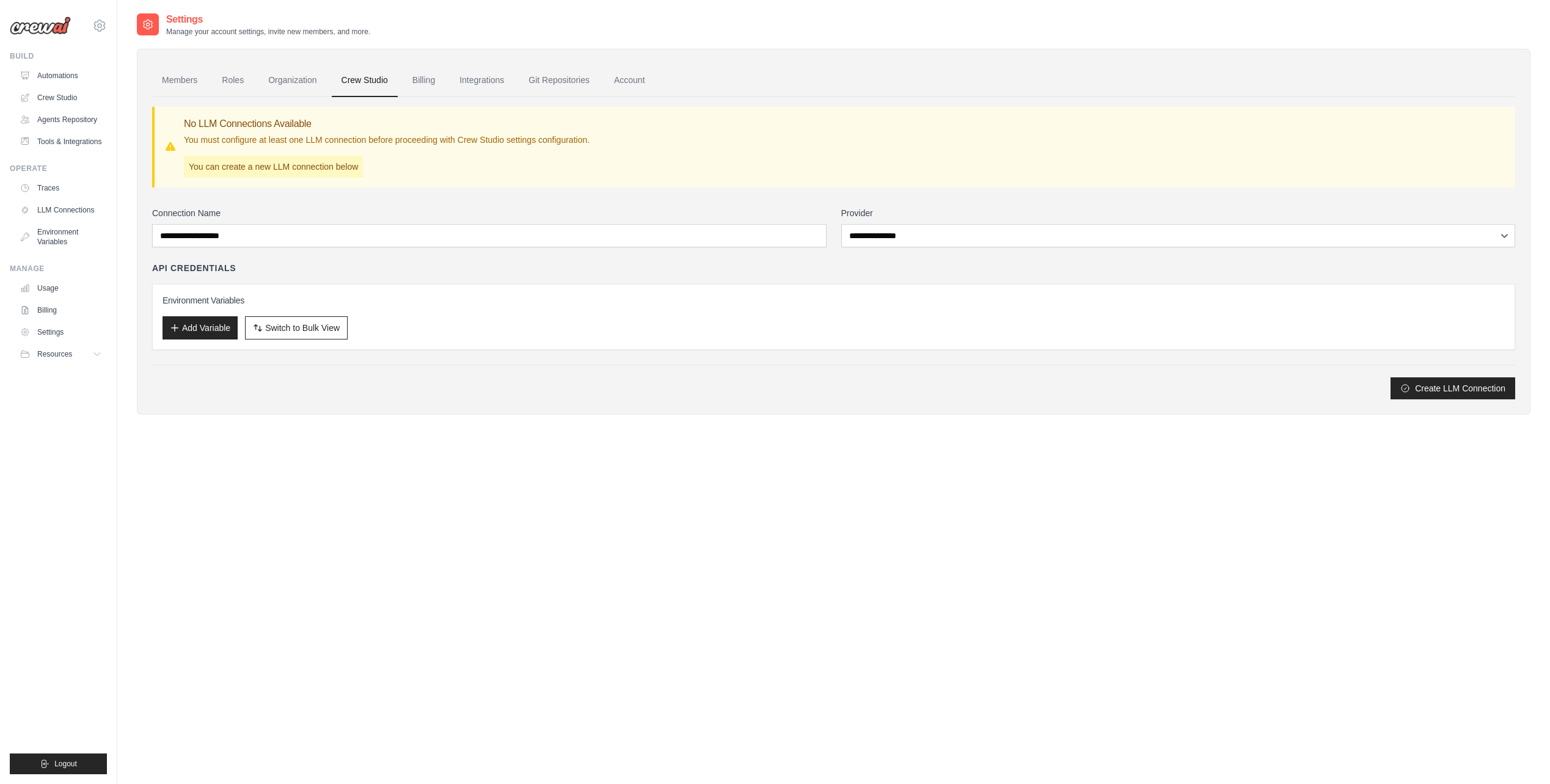
click at [429, 83] on link "Billing" at bounding box center [424, 81] width 42 height 33
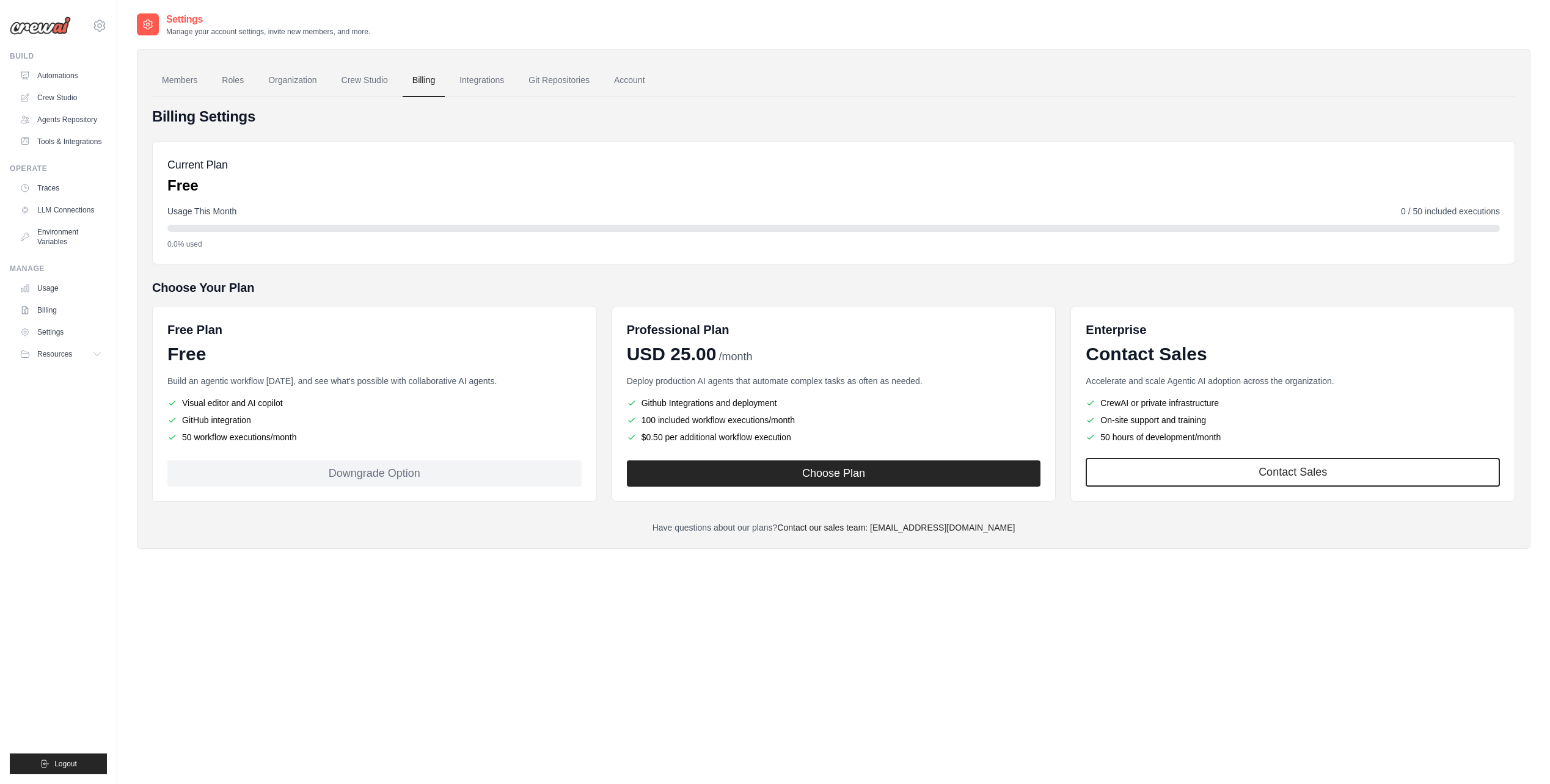
click at [365, 487] on div "Free Plan Free Build an agentic workflow [DATE], and see what's possible with c…" at bounding box center [375, 404] width 444 height 196
click at [626, 83] on link "Account" at bounding box center [629, 81] width 51 height 33
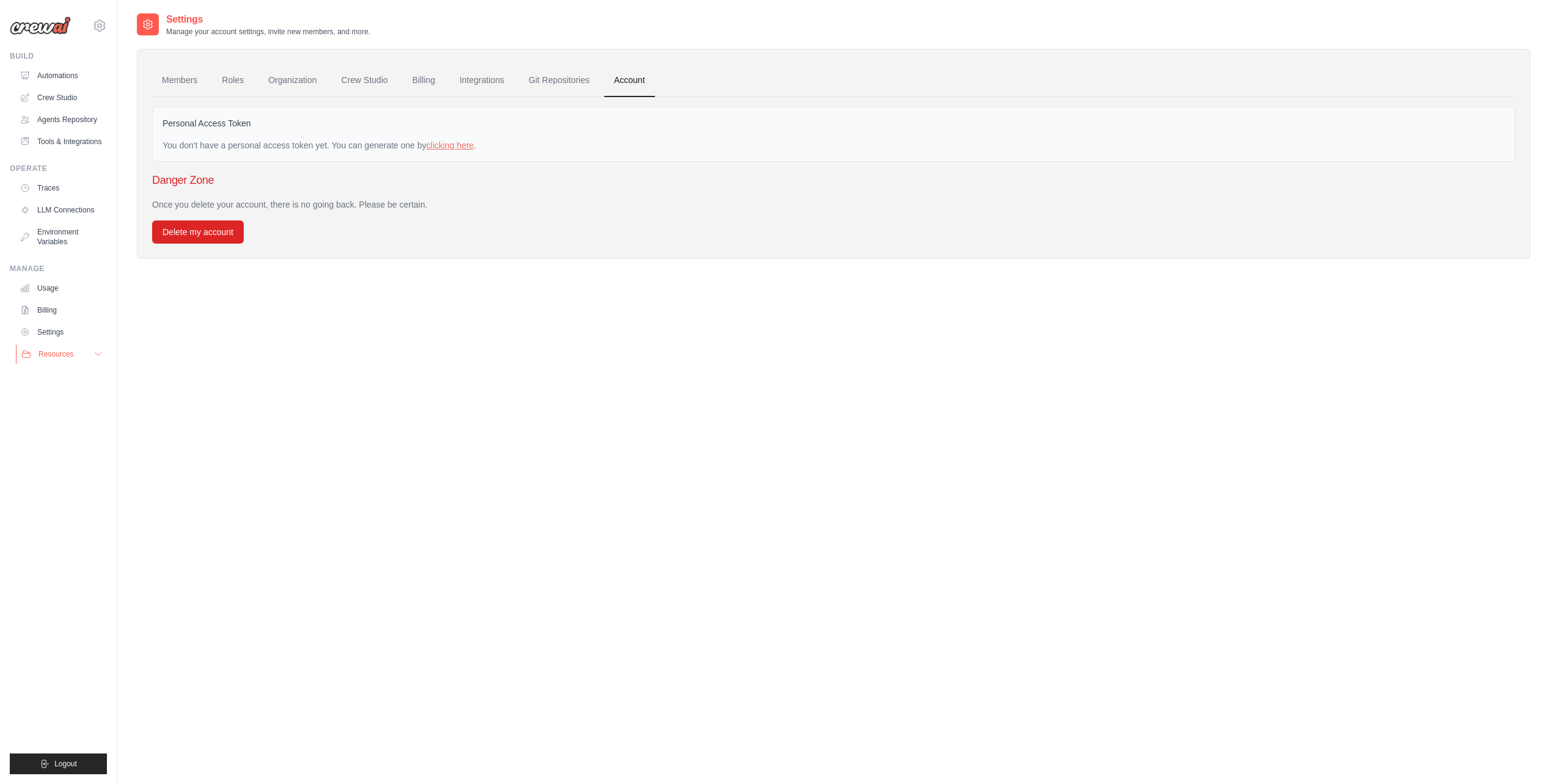
click at [53, 351] on span "Resources" at bounding box center [56, 354] width 35 height 10
click at [62, 329] on link "Settings" at bounding box center [62, 332] width 92 height 20
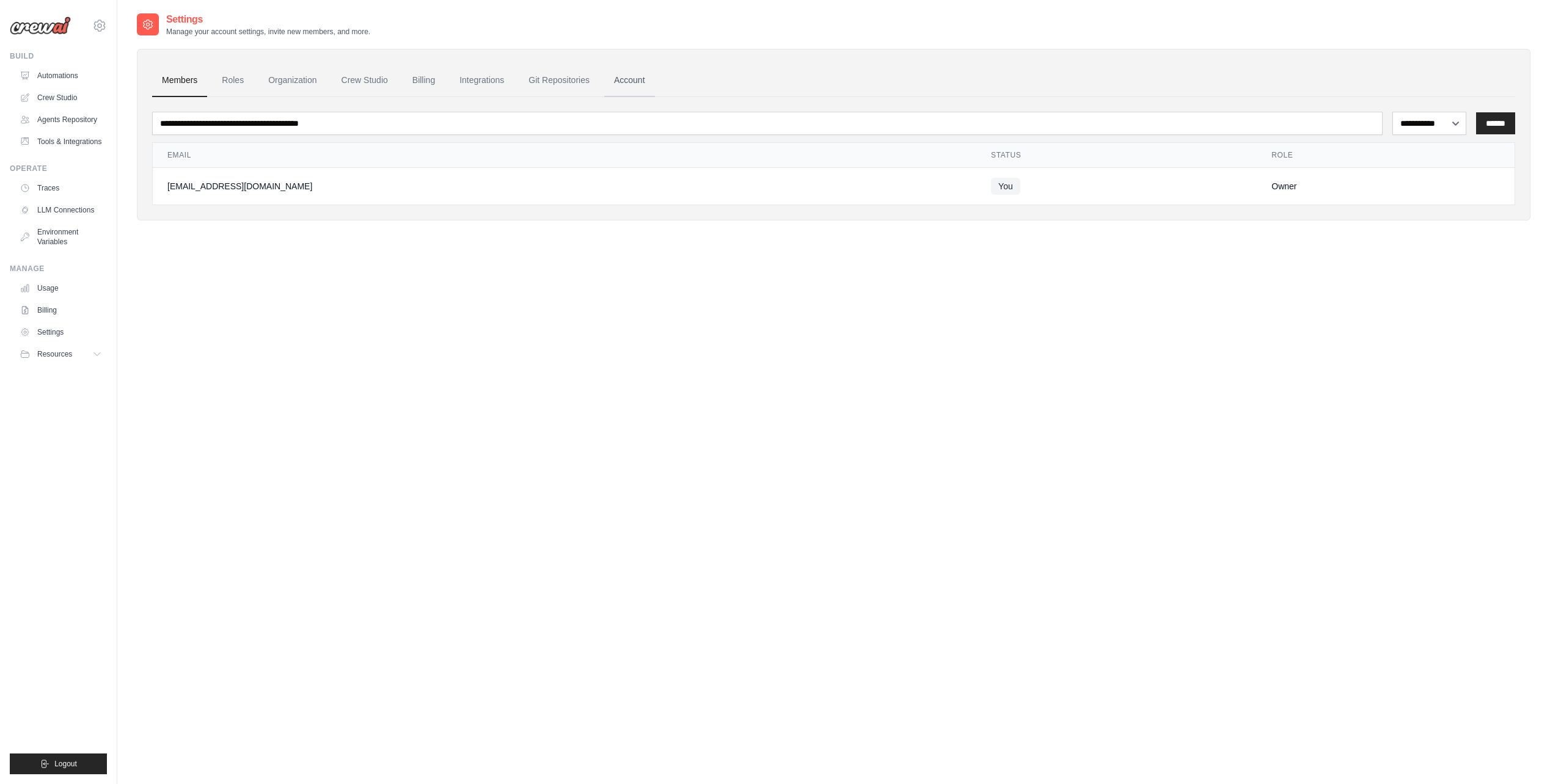
click at [613, 81] on link "Account" at bounding box center [629, 81] width 51 height 33
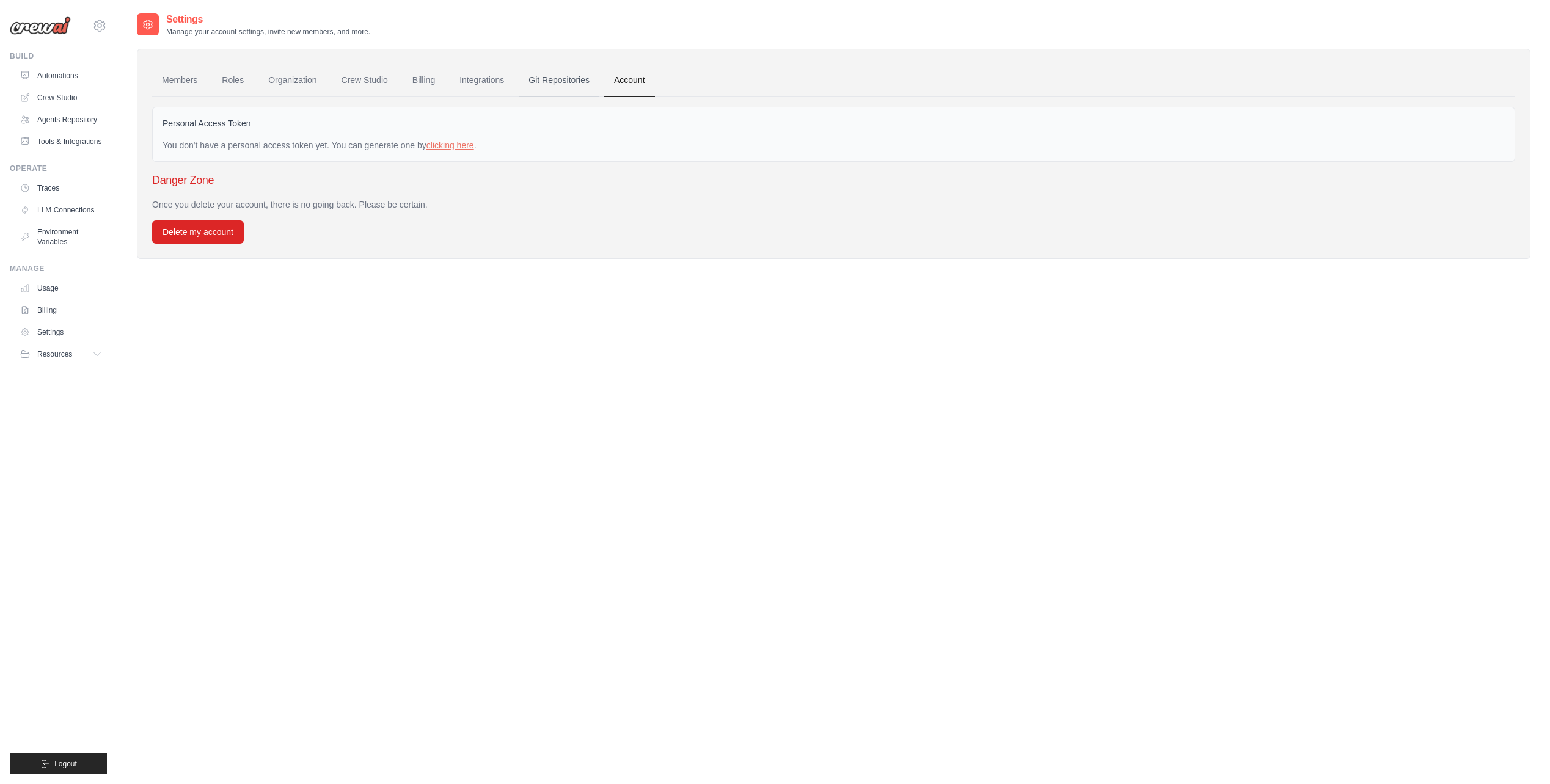
click at [547, 78] on link "Git Repositories" at bounding box center [559, 81] width 81 height 33
click at [290, 76] on link "Organization" at bounding box center [292, 81] width 68 height 33
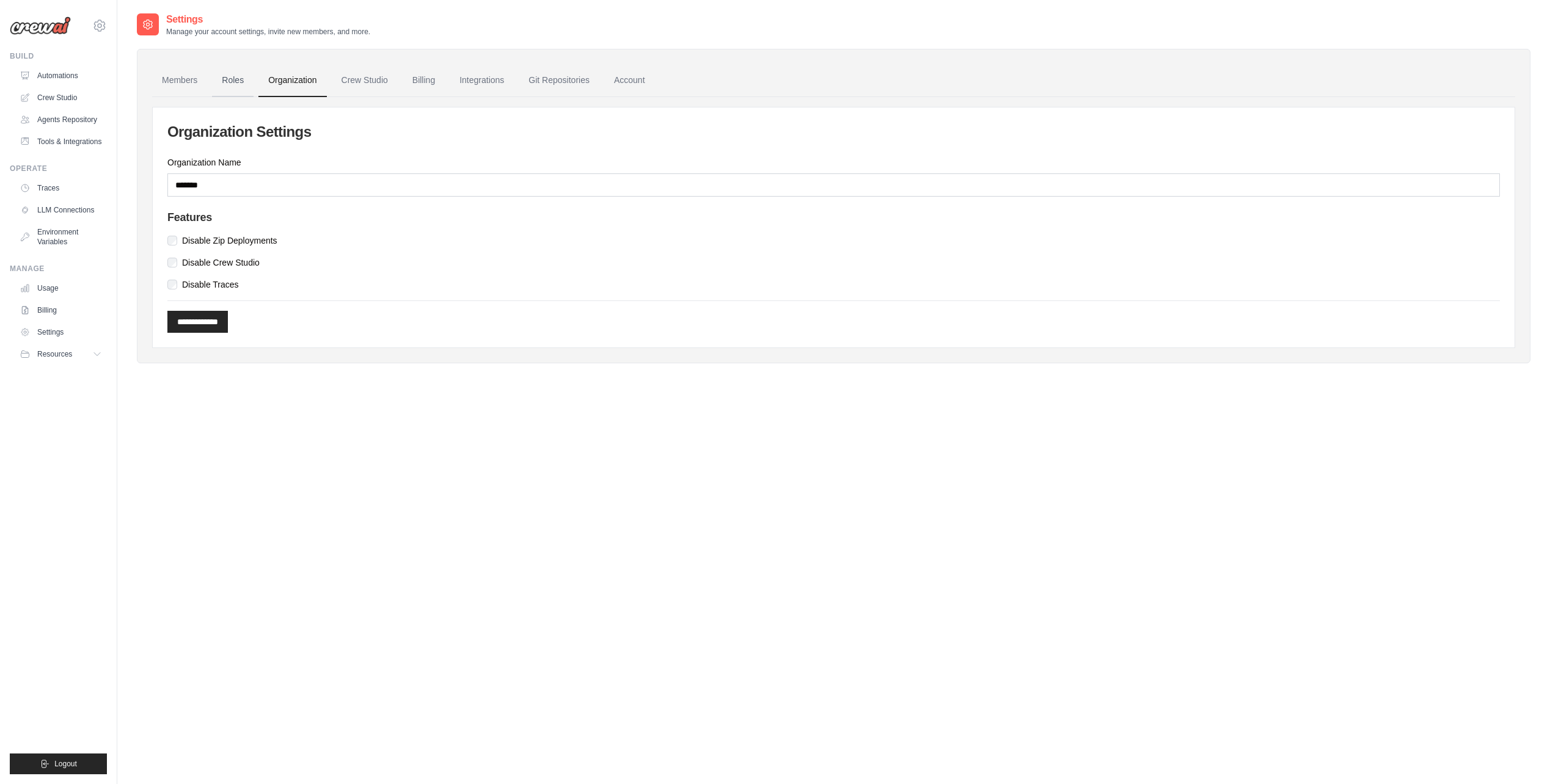
click at [222, 75] on link "Roles" at bounding box center [232, 81] width 41 height 33
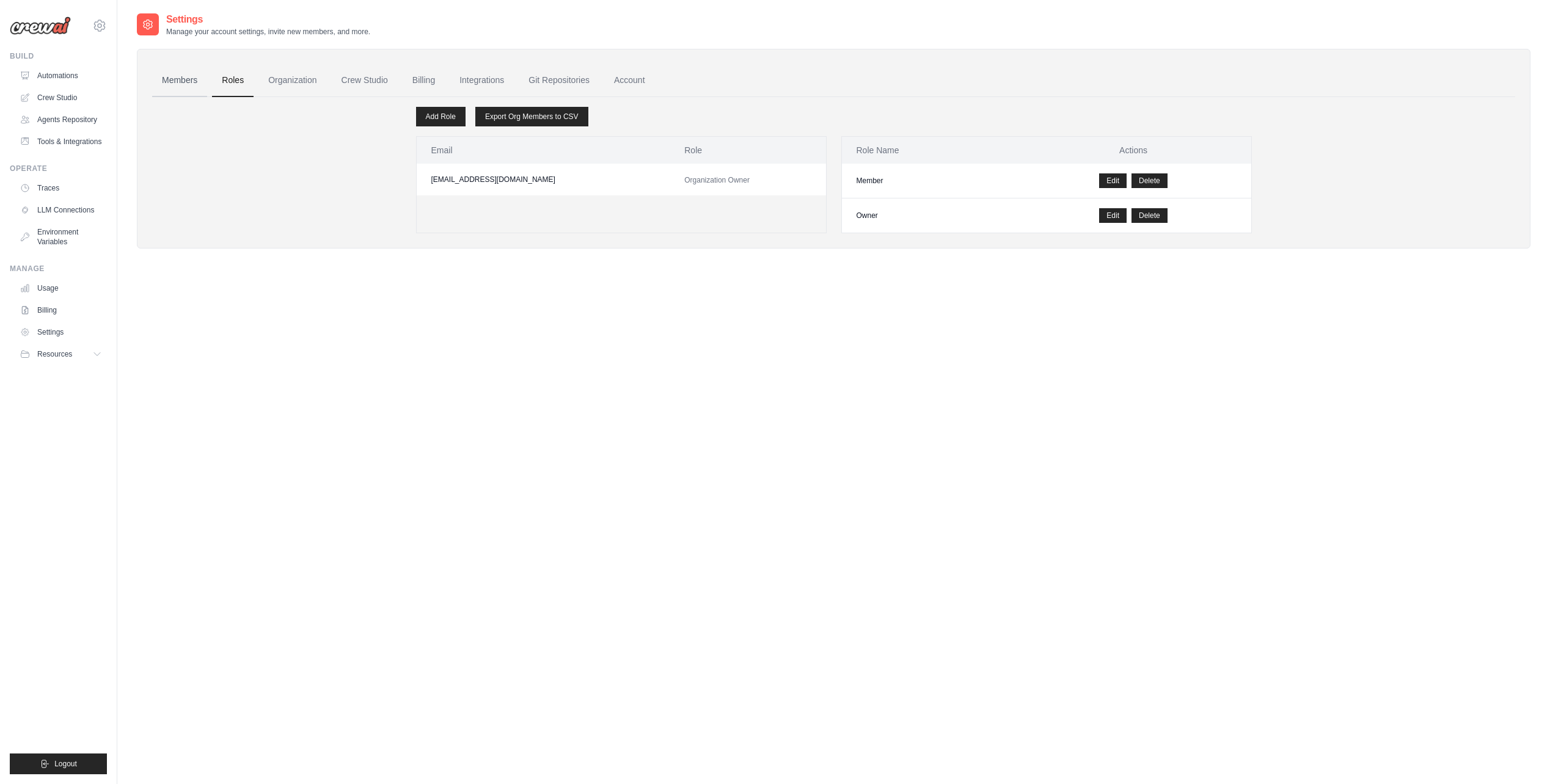
click at [186, 88] on link "Members" at bounding box center [180, 81] width 55 height 33
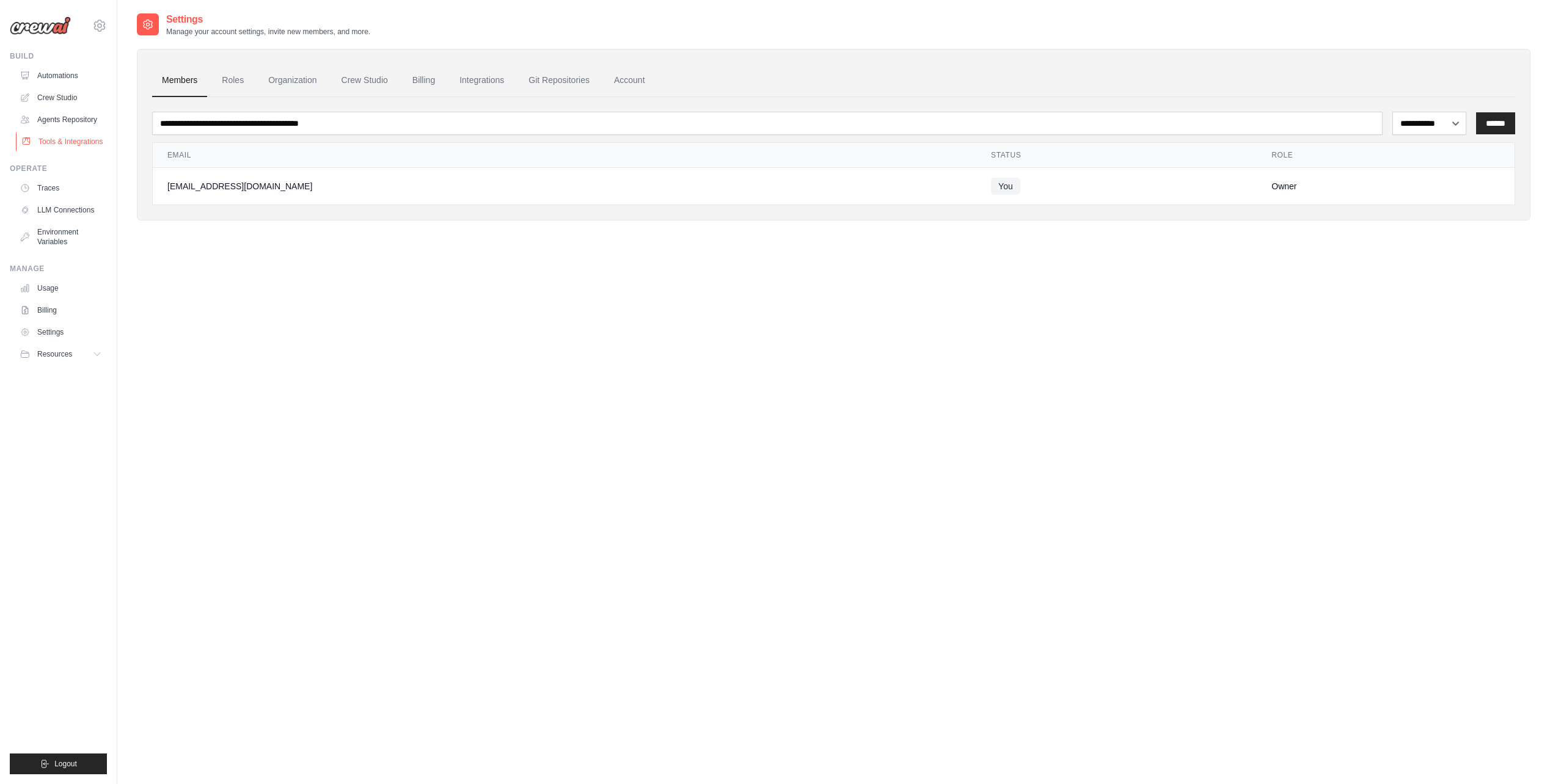
click at [63, 147] on link "Tools & Integrations" at bounding box center [62, 142] width 92 height 20
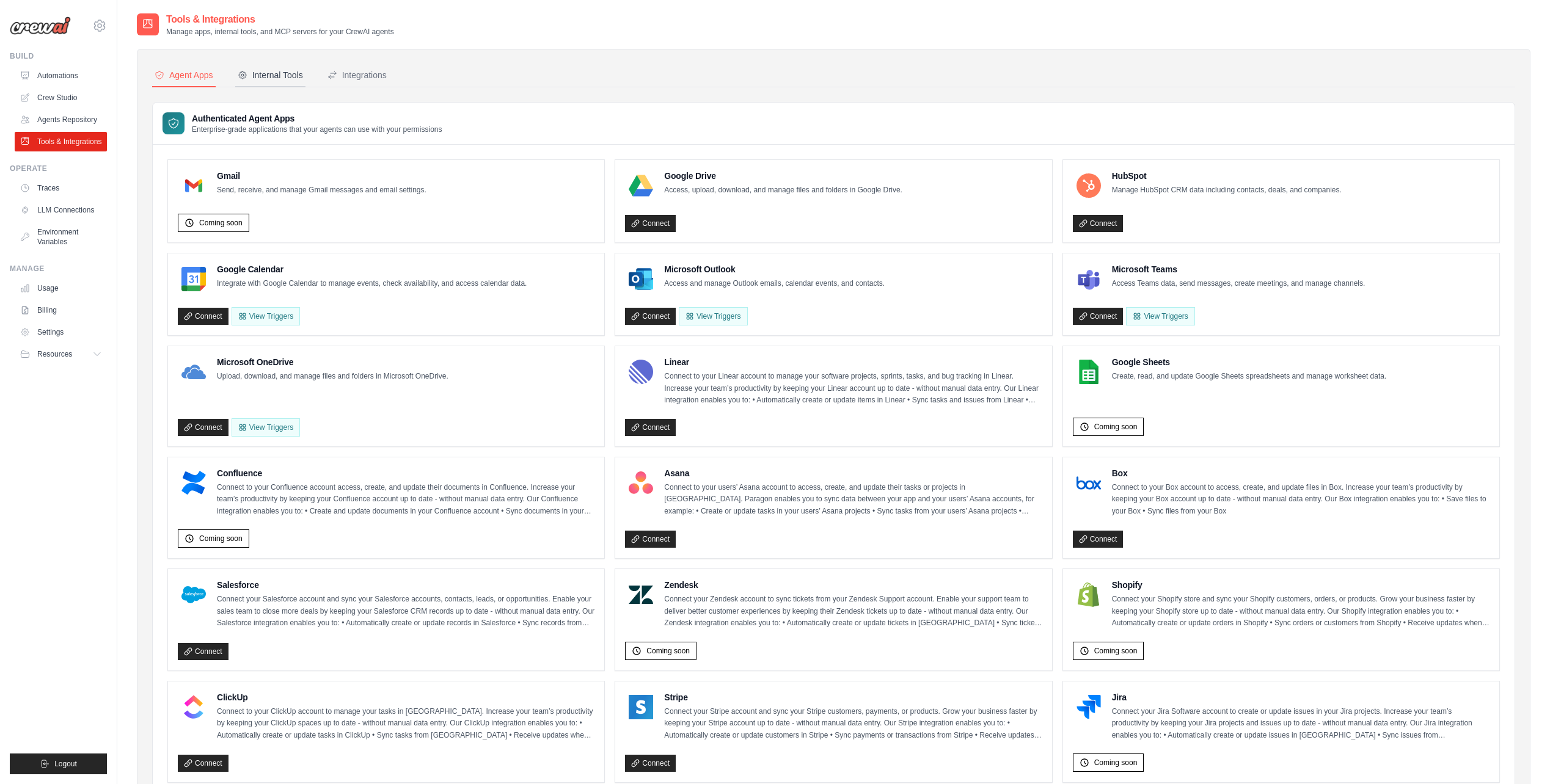
click at [297, 83] on button "Internal Tools" at bounding box center [270, 76] width 70 height 23
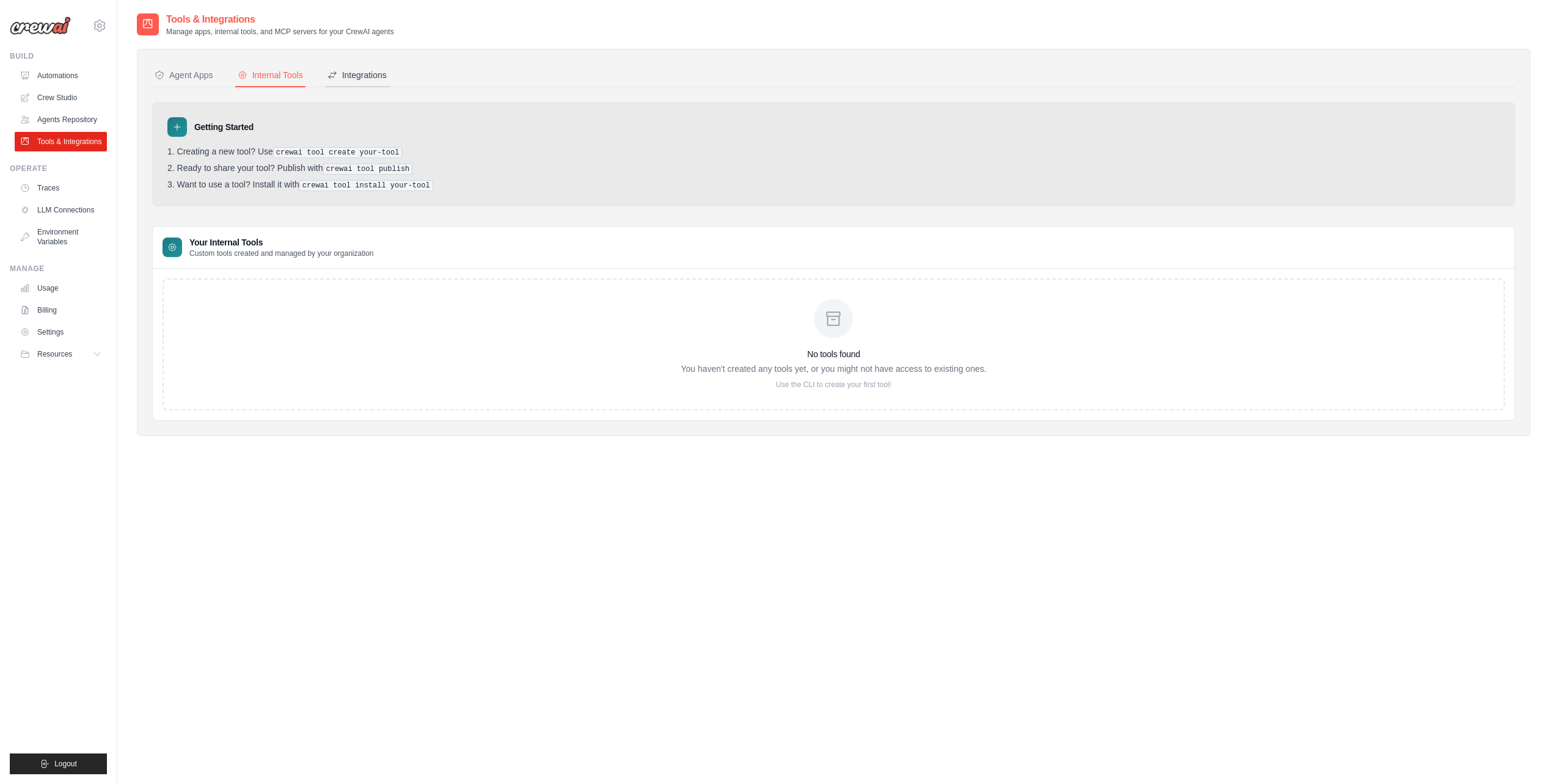
click at [349, 77] on div "Integrations" at bounding box center [357, 75] width 59 height 12
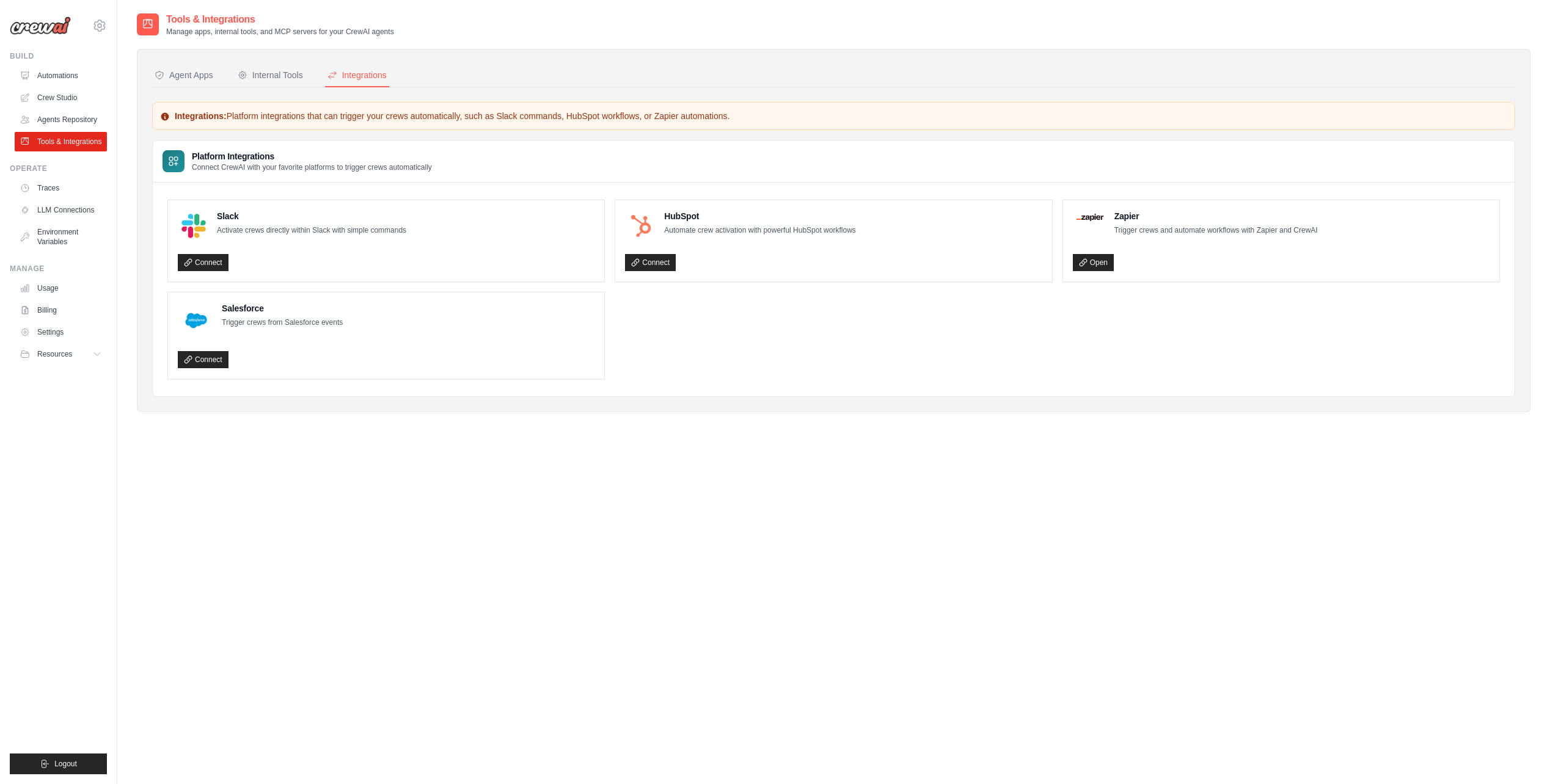
click at [34, 30] on img at bounding box center [40, 25] width 61 height 18
click at [100, 25] on icon at bounding box center [99, 25] width 15 height 15
click at [123, 51] on div "[EMAIL_ADDRESS][DOMAIN_NAME]" at bounding box center [150, 46] width 97 height 12
click at [123, 55] on div "[EMAIL_ADDRESS][DOMAIN_NAME]" at bounding box center [150, 47] width 116 height 27
click at [129, 65] on link "Settings" at bounding box center [151, 76] width 116 height 24
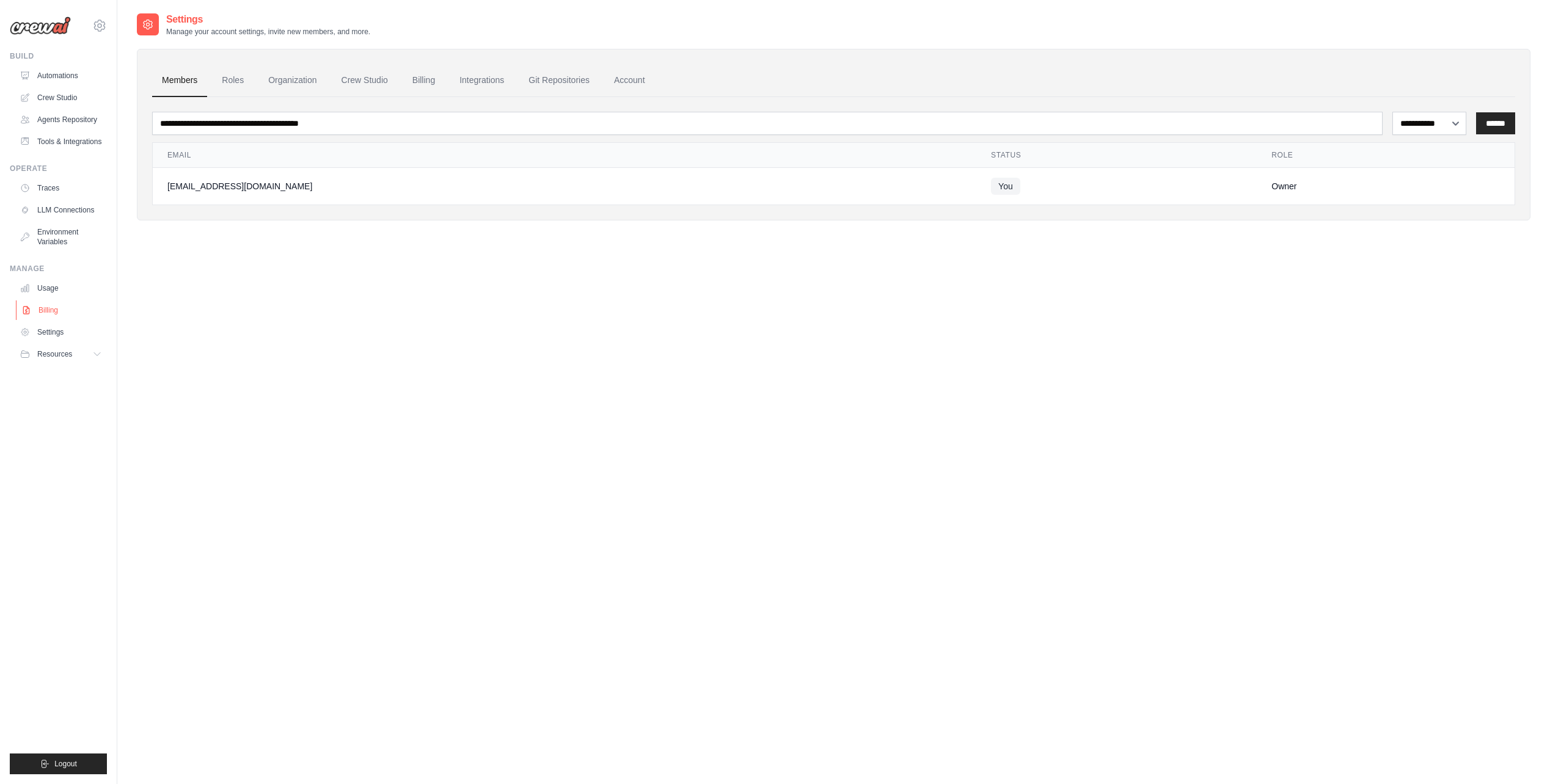
click at [62, 307] on link "Billing" at bounding box center [62, 310] width 92 height 20
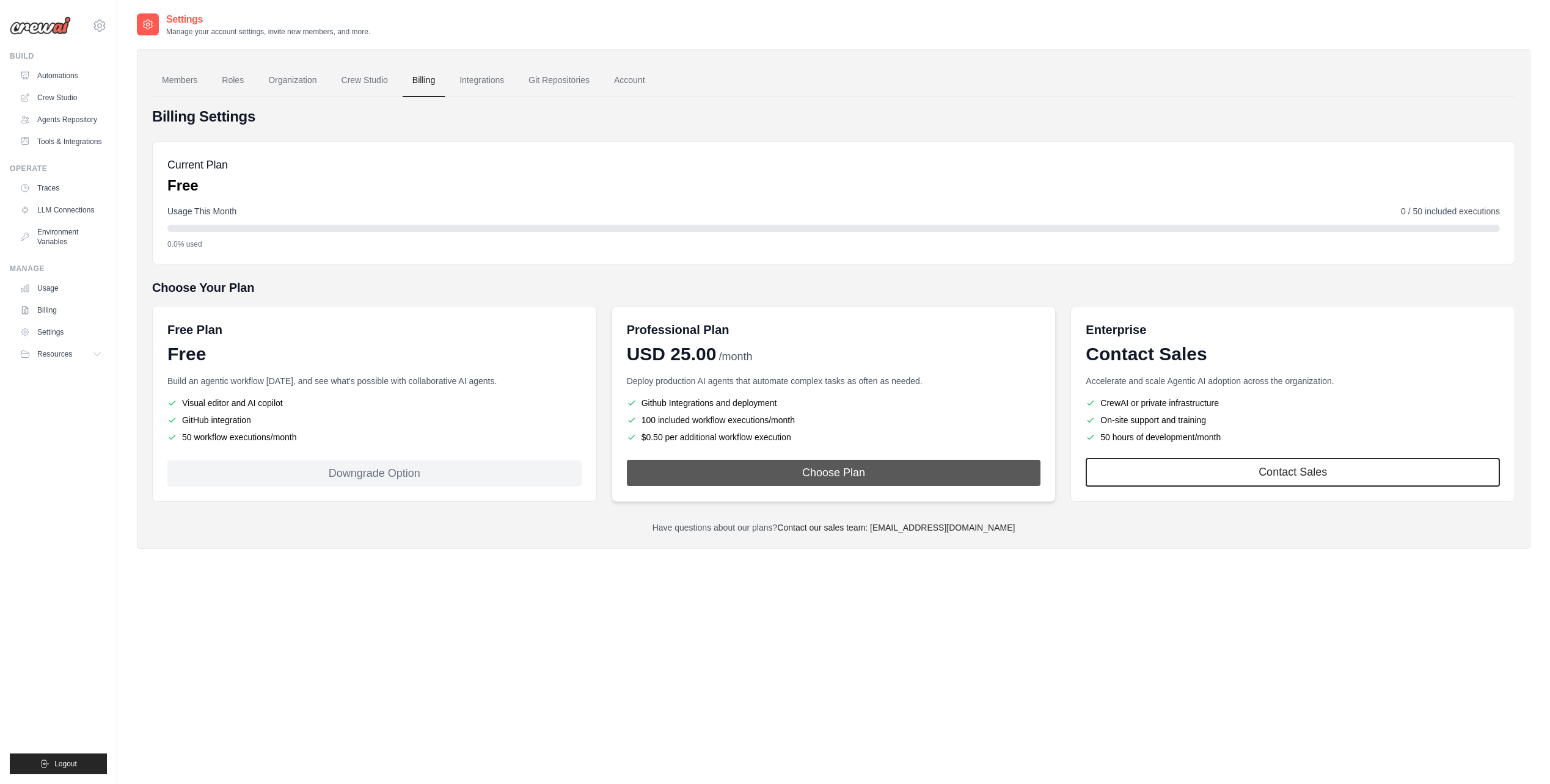
click at [860, 466] on button "Choose Plan" at bounding box center [834, 472] width 414 height 26
